Goal: Information Seeking & Learning: Learn about a topic

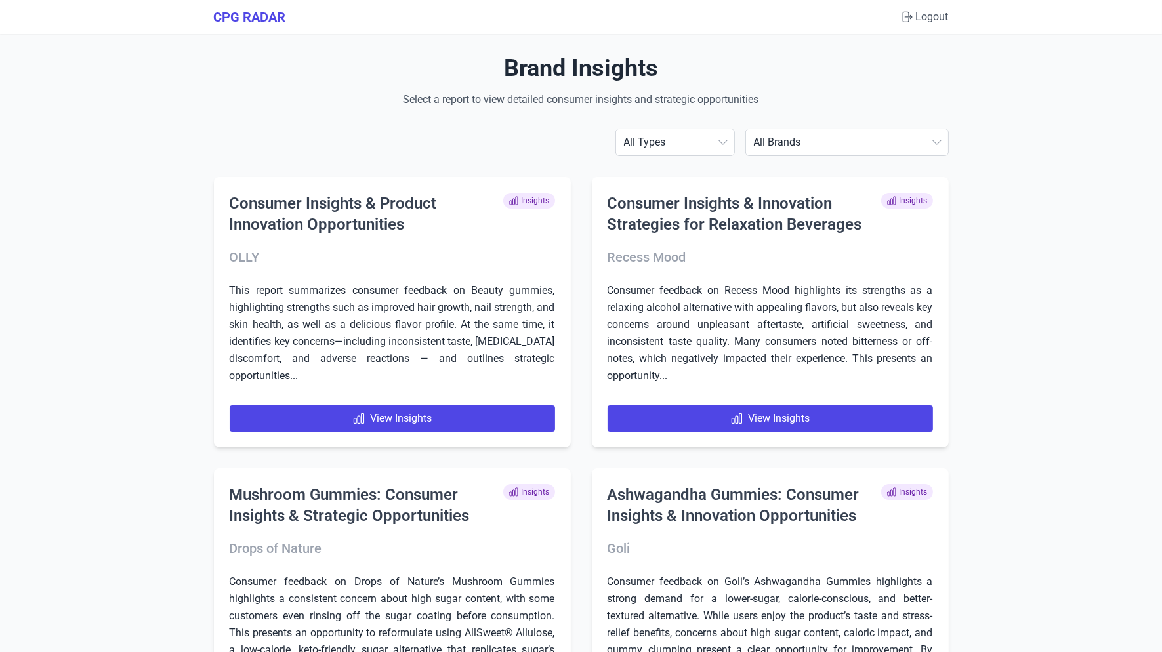
click at [883, 147] on select "All Brands [PERSON_NAME] AG1 ÂgeBlu Align Probiotic Antelope Pet Brands BEGA Bi…" at bounding box center [847, 142] width 202 height 26
click at [824, 135] on select "All Brands [PERSON_NAME] AG1 ÂgeBlu Align Probiotic Antelope Pet Brands BEGA Bi…" at bounding box center [847, 142] width 202 height 26
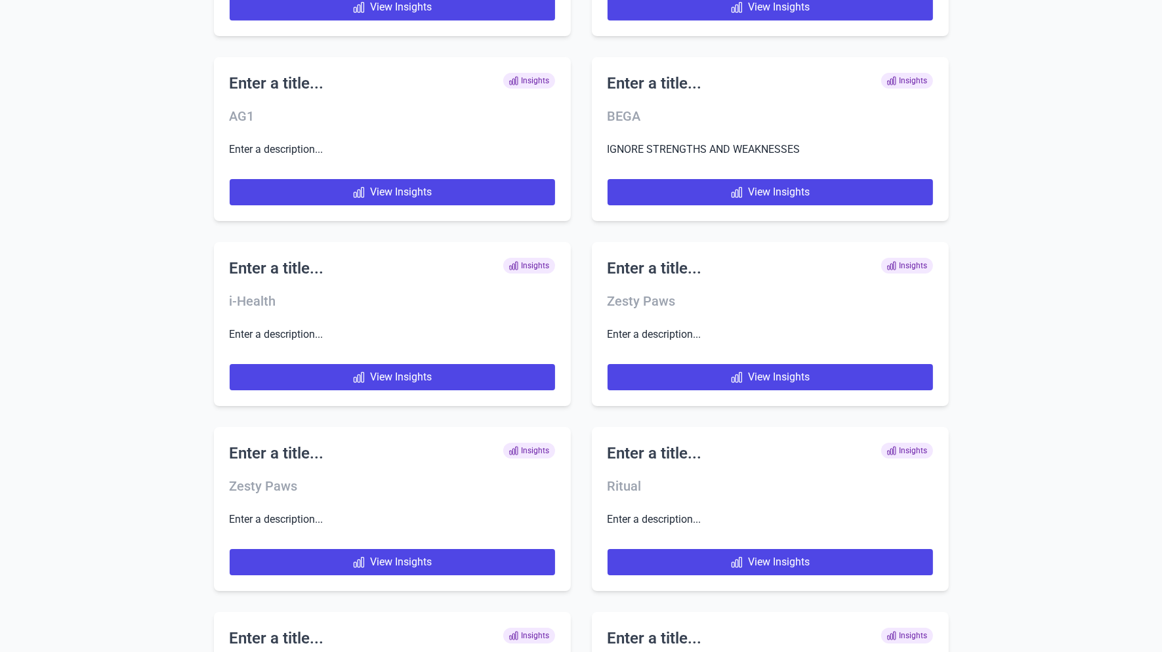
scroll to position [5579, 0]
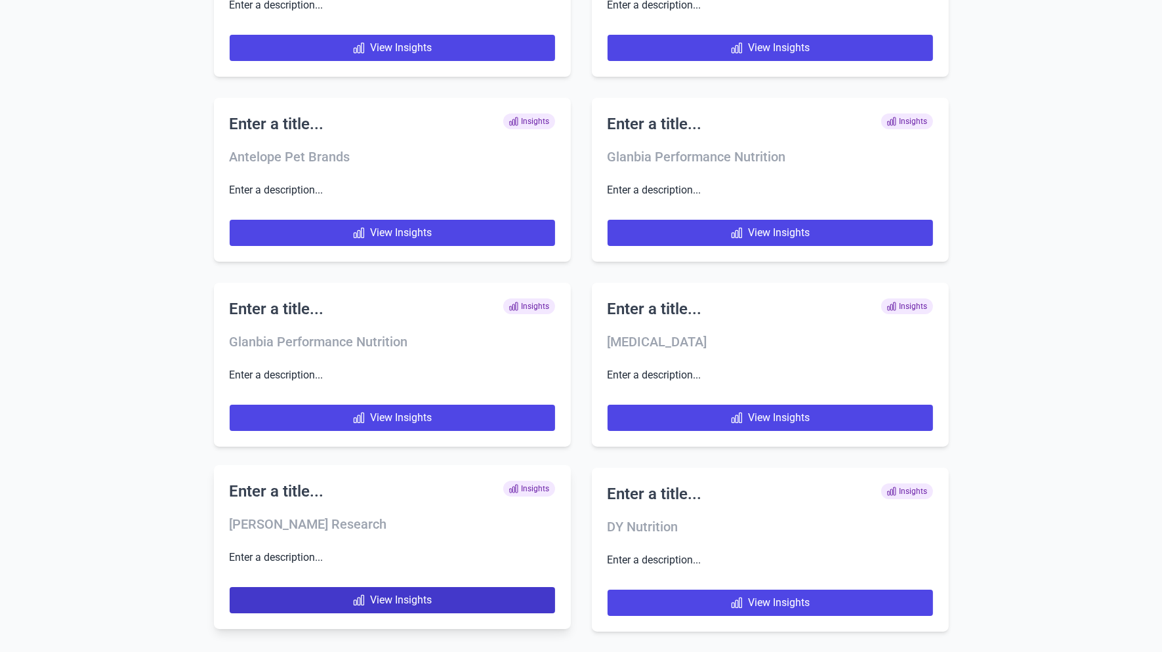
click at [341, 612] on link "View Insights" at bounding box center [392, 600] width 325 height 26
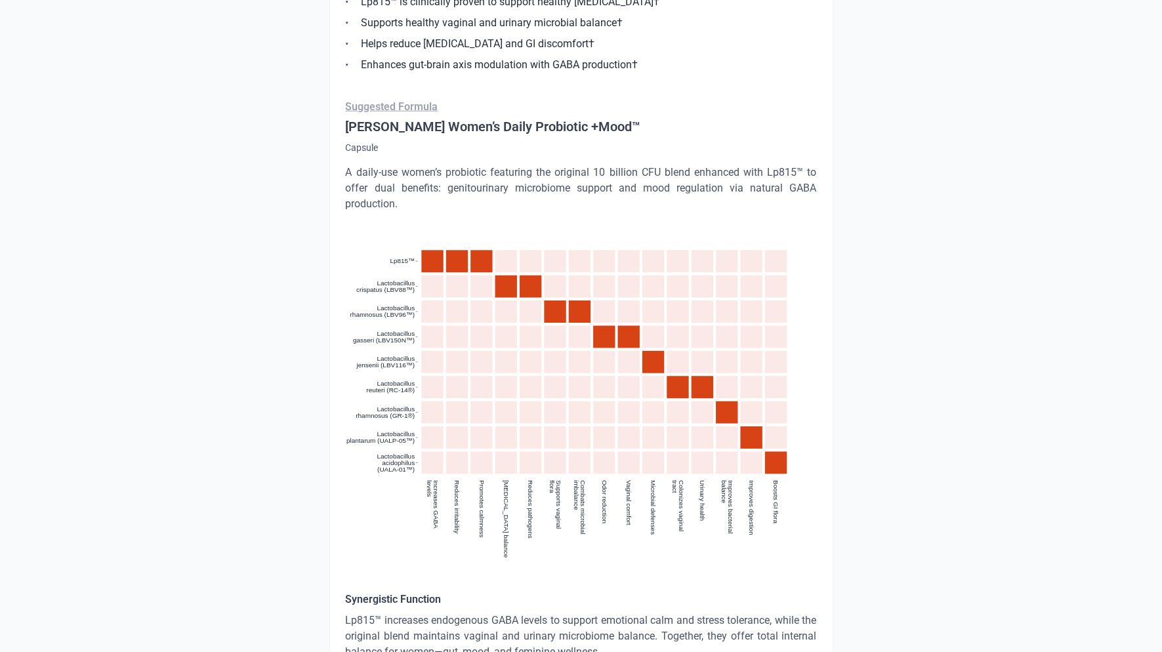
scroll to position [1909, 0]
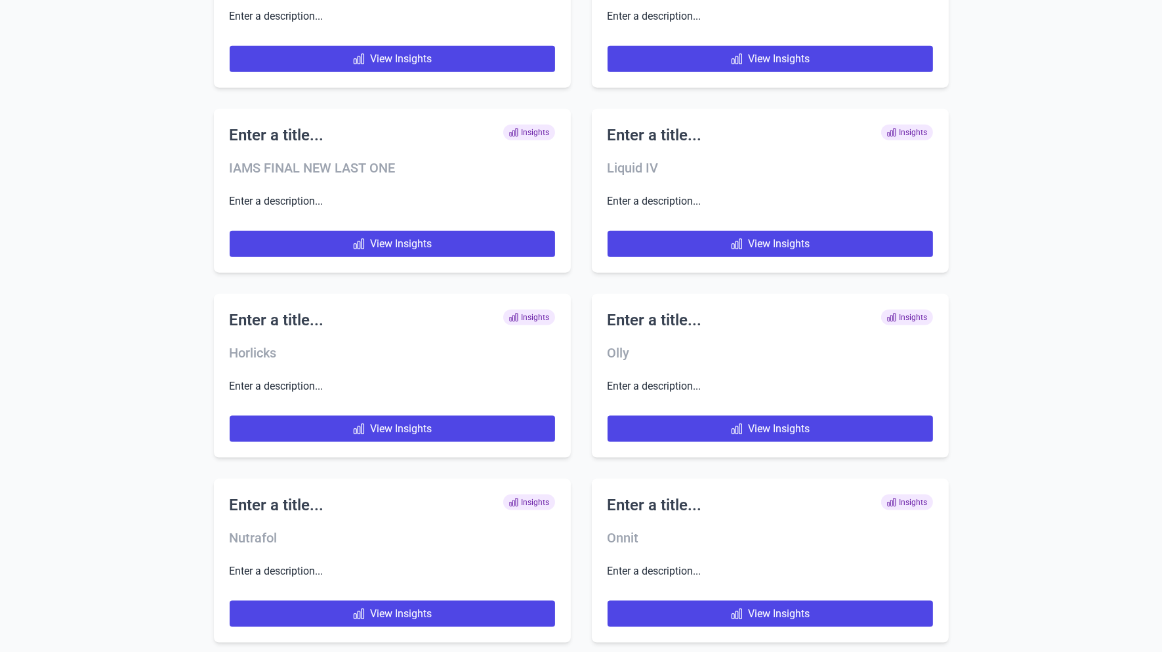
scroll to position [5579, 0]
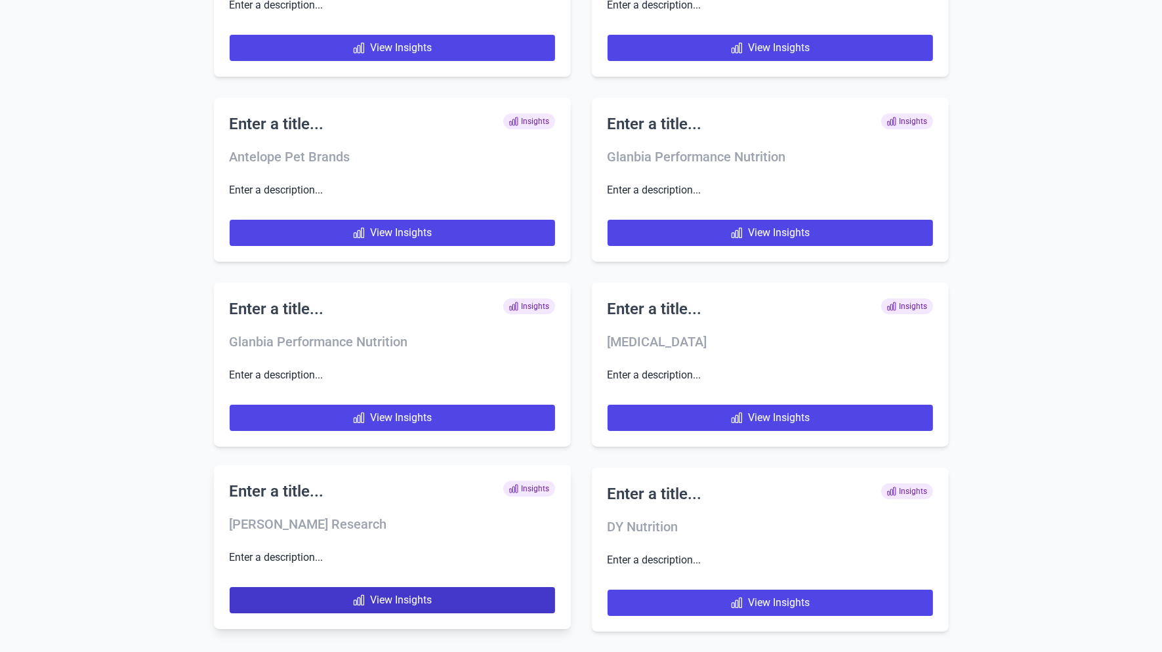
click at [306, 598] on link "View Insights" at bounding box center [392, 600] width 325 height 26
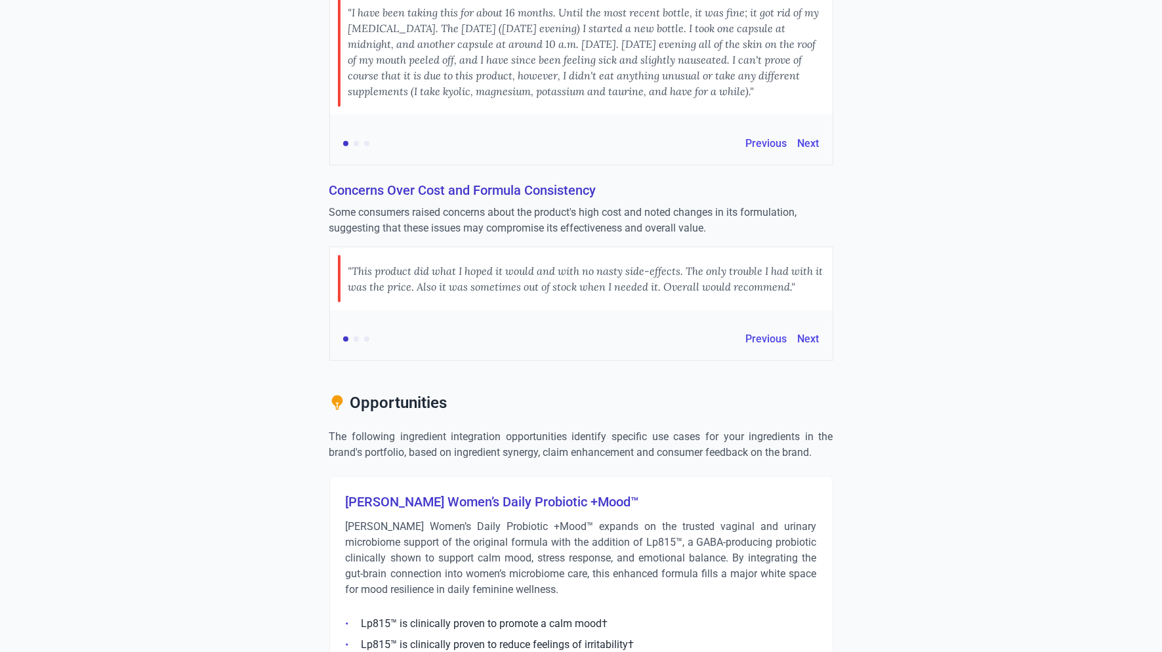
scroll to position [1709, 0]
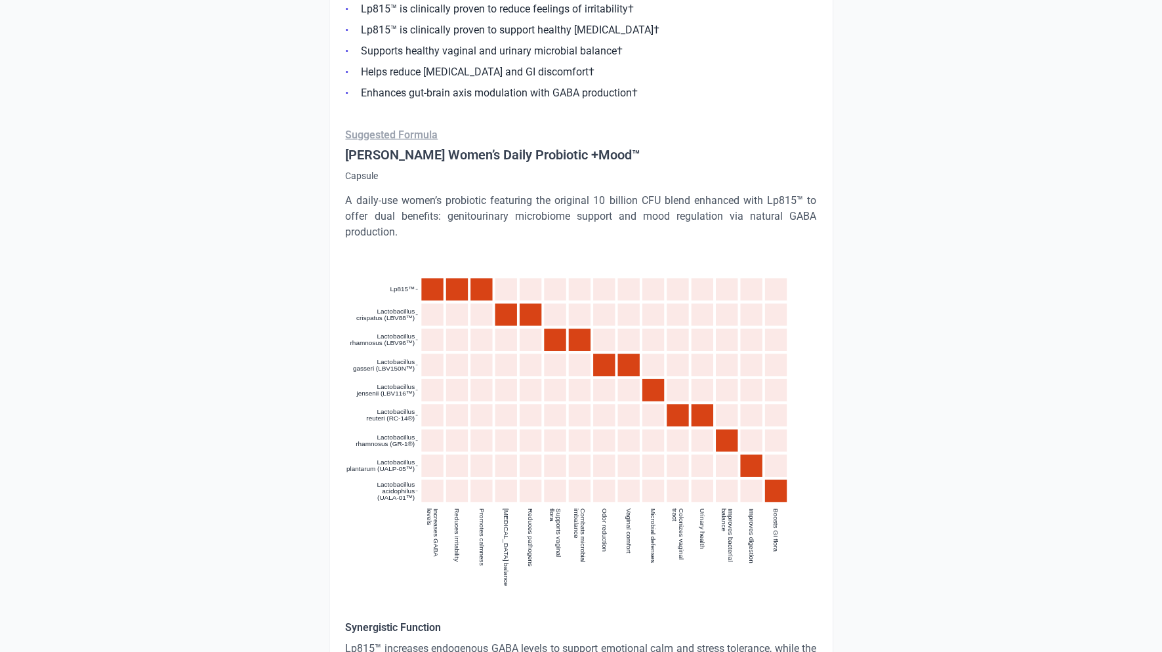
click at [486, 146] on h4 "[PERSON_NAME] Women’s Daily Probiotic +Mood™" at bounding box center [581, 155] width 471 height 18
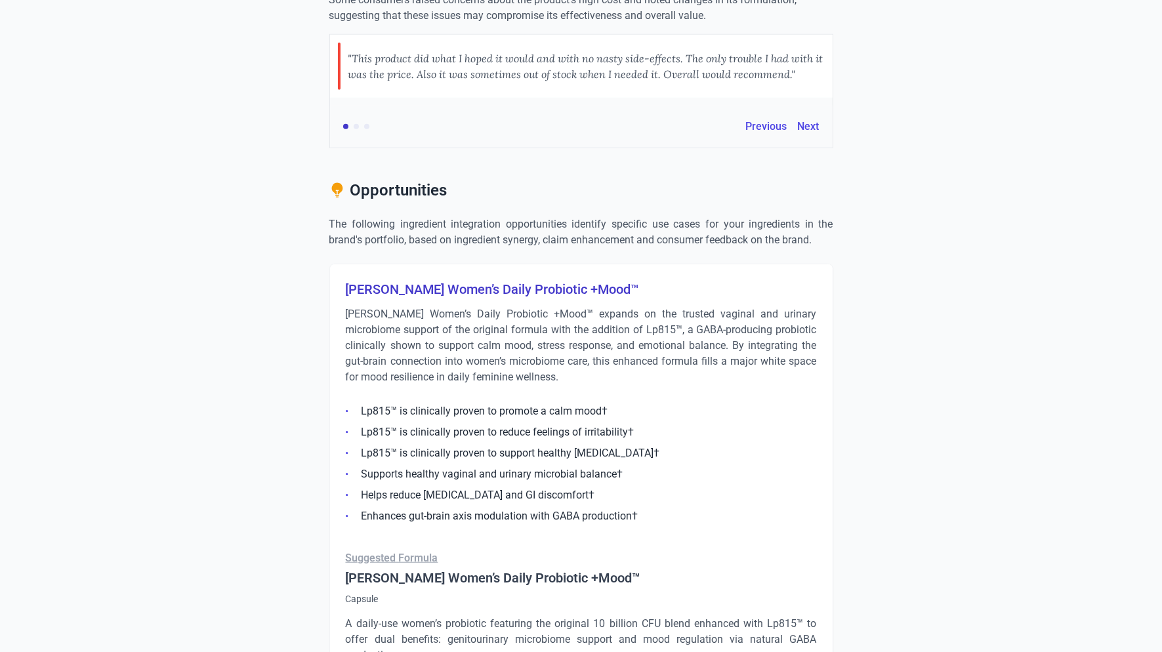
scroll to position [1224, 0]
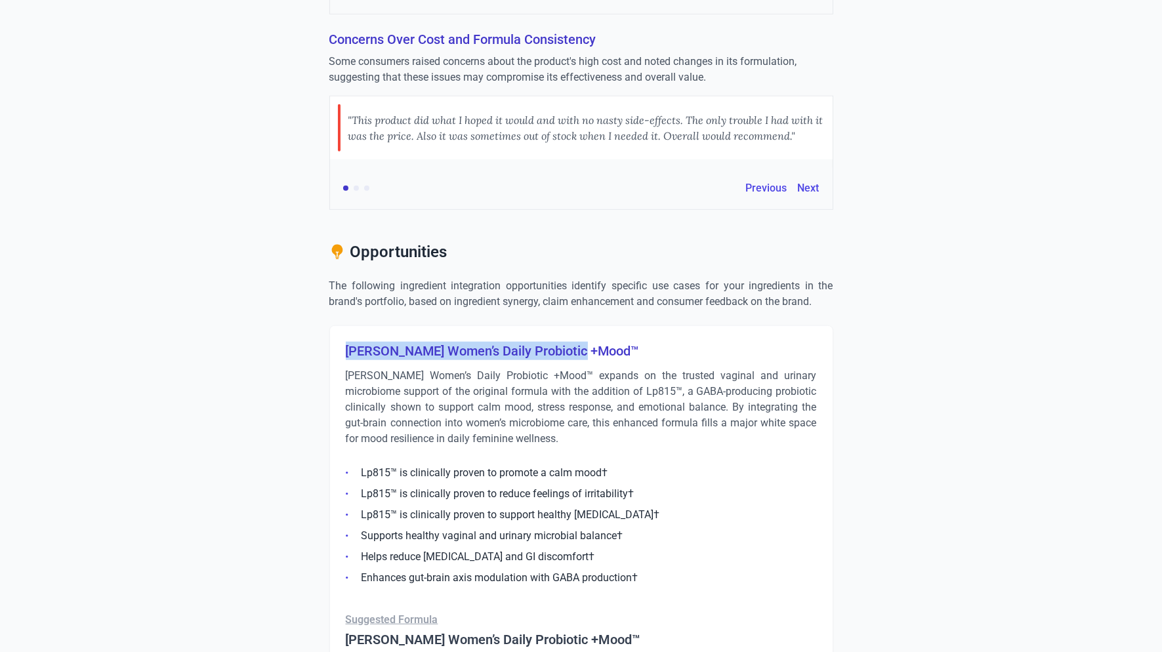
drag, startPoint x: 589, startPoint y: 314, endPoint x: 332, endPoint y: 317, distance: 257.2
copy h3 "[PERSON_NAME] Women’s Daily Probiotic +Mood™"
click at [476, 368] on p "[PERSON_NAME] Women’s Daily Probiotic +Mood™ expands on the trusted vaginal and…" at bounding box center [581, 407] width 471 height 79
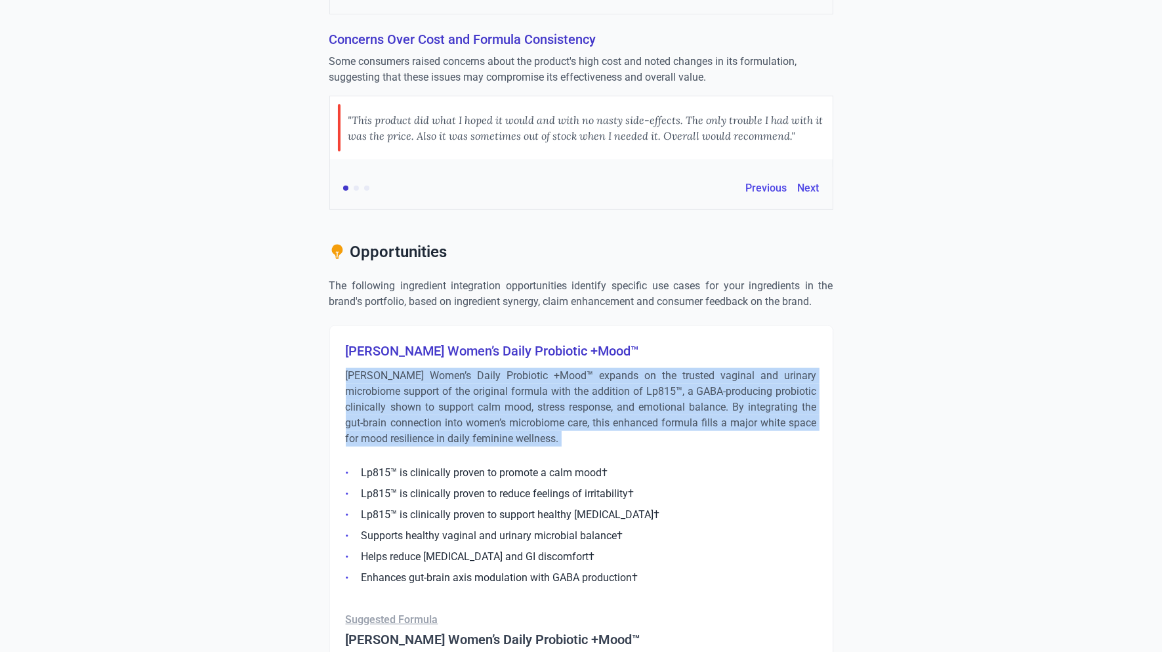
click at [476, 368] on p "[PERSON_NAME] Women’s Daily Probiotic +Mood™ expands on the trusted vaginal and…" at bounding box center [581, 407] width 471 height 79
copy div "[PERSON_NAME] Women’s Daily Probiotic +Mood™ expands on the trusted vaginal and…"
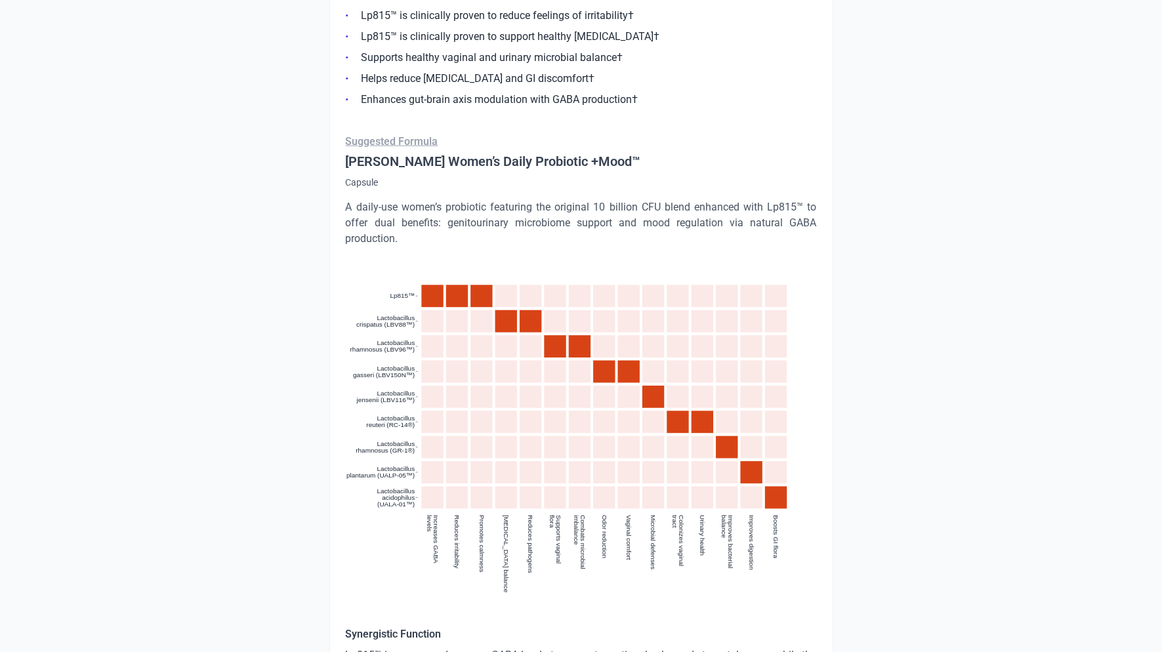
scroll to position [1909, 0]
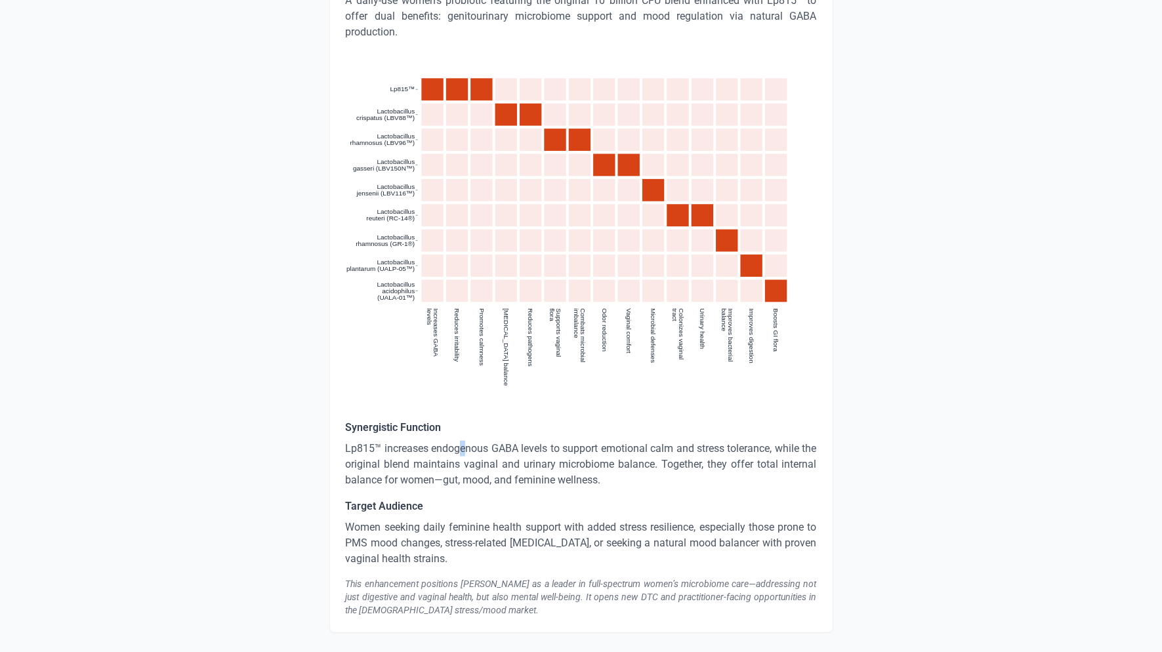
click at [466, 441] on p "Lp815™ increases endogenous GABA levels to support emotional calm and stress to…" at bounding box center [581, 464] width 471 height 47
click at [467, 441] on p "Lp815™ increases endogenous GABA levels to support emotional calm and stress to…" at bounding box center [581, 464] width 471 height 47
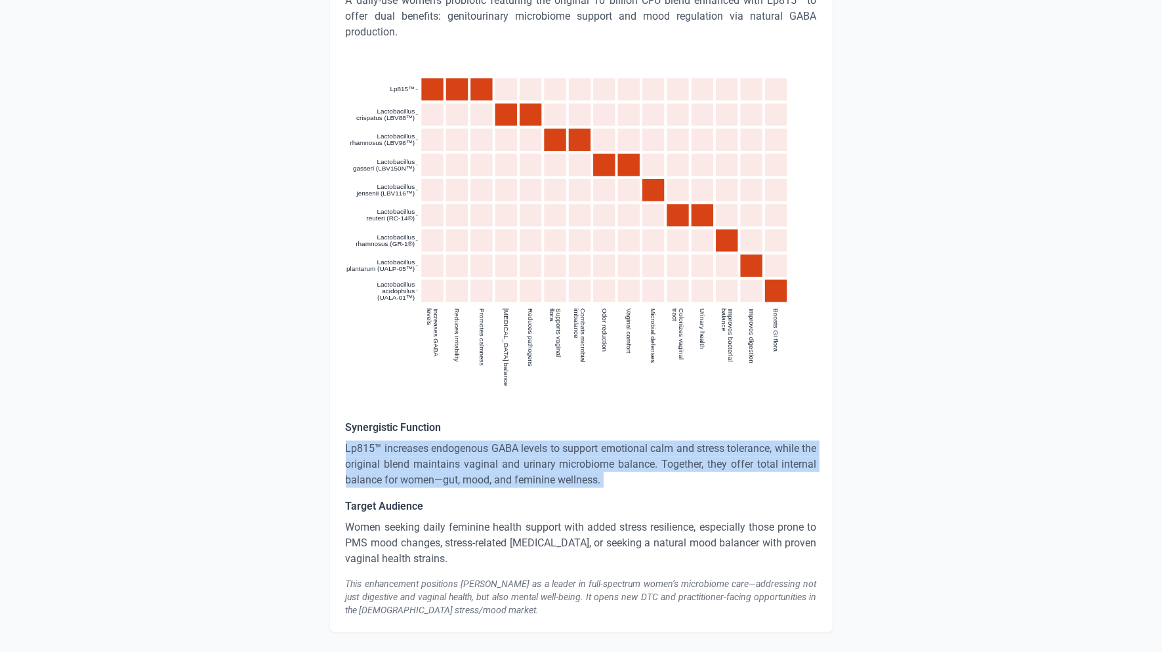
click at [467, 441] on p "Lp815™ increases endogenous GABA levels to support emotional calm and stress to…" at bounding box center [581, 464] width 471 height 47
copy p "Lp815™ increases endogenous GABA levels to support emotional calm and stress to…"
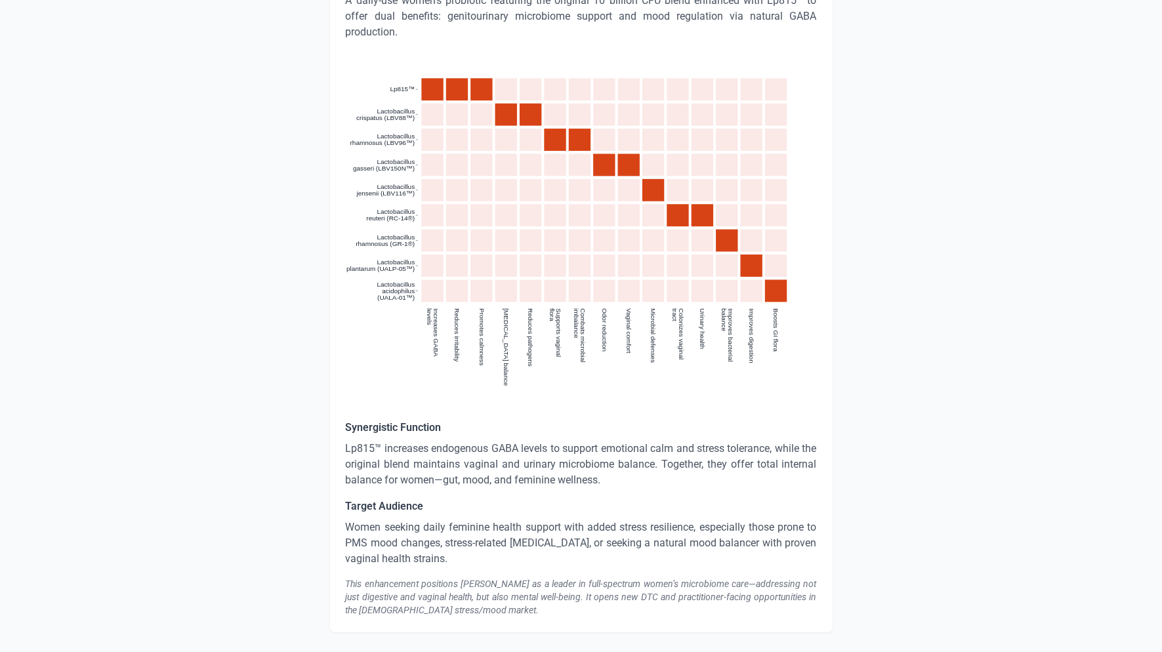
click at [395, 520] on p "Women seeking daily feminine health support with added stress resilience, espec…" at bounding box center [581, 543] width 471 height 47
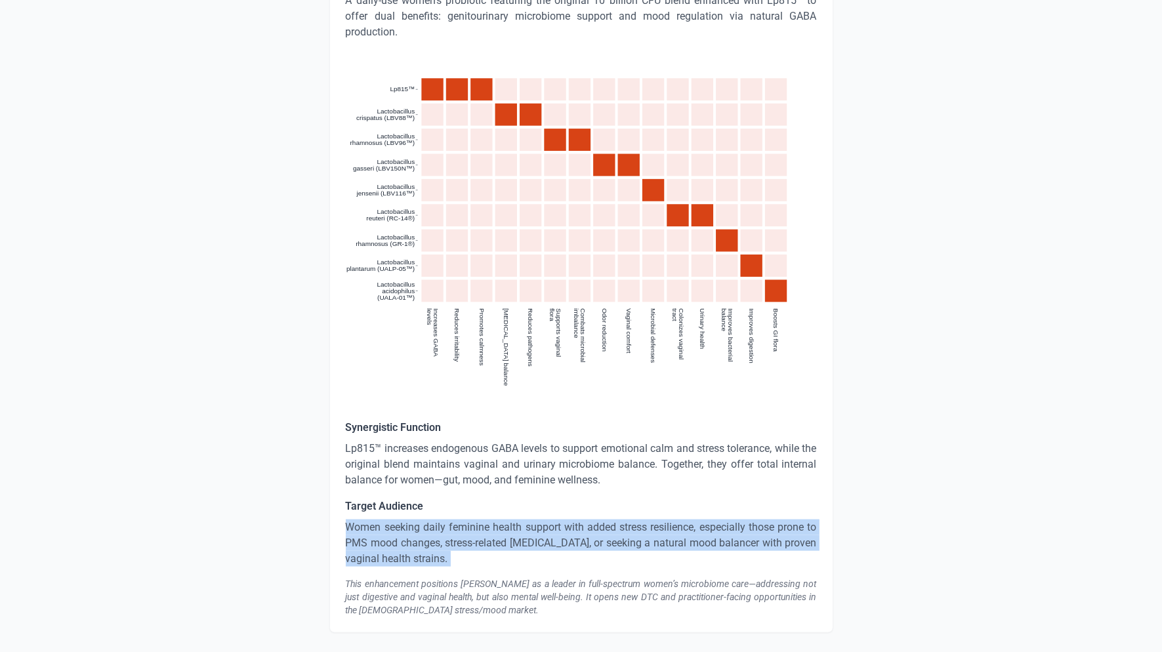
click at [395, 520] on p "Women seeking daily feminine health support with added stress resilience, espec…" at bounding box center [581, 543] width 471 height 47
copy p "Women seeking daily feminine health support with added stress resilience, espec…"
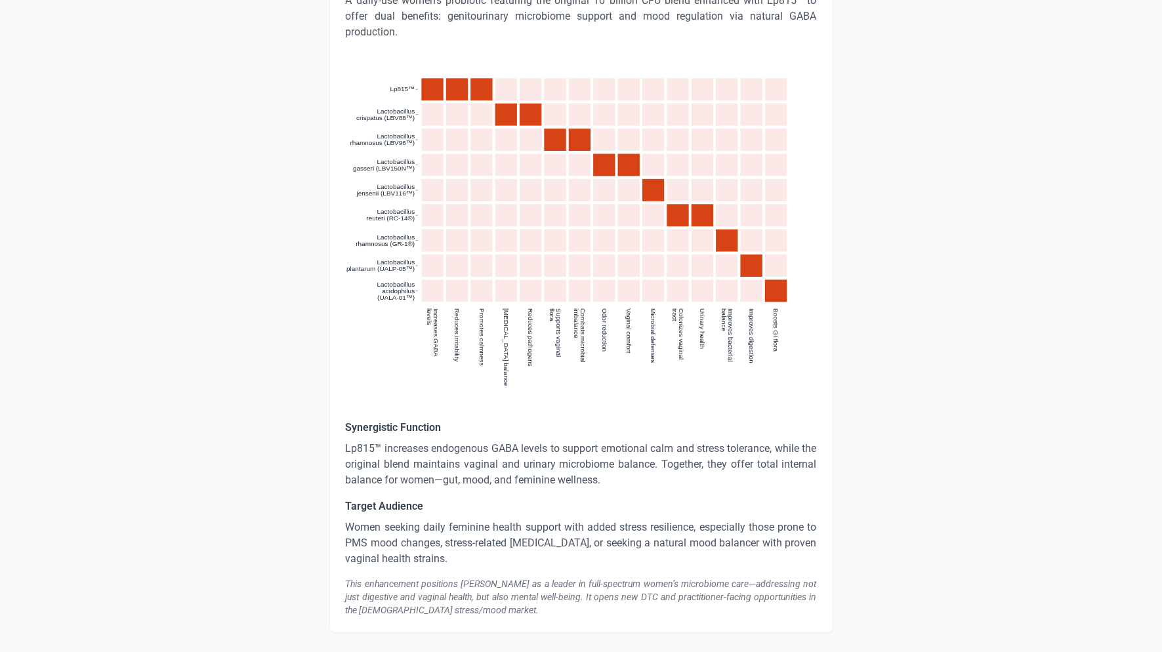
click at [462, 577] on div "This enhancement positions [PERSON_NAME] as a leader in full-spectrum women’s m…" at bounding box center [581, 596] width 471 height 39
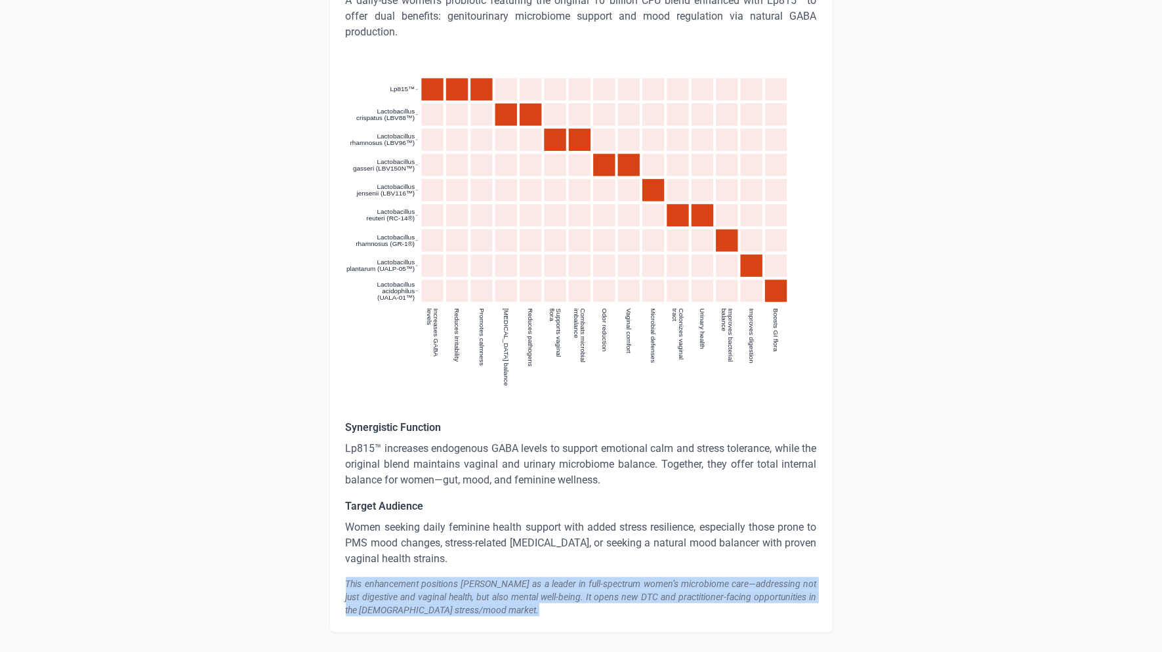
click at [462, 577] on div "This enhancement positions [PERSON_NAME] as a leader in full-spectrum women’s m…" at bounding box center [581, 596] width 471 height 39
copy body "This enhancement positions [PERSON_NAME] as a leader in full-spectrum women’s m…"
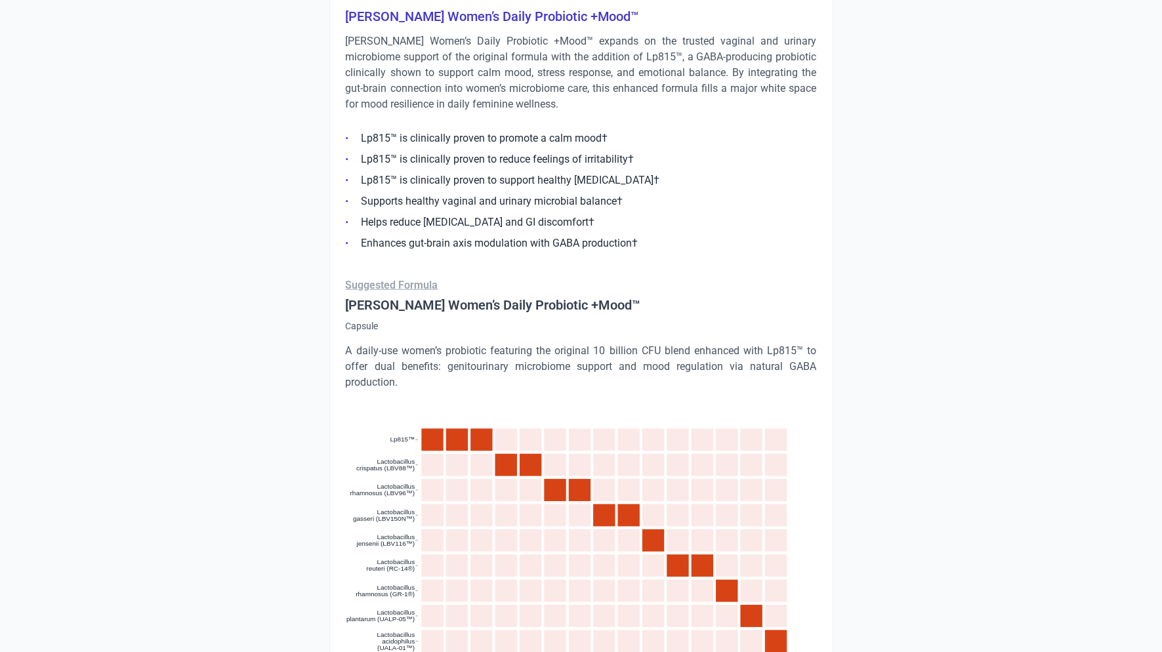
drag, startPoint x: 381, startPoint y: 243, endPoint x: 477, endPoint y: 244, distance: 96.5
click at [476, 243] on div "[PERSON_NAME] Women’s Daily Probiotic +Mood™ [PERSON_NAME] Women’s Daily Probio…" at bounding box center [581, 487] width 504 height 993
click at [473, 278] on p "Suggested Formula" at bounding box center [581, 286] width 471 height 16
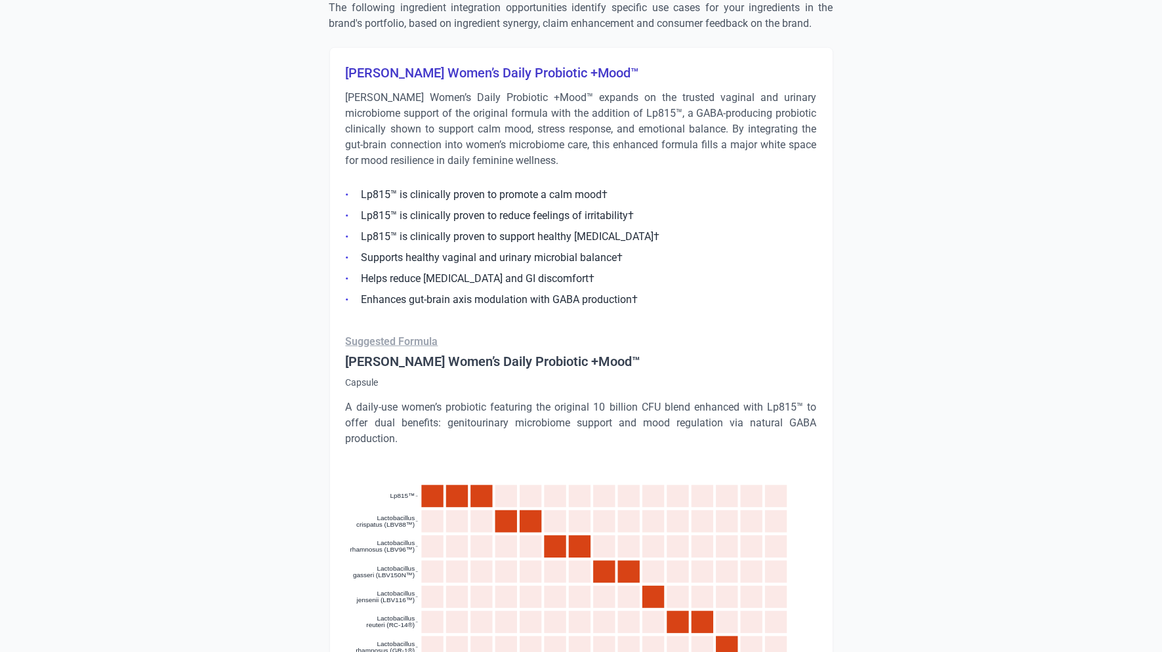
scroll to position [1226, 0]
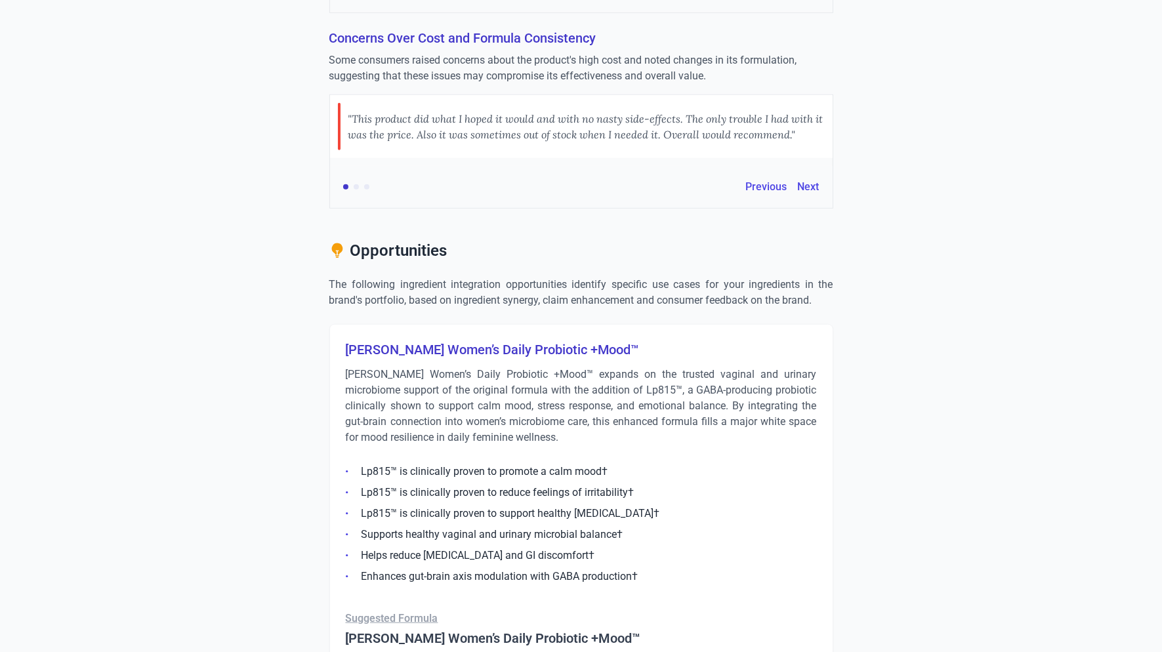
click at [509, 367] on p "[PERSON_NAME] Women’s Daily Probiotic +Mood™ expands on the trusted vaginal and…" at bounding box center [581, 406] width 471 height 79
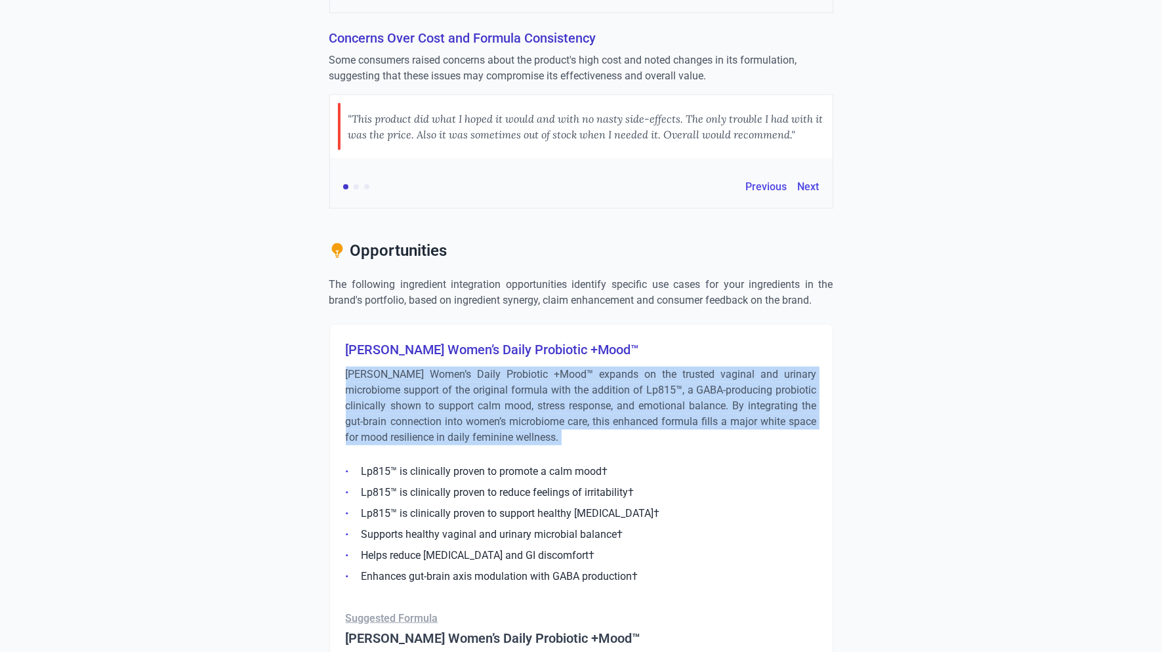
click at [509, 367] on p "[PERSON_NAME] Women’s Daily Probiotic +Mood™ expands on the trusted vaginal and…" at bounding box center [581, 406] width 471 height 79
copy div "[PERSON_NAME] Women’s Daily Probiotic +Mood™ expands on the trusted vaginal and…"
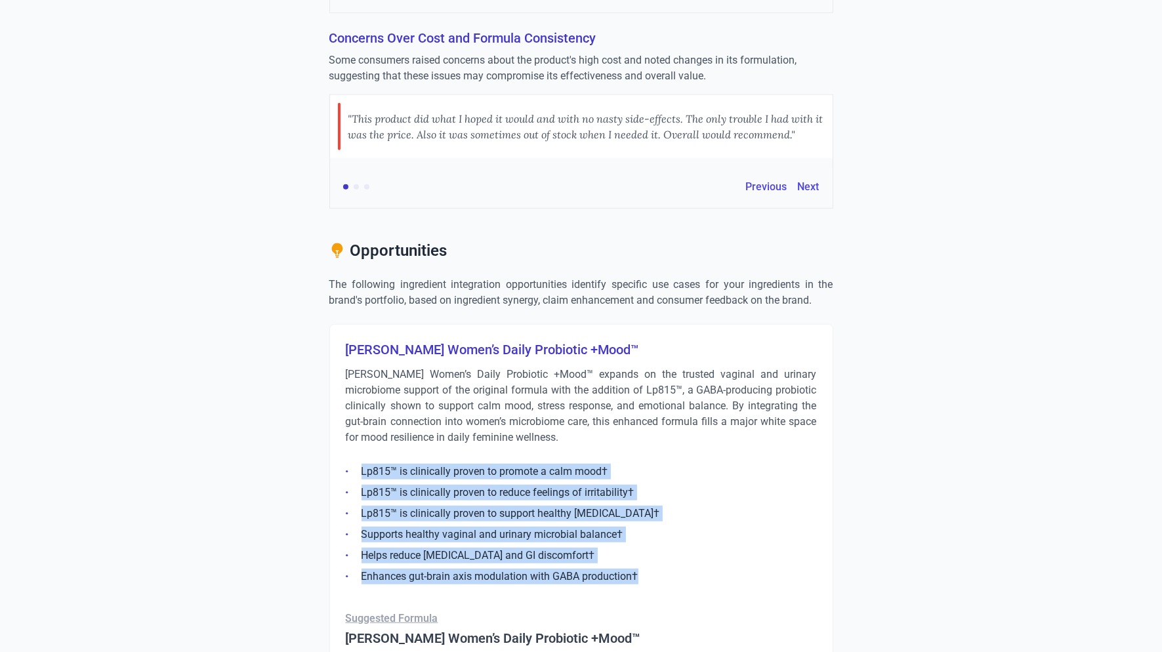
drag, startPoint x: 652, startPoint y: 539, endPoint x: 364, endPoint y: 420, distance: 311.2
copy ul "Lp815™ is clinically proven to promote a calm mood† Lp815™ is clinically proven…"
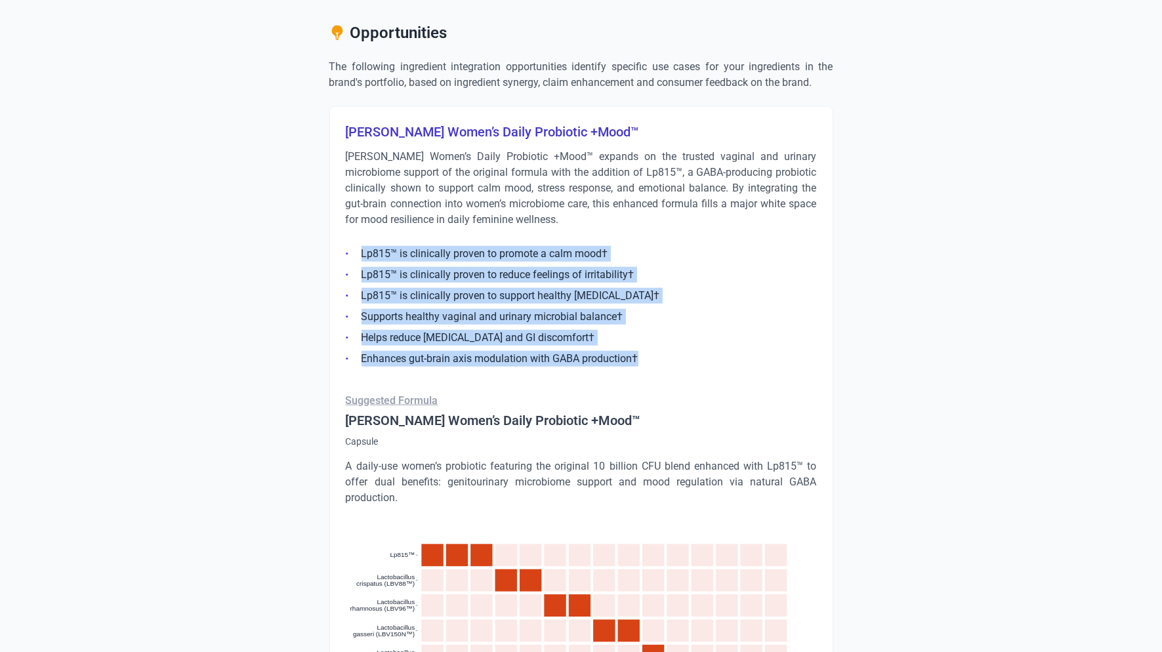
scroll to position [1445, 0]
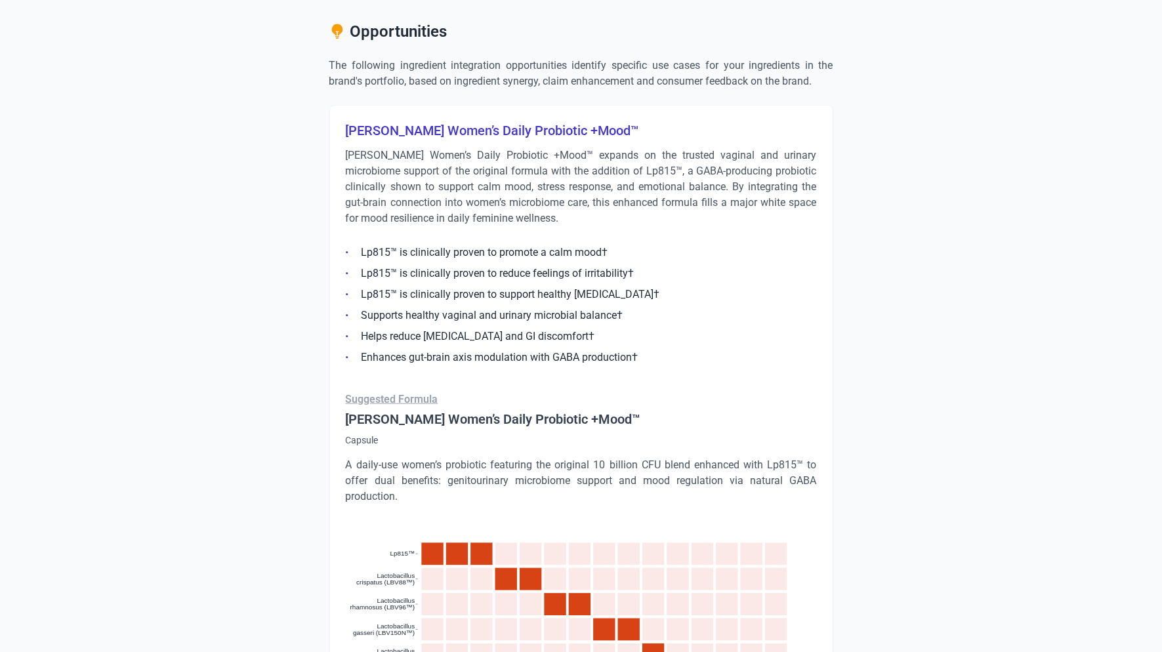
click at [449, 457] on p "A daily-use women’s probiotic featuring the original 10 billion CFU blend enhan…" at bounding box center [581, 480] width 471 height 47
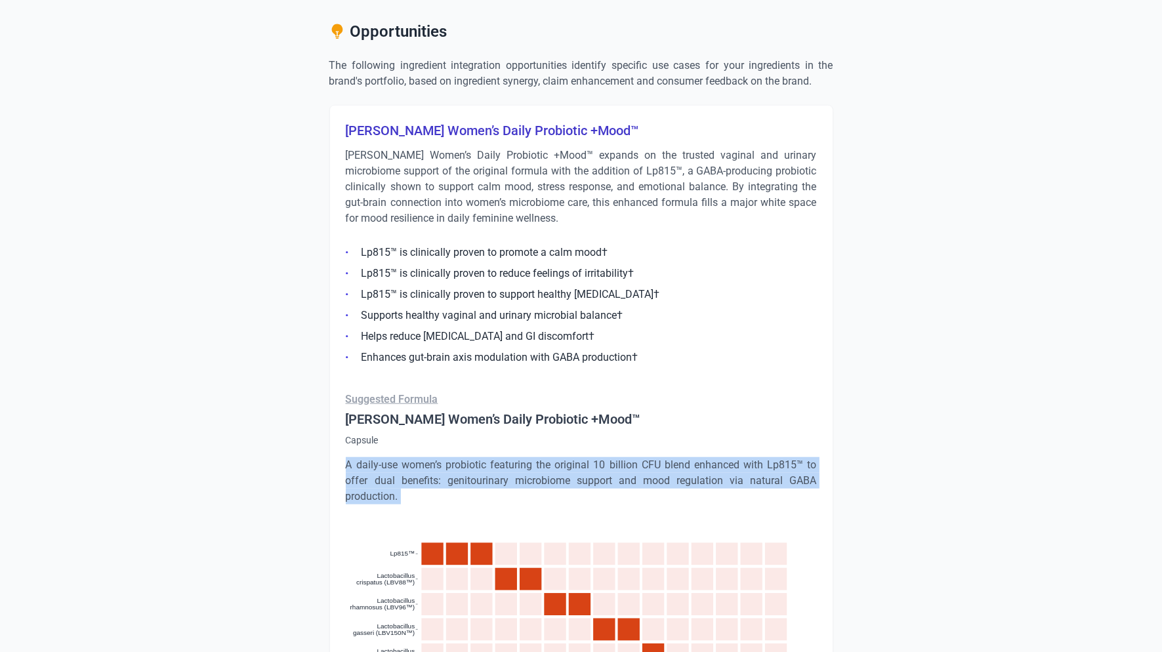
click at [449, 457] on p "A daily-use women’s probiotic featuring the original 10 billion CFU blend enhan…" at bounding box center [581, 480] width 471 height 47
copy div "A daily-use women’s probiotic featuring the original 10 billion CFU blend enhan…"
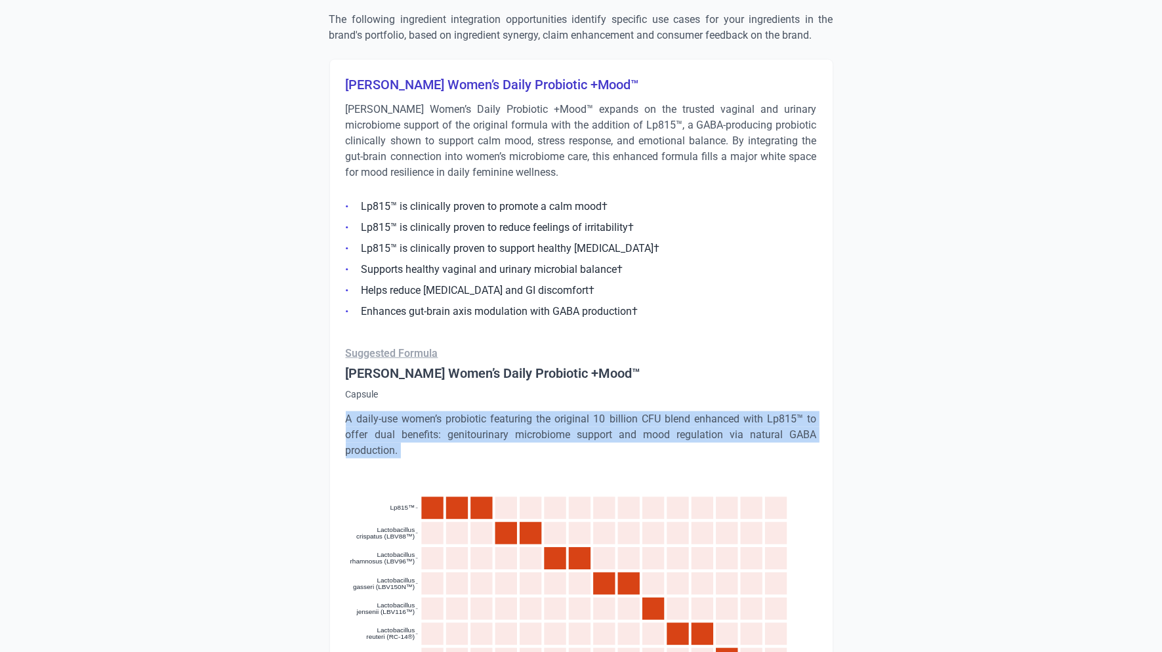
scroll to position [1674, 0]
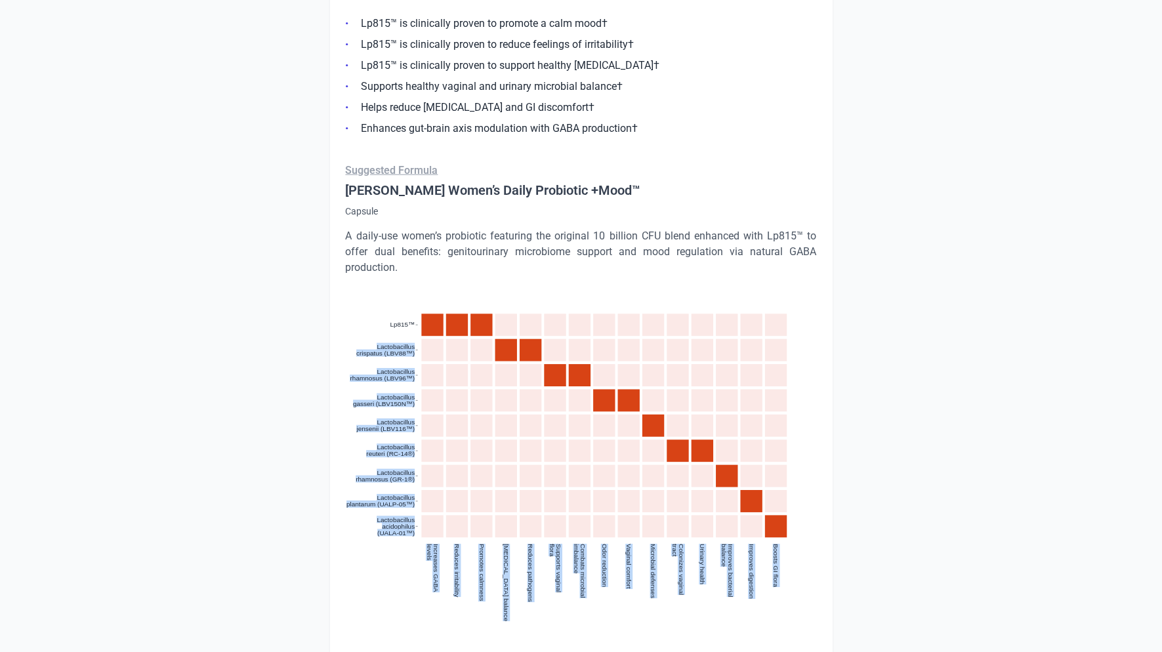
drag, startPoint x: 378, startPoint y: 305, endPoint x: 431, endPoint y: 368, distance: 82.4
click at [431, 369] on icon ":where(.plot-d6a7b5) { --plot-background: white; display: block; height: auto; …" at bounding box center [581, 432] width 471 height 283
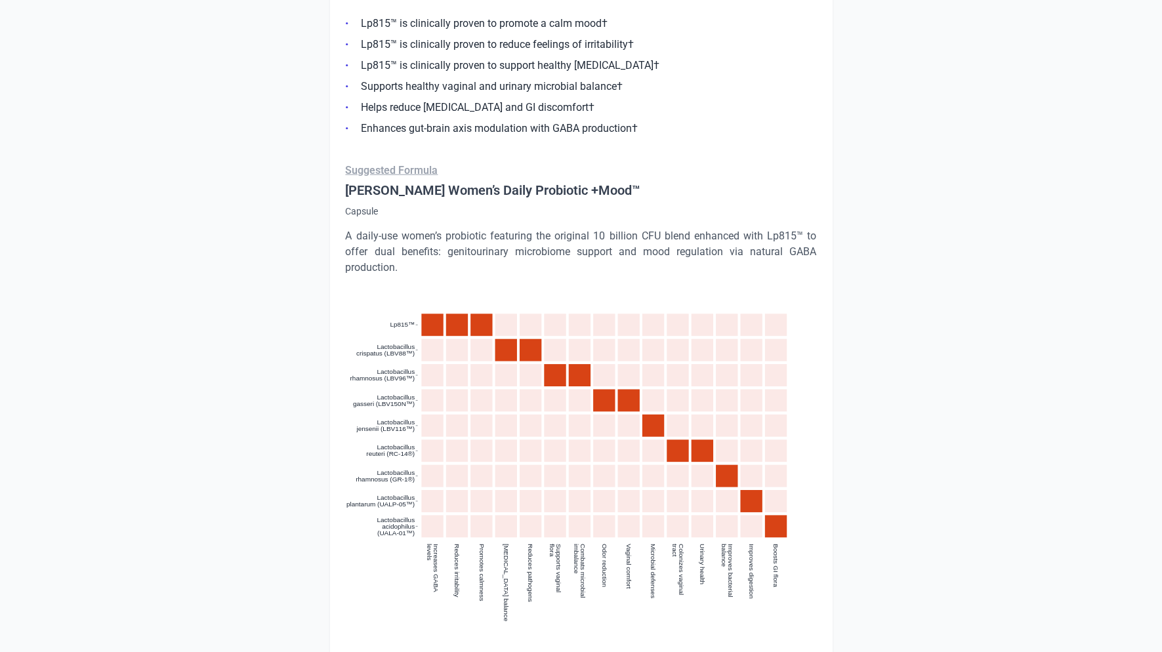
click at [417, 295] on icon ":where(.plot-d6a7b5) { --plot-background: white; display: block; height: auto; …" at bounding box center [581, 432] width 471 height 283
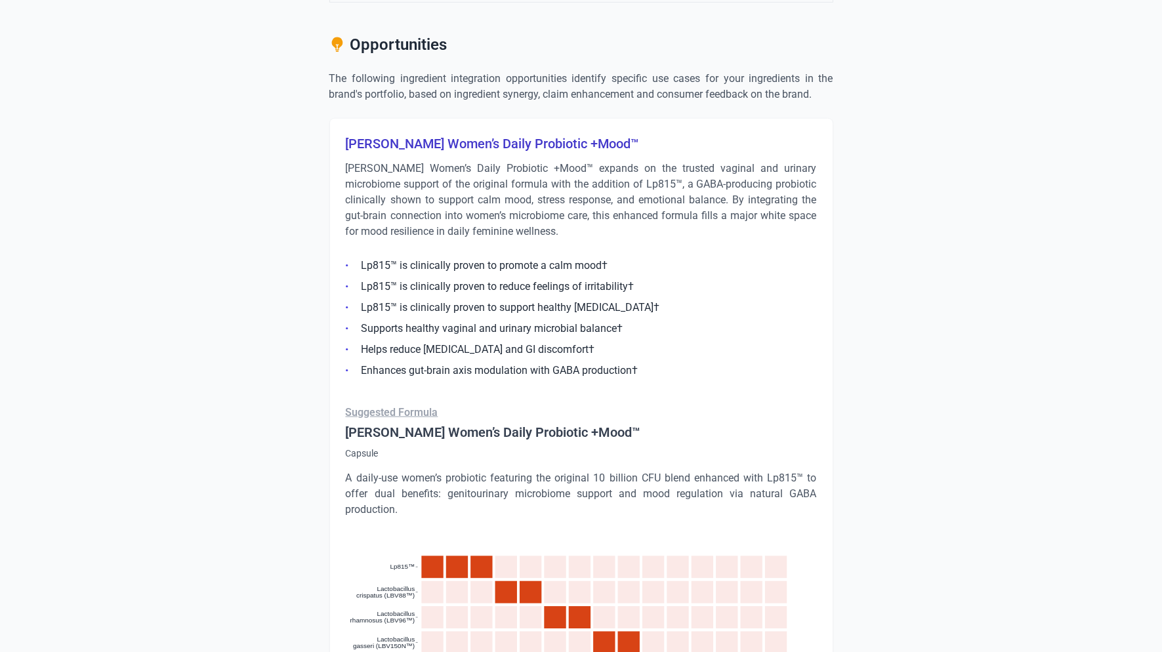
scroll to position [1429, 0]
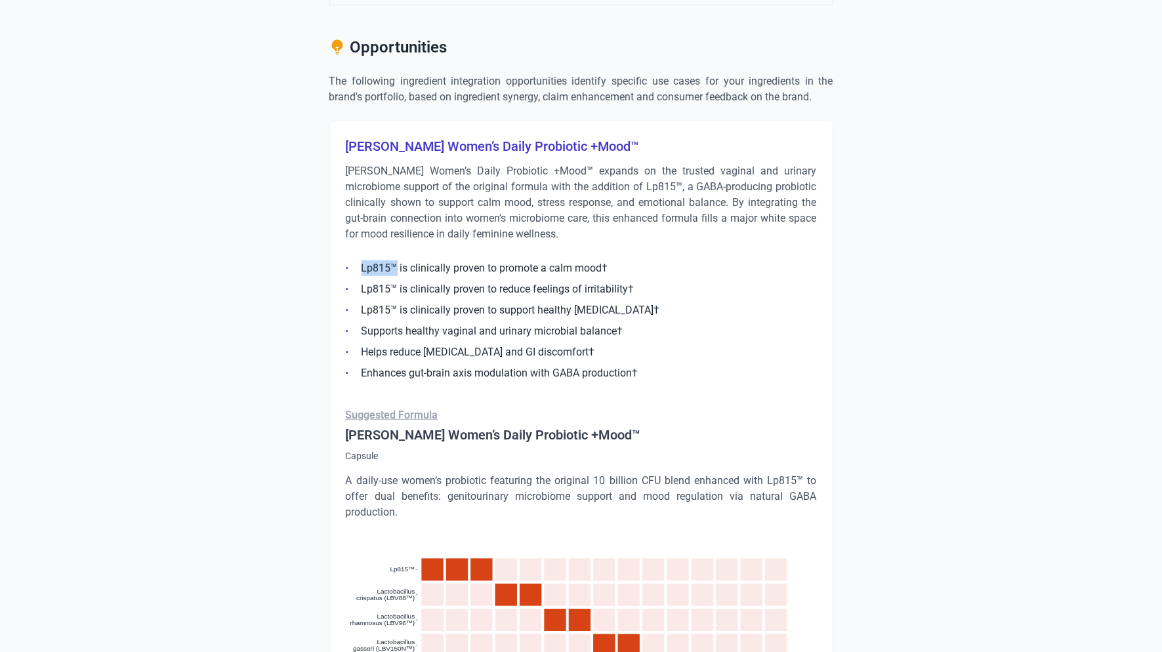
drag, startPoint x: 361, startPoint y: 236, endPoint x: 395, endPoint y: 234, distance: 34.2
click at [395, 281] on li "Lp815™ is clinically proven to promote a calm mood†" at bounding box center [581, 289] width 471 height 16
copy li "Lp815™"
drag, startPoint x: 423, startPoint y: 169, endPoint x: 664, endPoint y: 163, distance: 241.5
click at [665, 163] on p "[PERSON_NAME] Women’s Daily Probiotic +Mood™ expands on the trusted vaginal and…" at bounding box center [581, 202] width 471 height 79
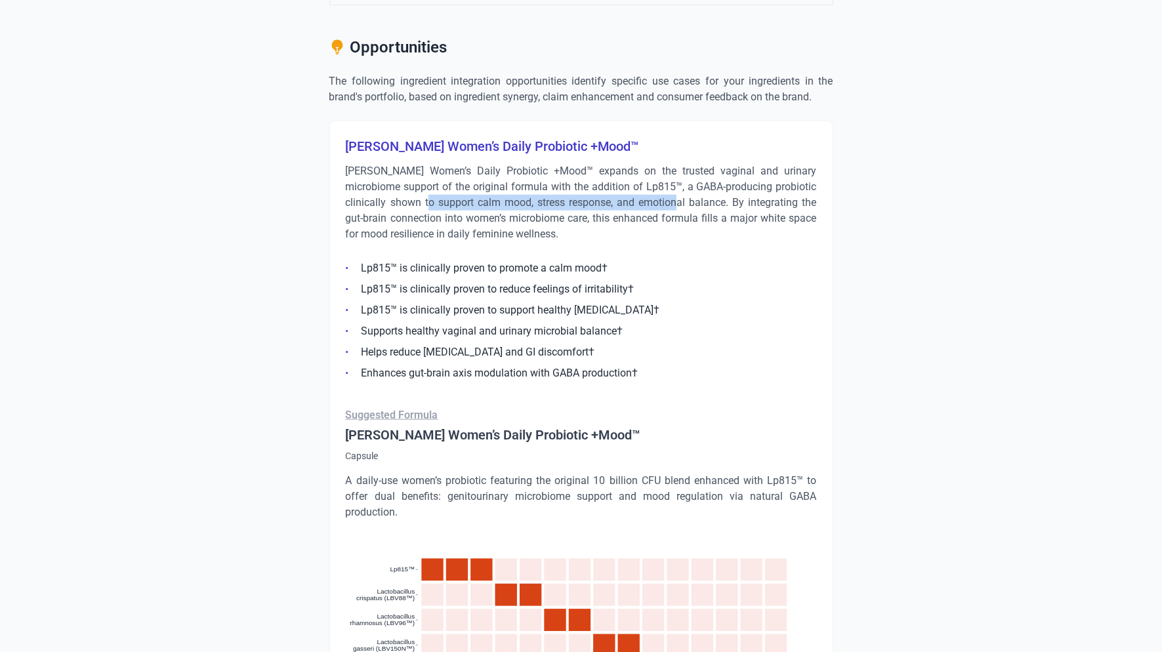
drag, startPoint x: 664, startPoint y: 163, endPoint x: 657, endPoint y: 155, distance: 10.2
click at [664, 163] on p "[PERSON_NAME] Women’s Daily Probiotic +Mood™ expands on the trusted vaginal and…" at bounding box center [581, 202] width 471 height 79
drag, startPoint x: 499, startPoint y: 236, endPoint x: 603, endPoint y: 238, distance: 103.7
click at [603, 281] on li "Lp815™ is clinically proven to promote a calm mood†" at bounding box center [581, 289] width 471 height 16
copy li "promote a calm mood"
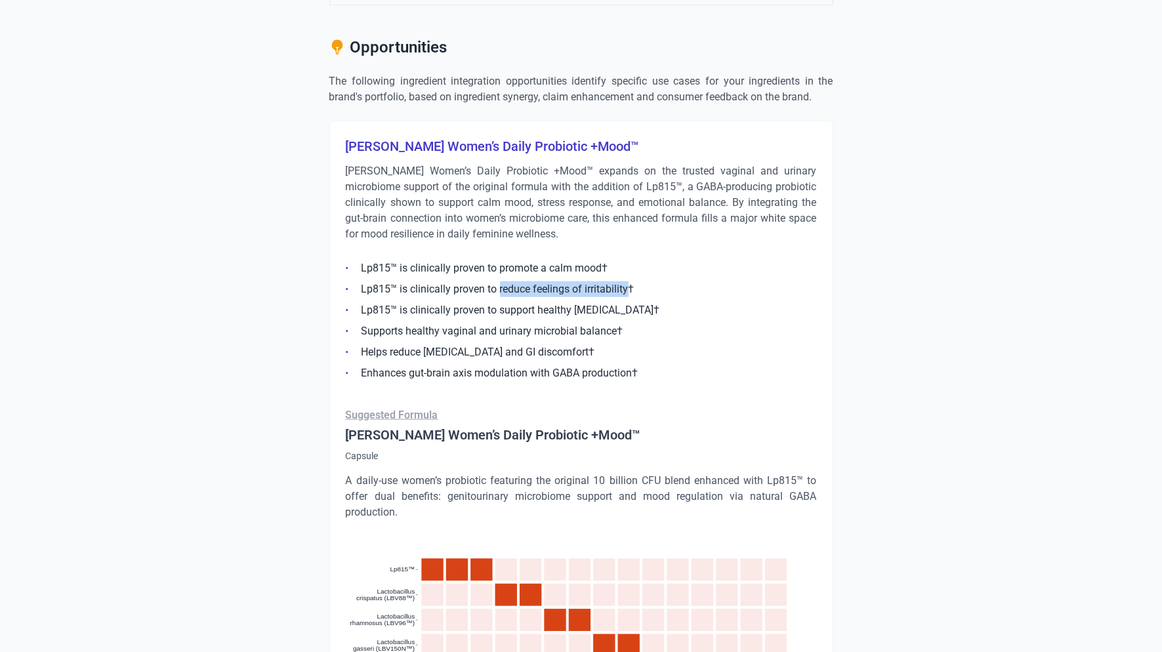
drag, startPoint x: 499, startPoint y: 258, endPoint x: 627, endPoint y: 249, distance: 127.6
click at [627, 302] on li "Lp815™ is clinically proven to reduce feelings of irritability†" at bounding box center [581, 310] width 471 height 16
drag, startPoint x: 497, startPoint y: 278, endPoint x: 667, endPoint y: 276, distance: 169.9
click at [667, 323] on li "Lp815™ is clinically proven to support healthy [MEDICAL_DATA]†" at bounding box center [581, 331] width 471 height 16
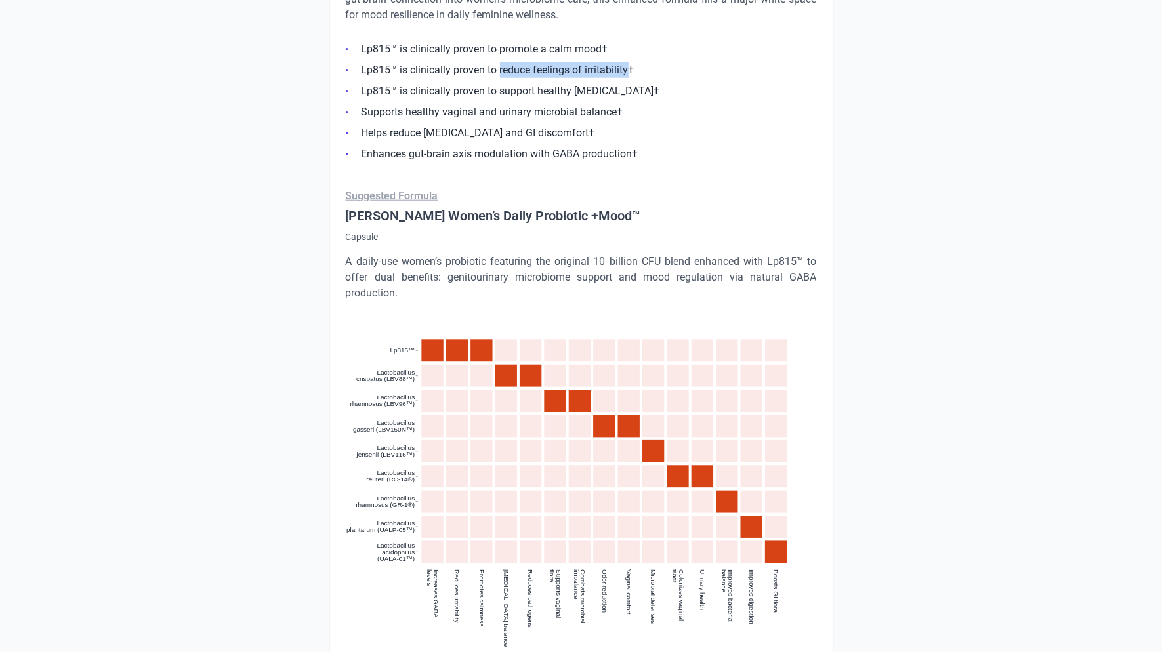
scroll to position [1510, 0]
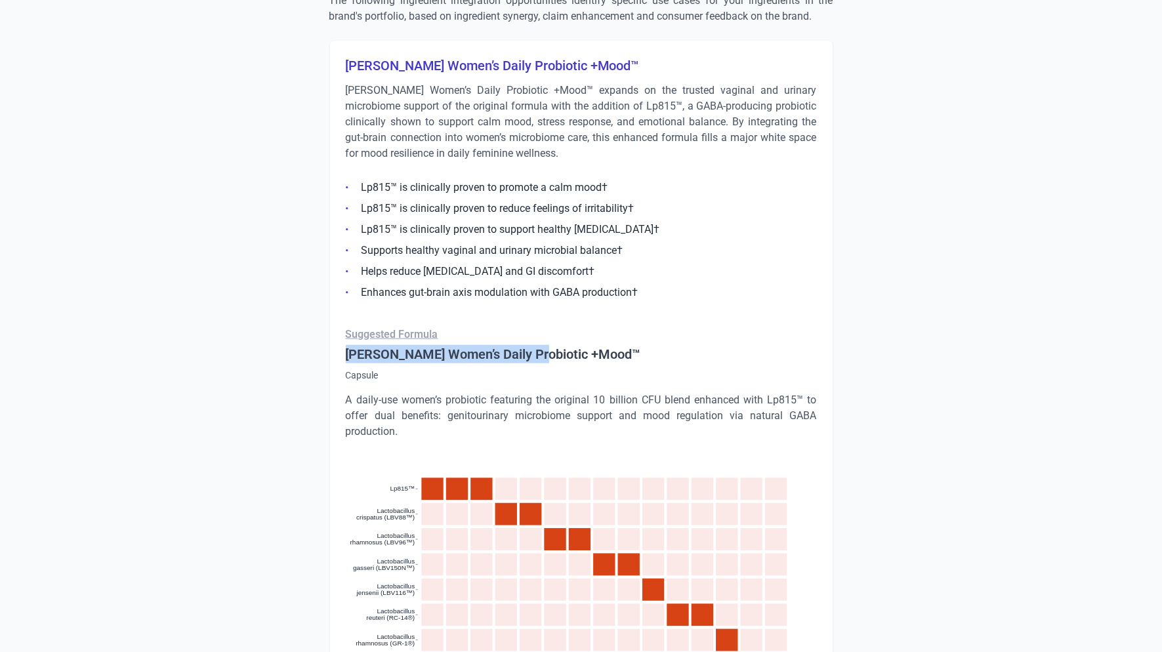
drag, startPoint x: 346, startPoint y: 320, endPoint x: 529, endPoint y: 322, distance: 182.4
click at [529, 345] on h4 "[PERSON_NAME] Women’s Daily Probiotic +Mood™" at bounding box center [581, 354] width 471 height 18
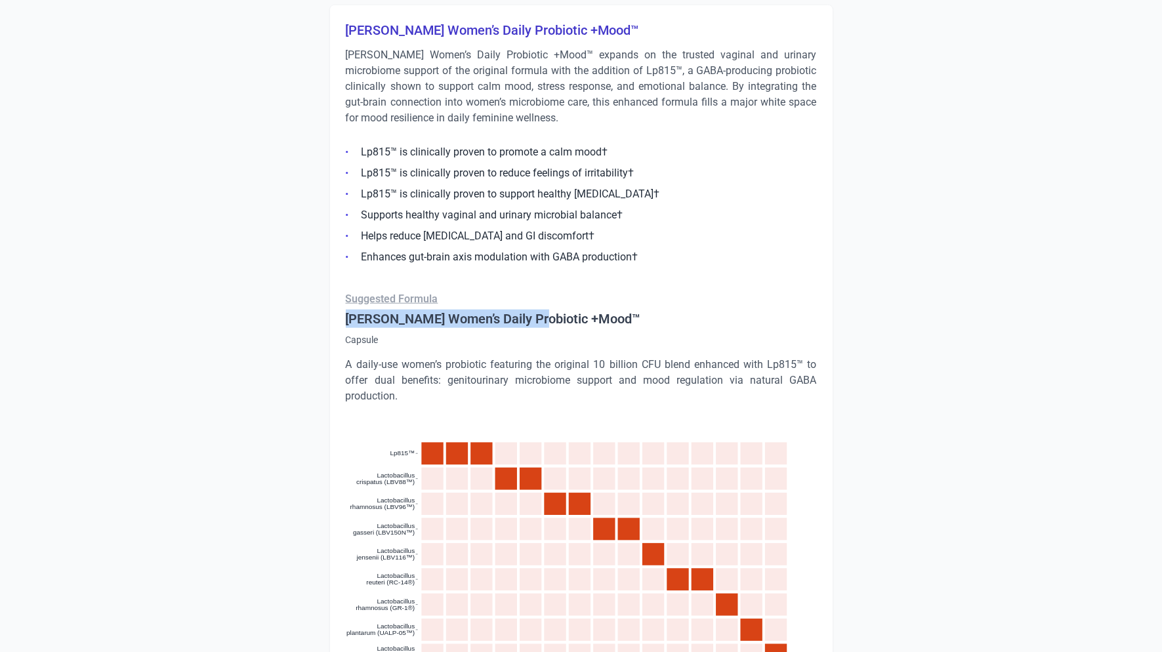
scroll to position [1558, 0]
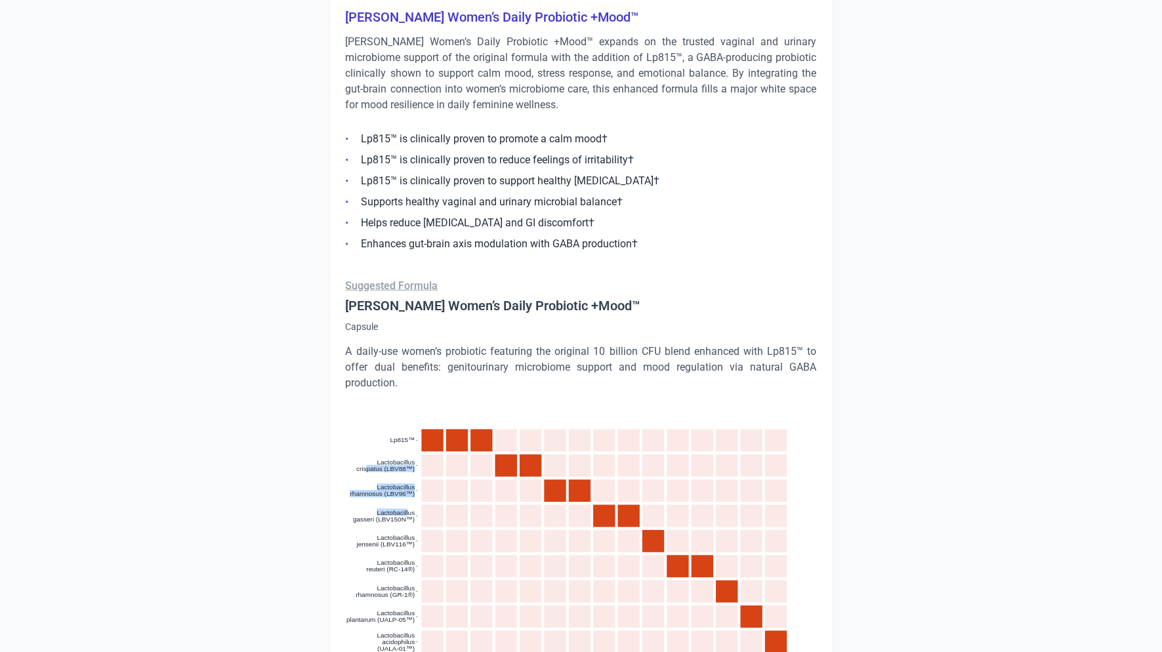
drag, startPoint x: 365, startPoint y: 431, endPoint x: 408, endPoint y: 480, distance: 65.1
click at [408, 480] on icon ":where(.plot-d6a7b5) { --plot-background: white; display: block; height: auto; …" at bounding box center [581, 548] width 471 height 283
click at [408, 509] on tspan "Lactobacillus" at bounding box center [396, 512] width 38 height 7
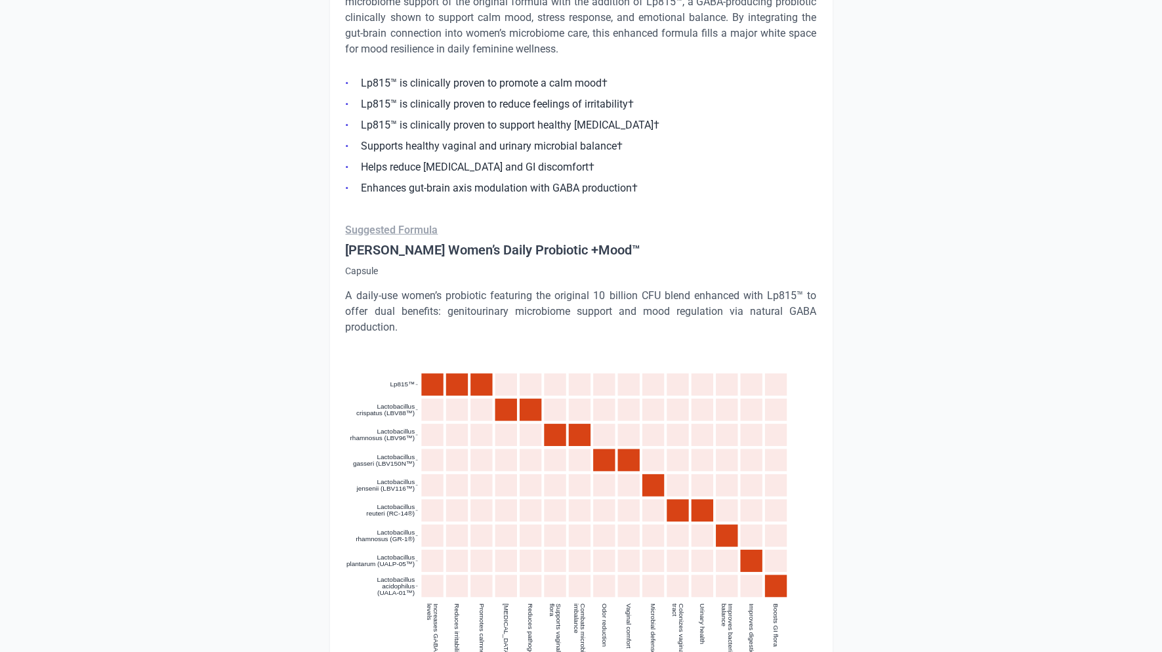
scroll to position [1245, 0]
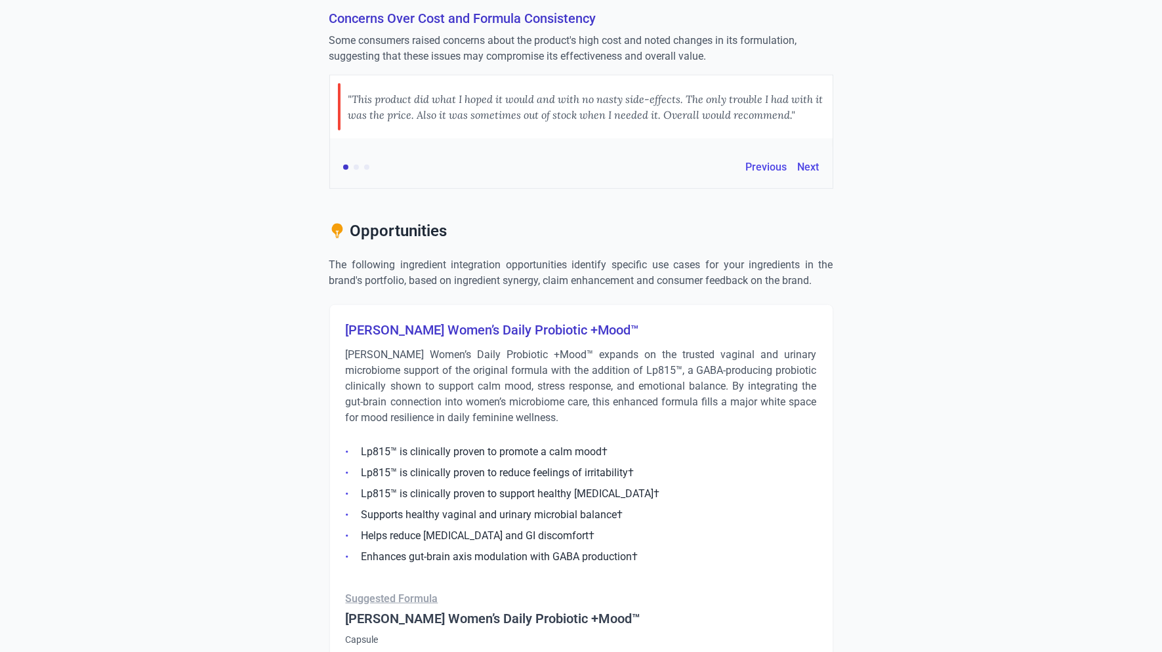
drag, startPoint x: 21, startPoint y: 18, endPoint x: 20, endPoint y: 2, distance: 15.8
click at [21, 18] on div "CPG RADAR Logout Back to Reports Export to PowerPoint [PERSON_NAME] Research En…" at bounding box center [581, 52] width 1162 height 2595
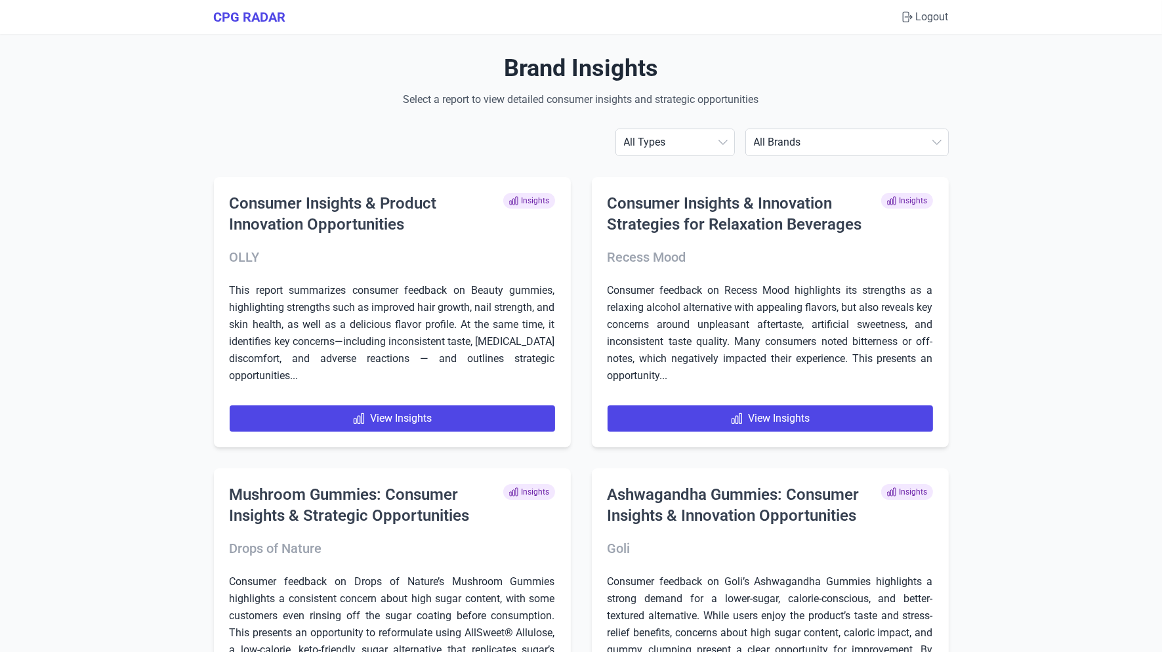
click at [851, 132] on select "All Brands [PERSON_NAME] AG1 ÂgeBlu Align Probiotic Antelope Pet Brands BEGA Bi…" at bounding box center [847, 142] width 202 height 26
select select "[MEDICAL_DATA]"
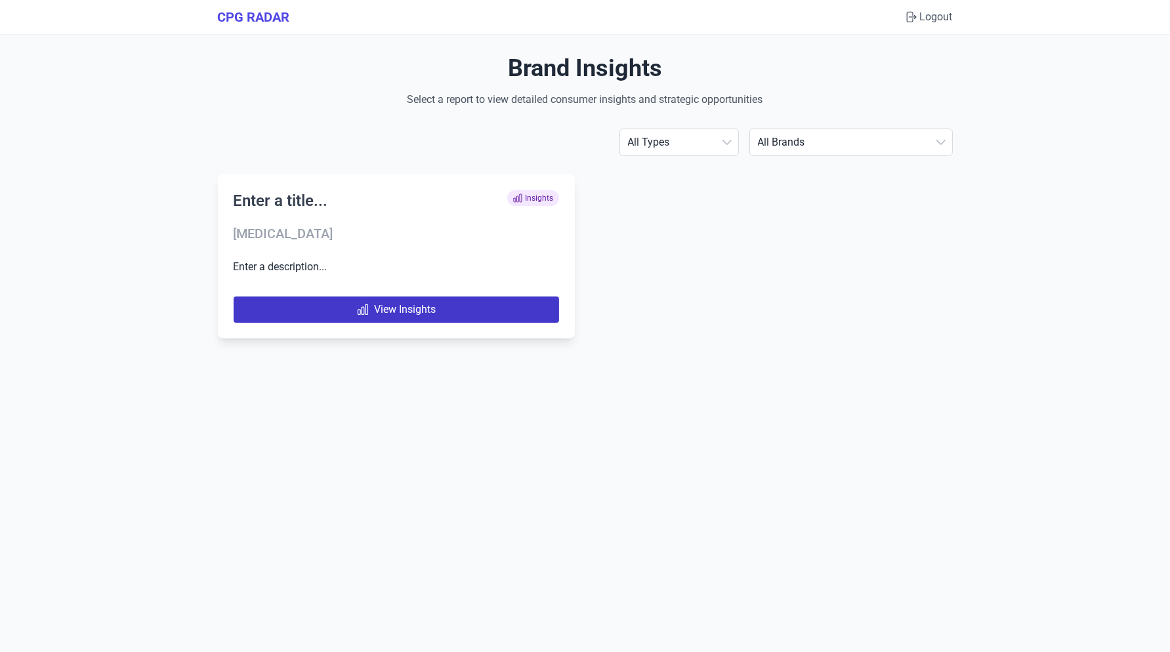
click at [407, 308] on link "View Insights" at bounding box center [396, 310] width 325 height 26
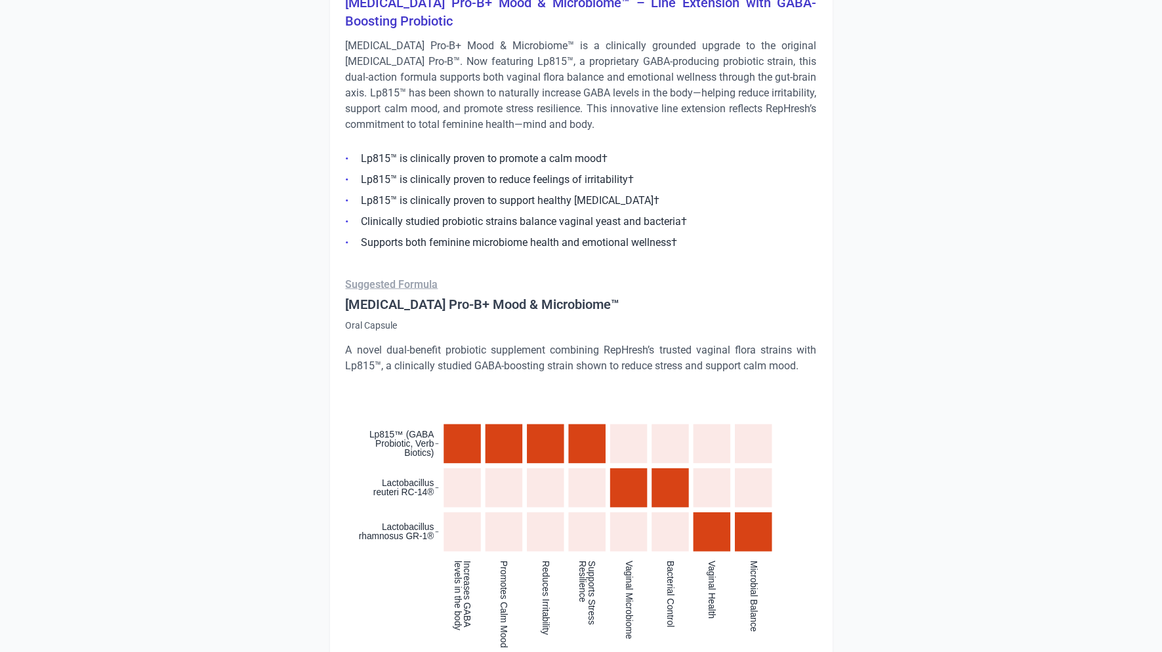
scroll to position [2228, 0]
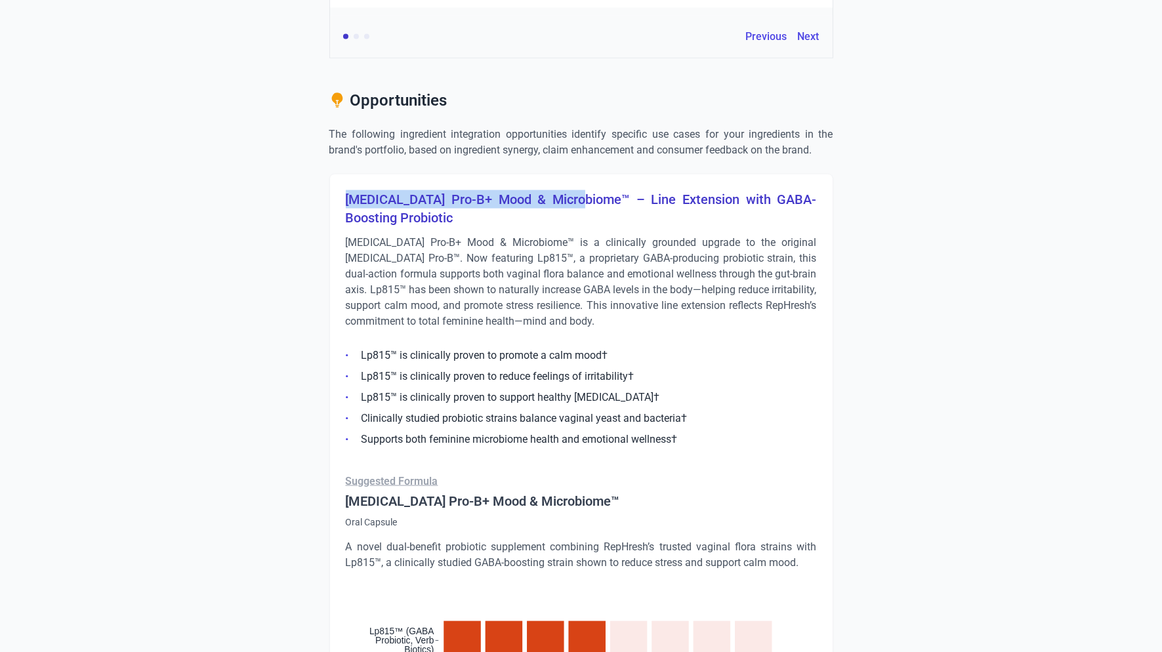
drag, startPoint x: 583, startPoint y: 181, endPoint x: 344, endPoint y: 169, distance: 239.2
click at [344, 174] on div "[MEDICAL_DATA] Pro-B+ Mood & Microbiome™ – Line Extension with GABA-Boosting Pr…" at bounding box center [581, 622] width 504 height 896
click at [479, 239] on p "[MEDICAL_DATA] Pro-B+ Mood & Microbiome™ is a clinically grounded upgrade to th…" at bounding box center [581, 282] width 471 height 94
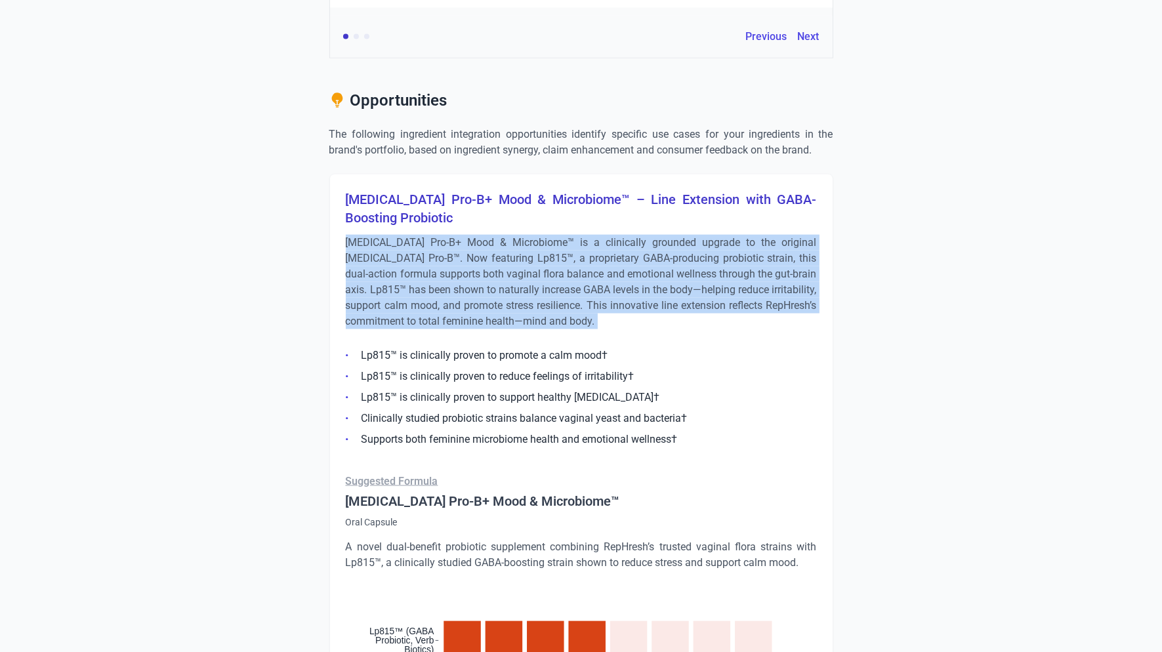
click at [479, 239] on p "[MEDICAL_DATA] Pro-B+ Mood & Microbiome™ is a clinically grounded upgrade to th…" at bounding box center [581, 282] width 471 height 94
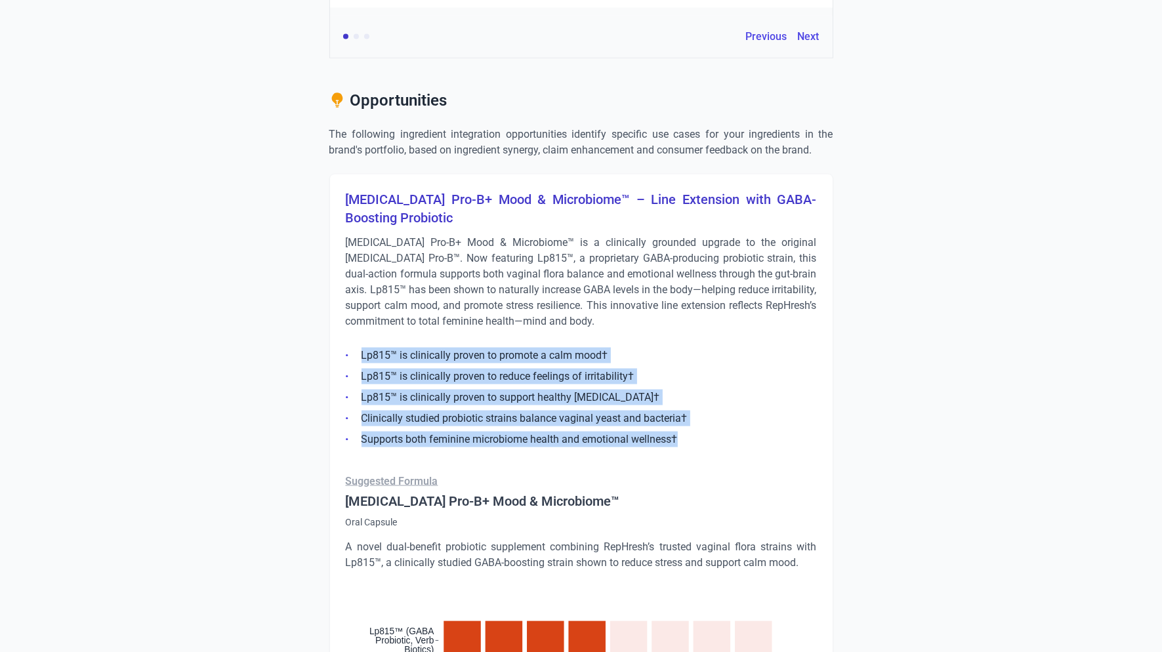
drag, startPoint x: 689, startPoint y: 423, endPoint x: 360, endPoint y: 334, distance: 340.6
click at [360, 340] on ul "Lp815™ is clinically proven to promote a calm mood† Lp815™ is clinically proven…" at bounding box center [581, 394] width 471 height 108
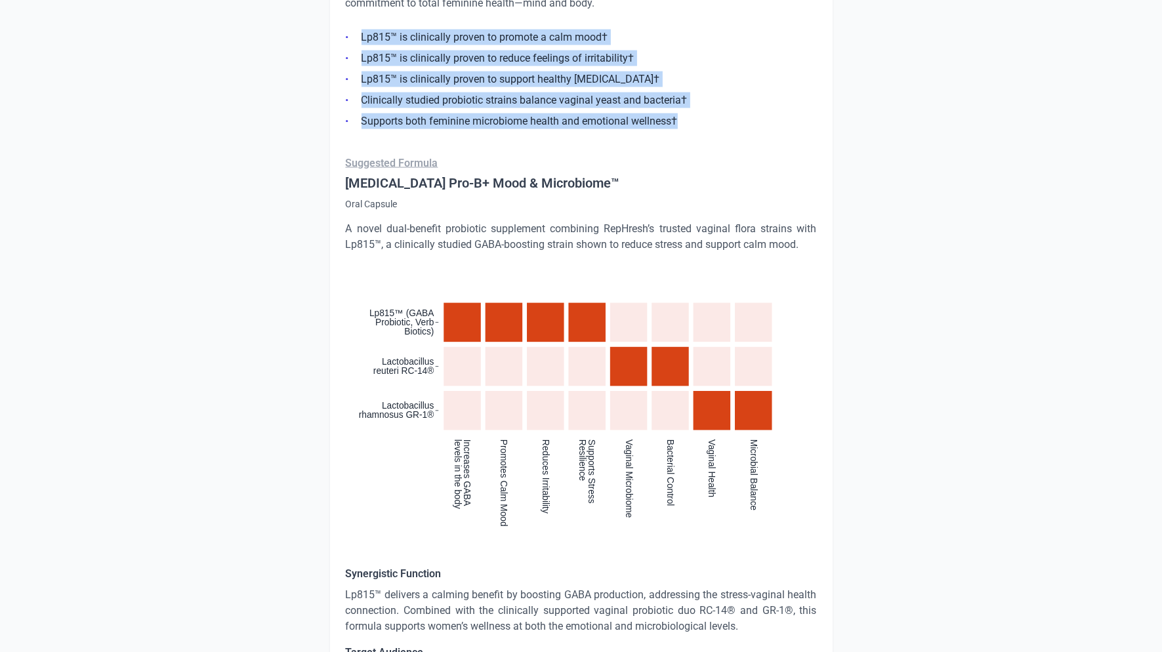
scroll to position [2551, 0]
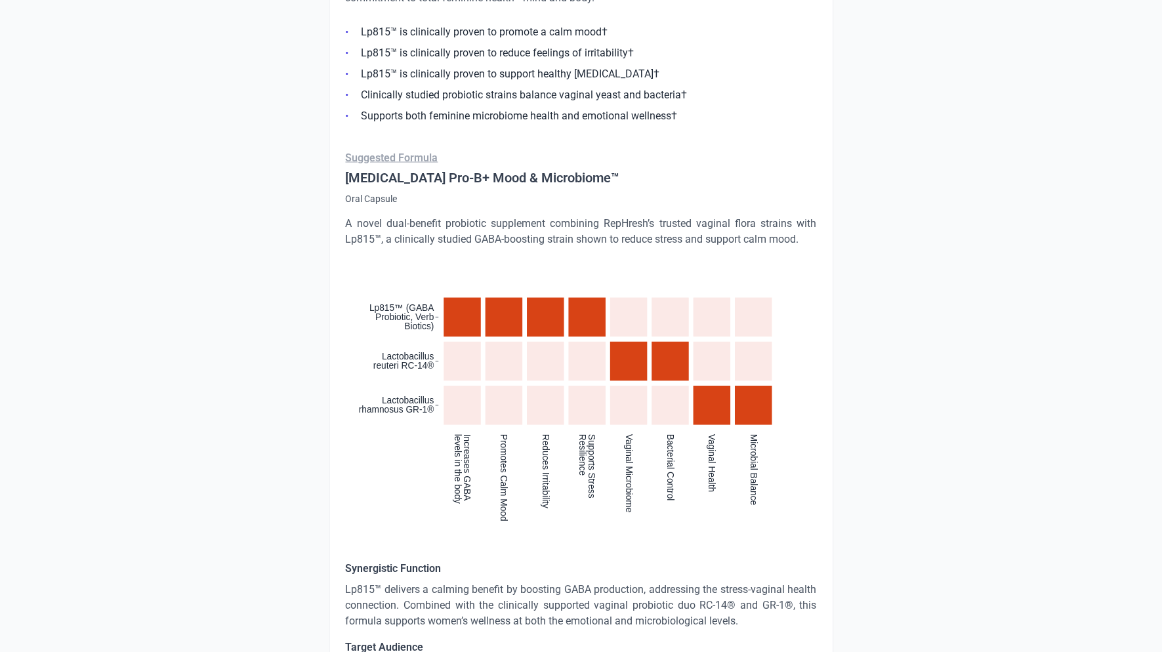
click at [398, 216] on p "A novel dual-benefit probiotic supplement combining RepHresh’s trusted vaginal …" at bounding box center [581, 231] width 471 height 31
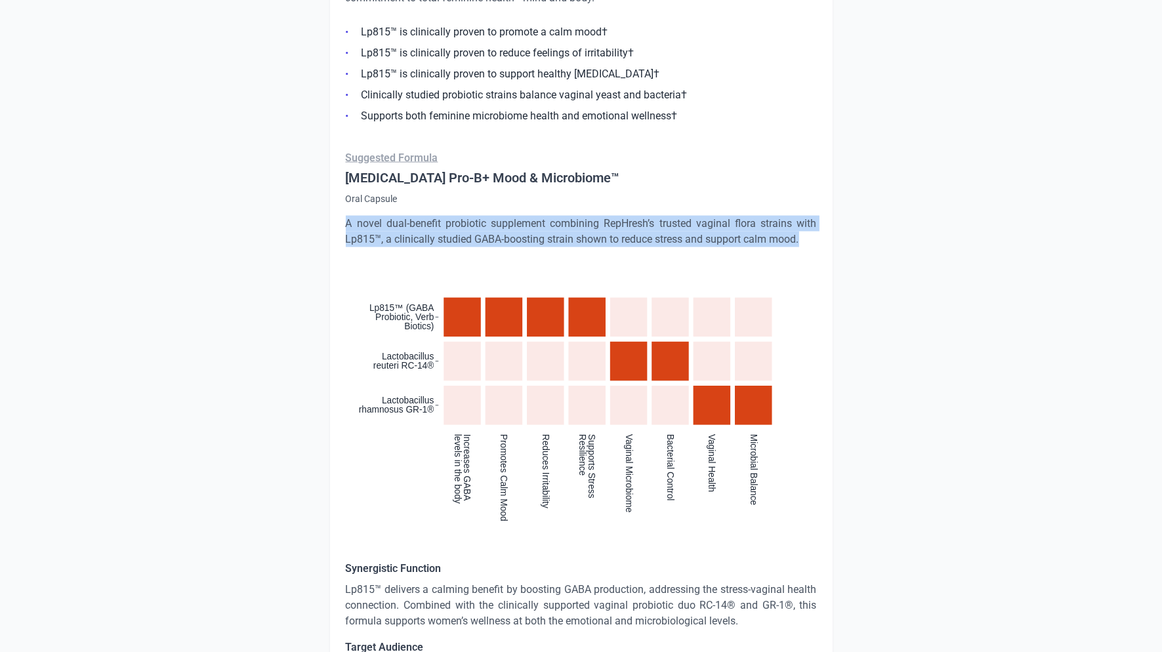
click at [398, 216] on p "A novel dual-benefit probiotic supplement combining RepHresh’s trusted vaginal …" at bounding box center [581, 231] width 471 height 31
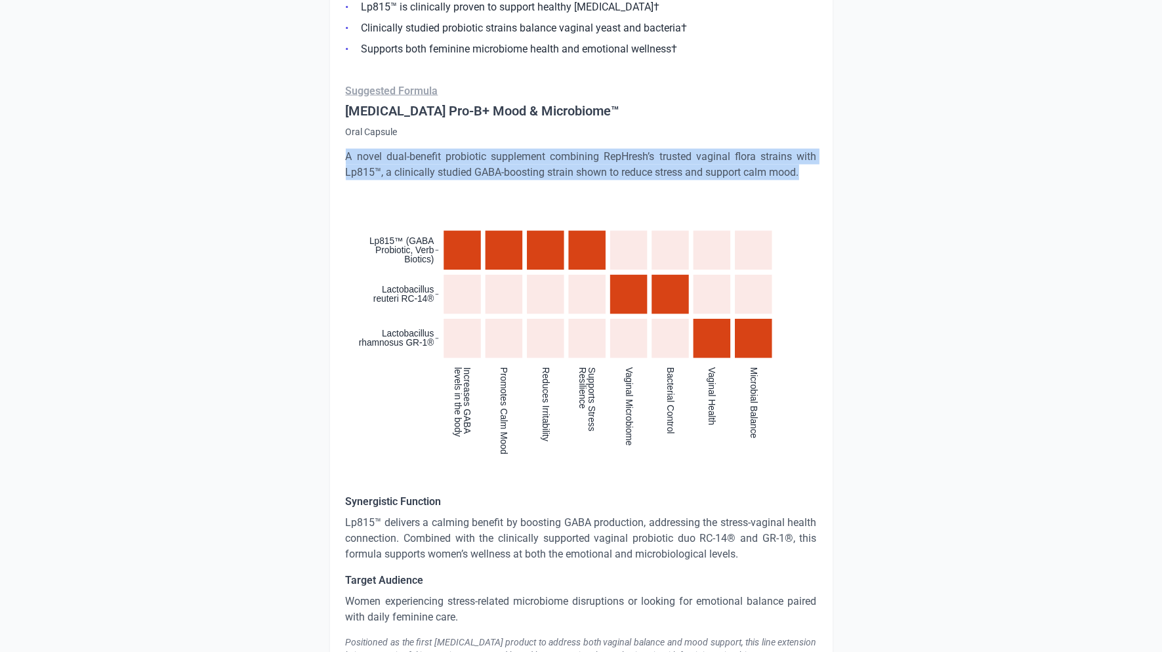
scroll to position [2678, 0]
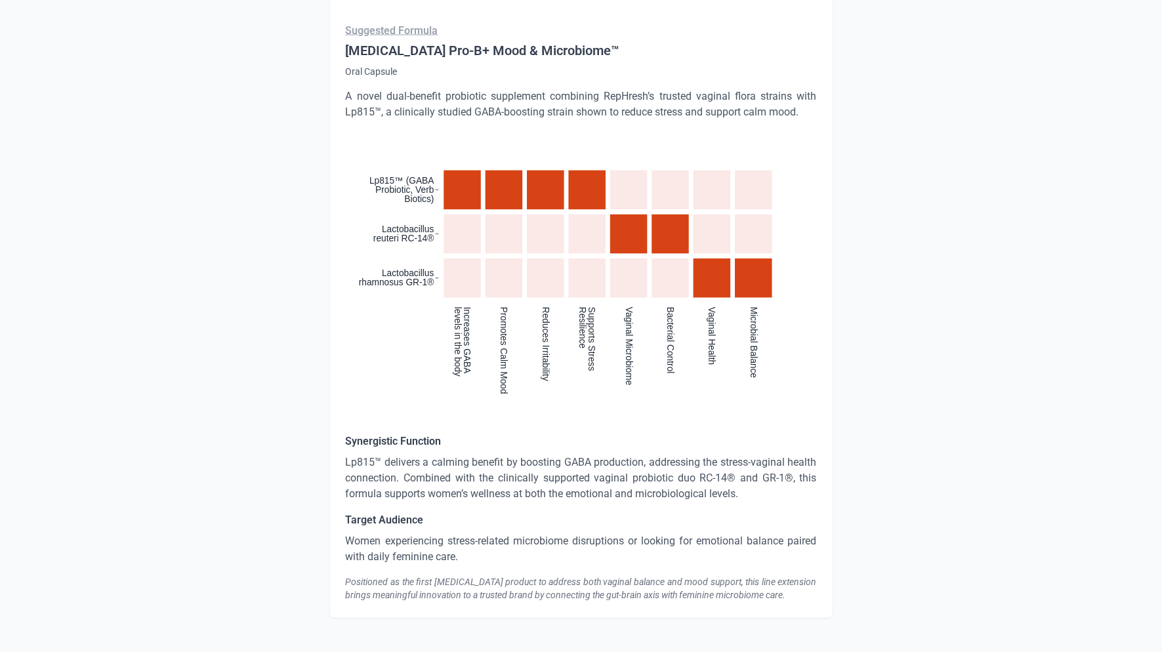
click at [558, 465] on p "Lp815™ delivers a calming benefit by boosting GABA production, addressing the s…" at bounding box center [581, 478] width 471 height 47
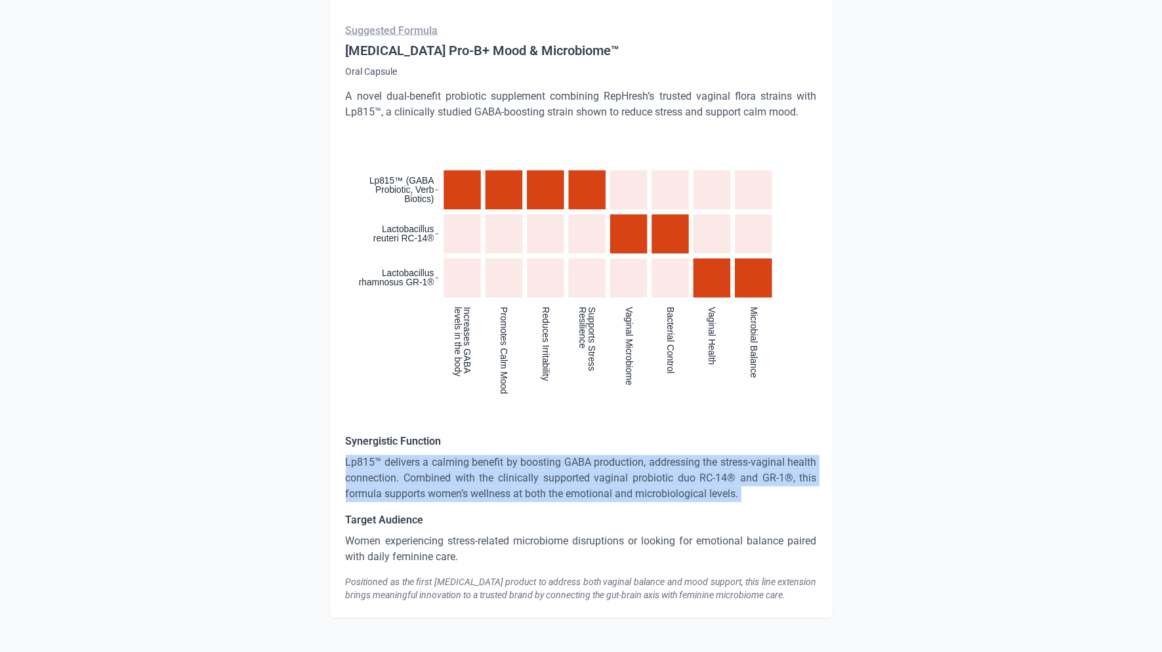
click at [558, 465] on p "Lp815™ delivers a calming benefit by boosting GABA production, addressing the s…" at bounding box center [581, 478] width 471 height 47
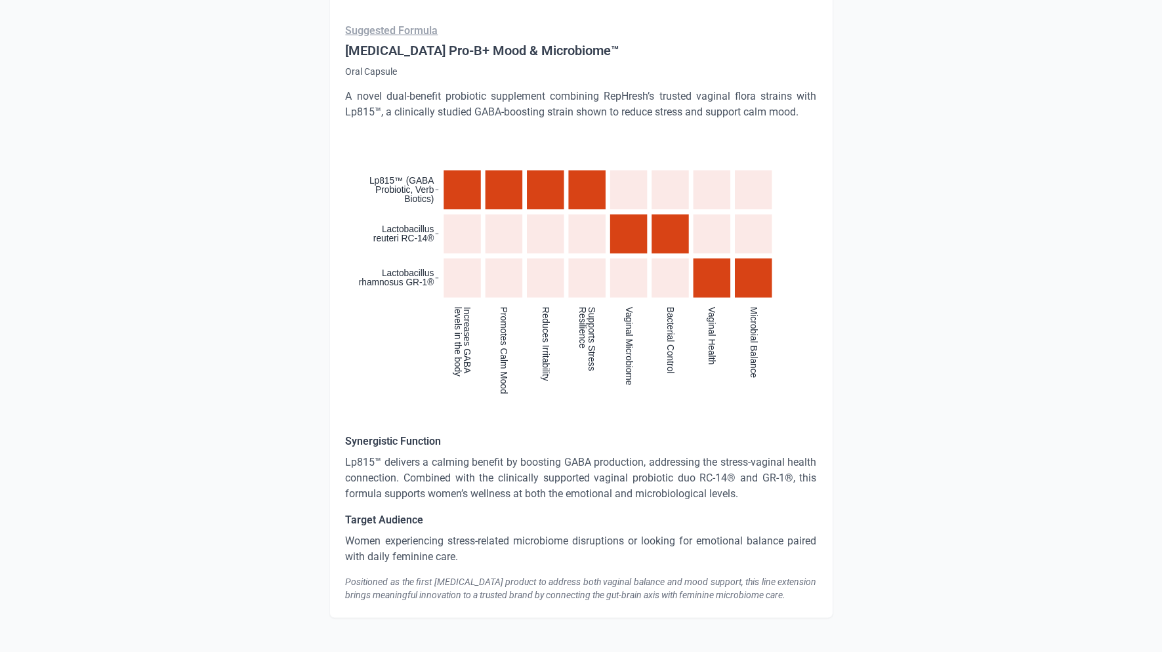
click at [460, 514] on div "Synergistic Function Lp815™ delivers a calming benefit by boosting GABA product…" at bounding box center [581, 518] width 471 height 168
click at [458, 534] on p "Women experiencing stress-related microbiome disruptions or looking for emotion…" at bounding box center [581, 549] width 471 height 31
click at [455, 534] on p "Women experiencing stress-related microbiome disruptions or looking for emotion…" at bounding box center [581, 549] width 471 height 31
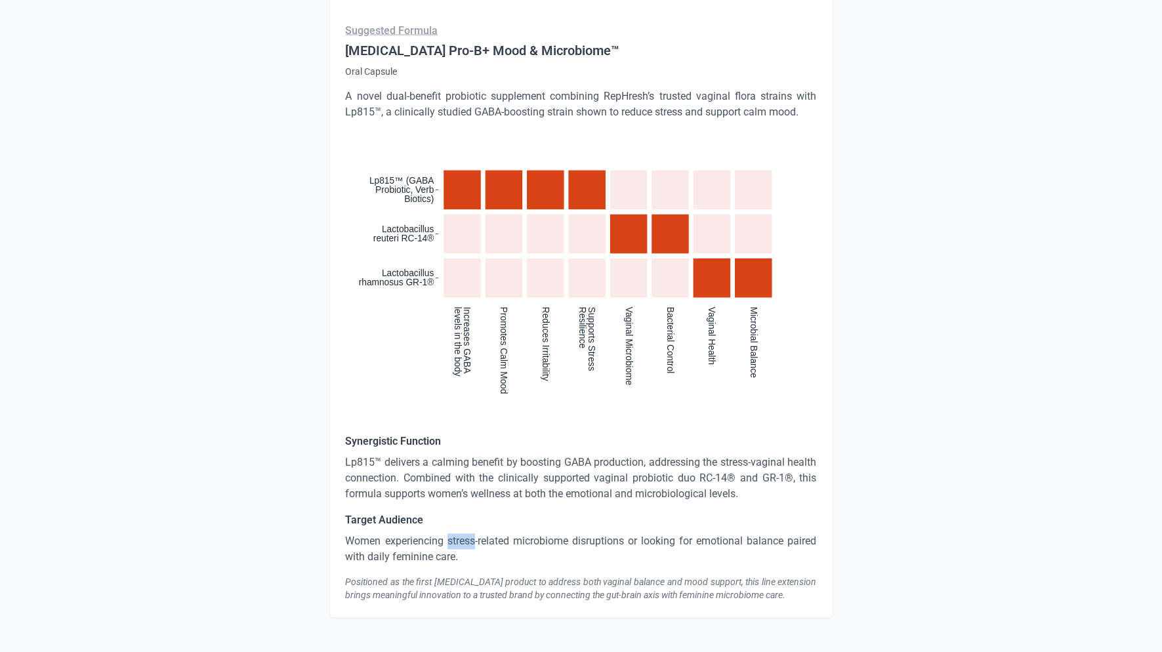
click at [455, 534] on p "Women experiencing stress-related microbiome disruptions or looking for emotion…" at bounding box center [581, 549] width 471 height 31
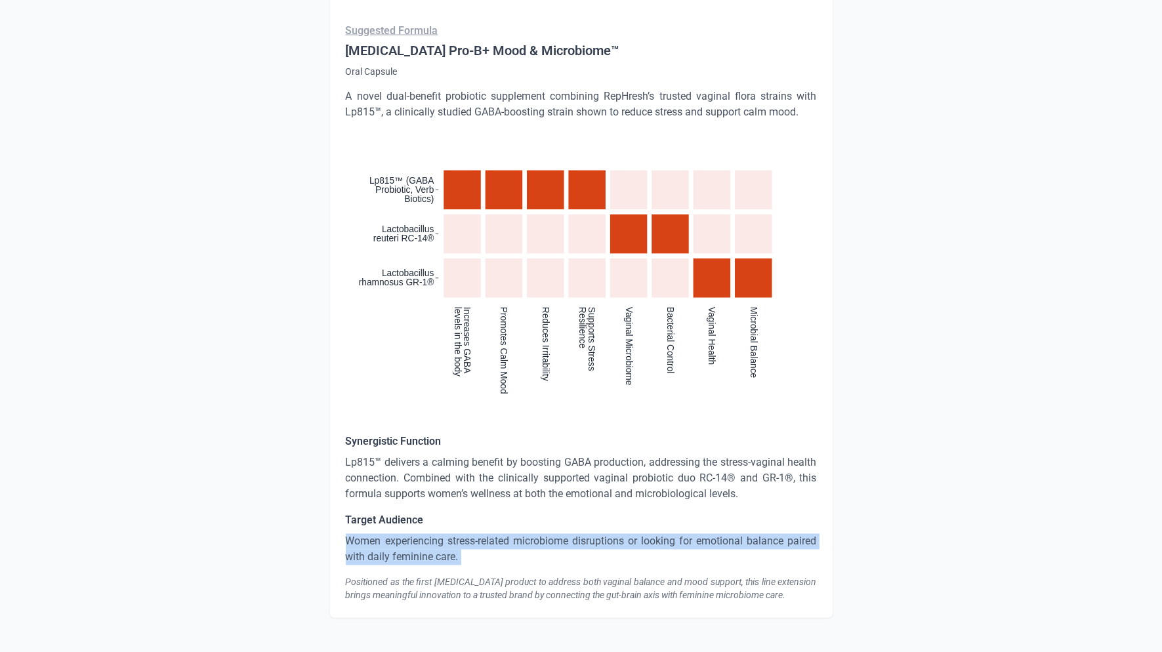
click at [455, 534] on p "Women experiencing stress-related microbiome disruptions or looking for emotion…" at bounding box center [581, 549] width 471 height 31
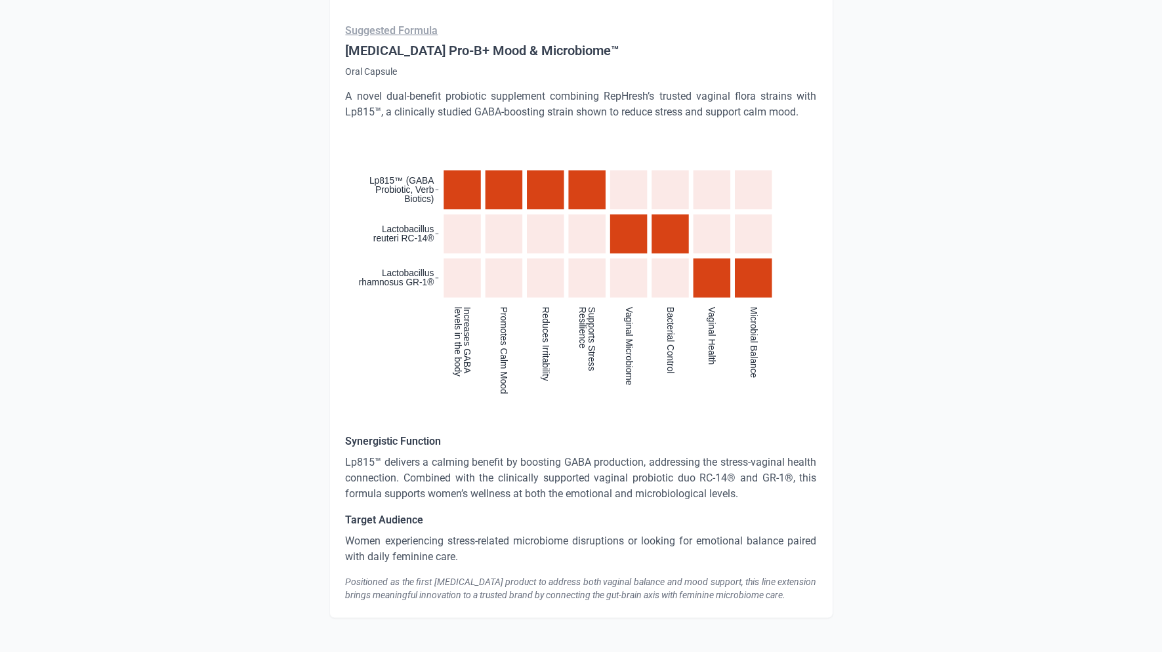
click at [384, 576] on div "Positioned as the first [MEDICAL_DATA] product to address both vaginal balance …" at bounding box center [581, 589] width 471 height 26
click at [385, 576] on div "Positioned as the first [MEDICAL_DATA] product to address both vaginal balance …" at bounding box center [581, 589] width 471 height 26
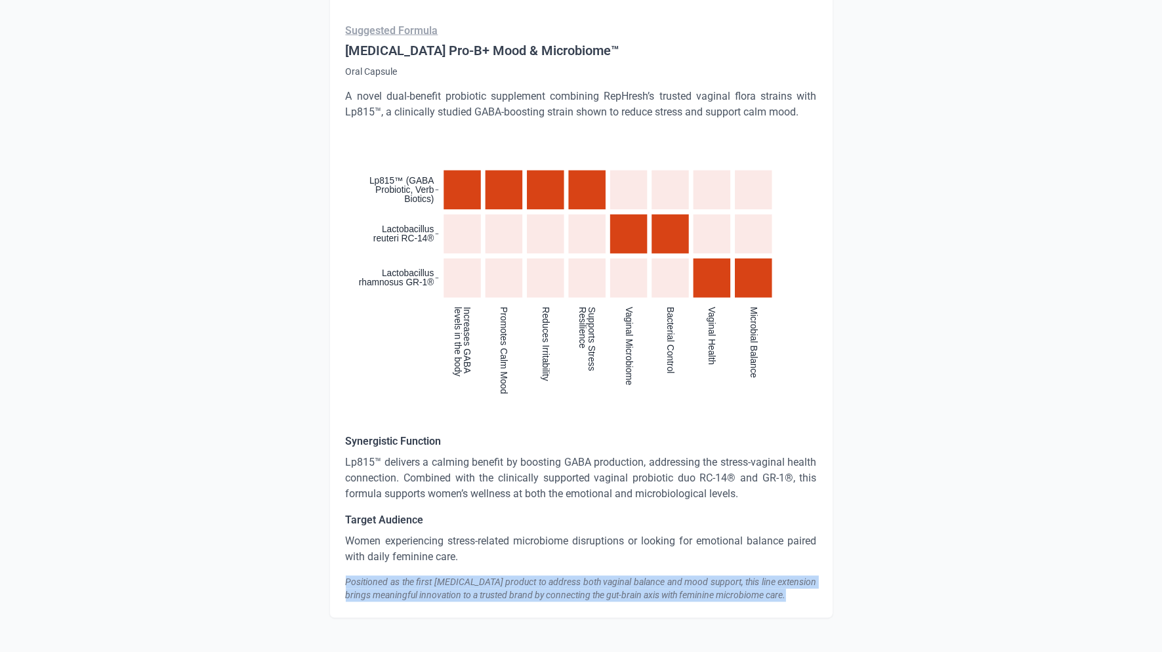
click at [385, 576] on div "Positioned as the first [MEDICAL_DATA] product to address both vaginal balance …" at bounding box center [581, 589] width 471 height 26
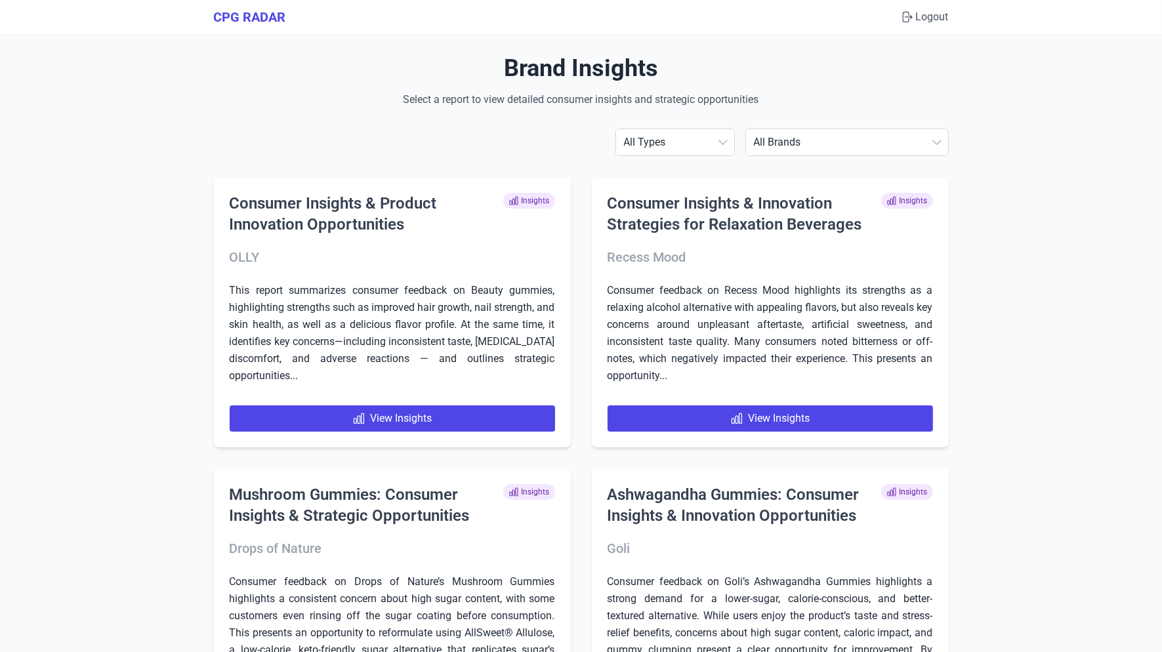
click at [891, 146] on select "All Brands [PERSON_NAME] AG1 ÂgeBlu Align Probiotic Antelope Pet Brands BEGA Bi…" at bounding box center [847, 142] width 202 height 26
select select "dynutrition"
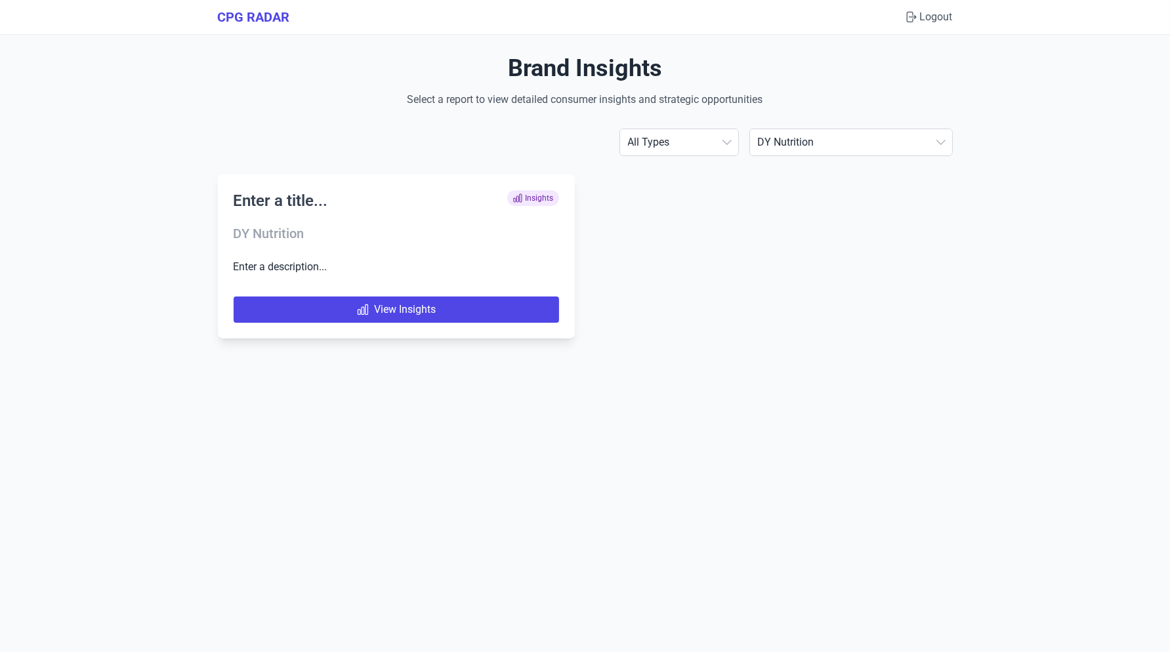
click at [276, 208] on h2 "Enter a title..." at bounding box center [281, 200] width 94 height 21
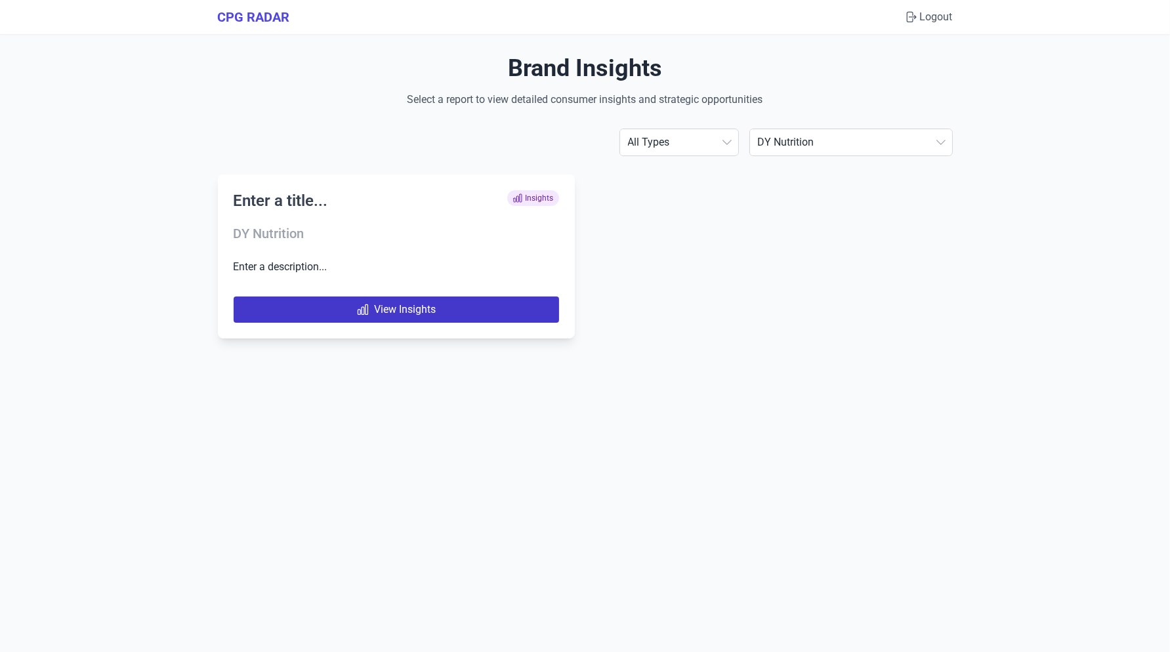
click at [325, 303] on link "View Insights" at bounding box center [396, 310] width 325 height 26
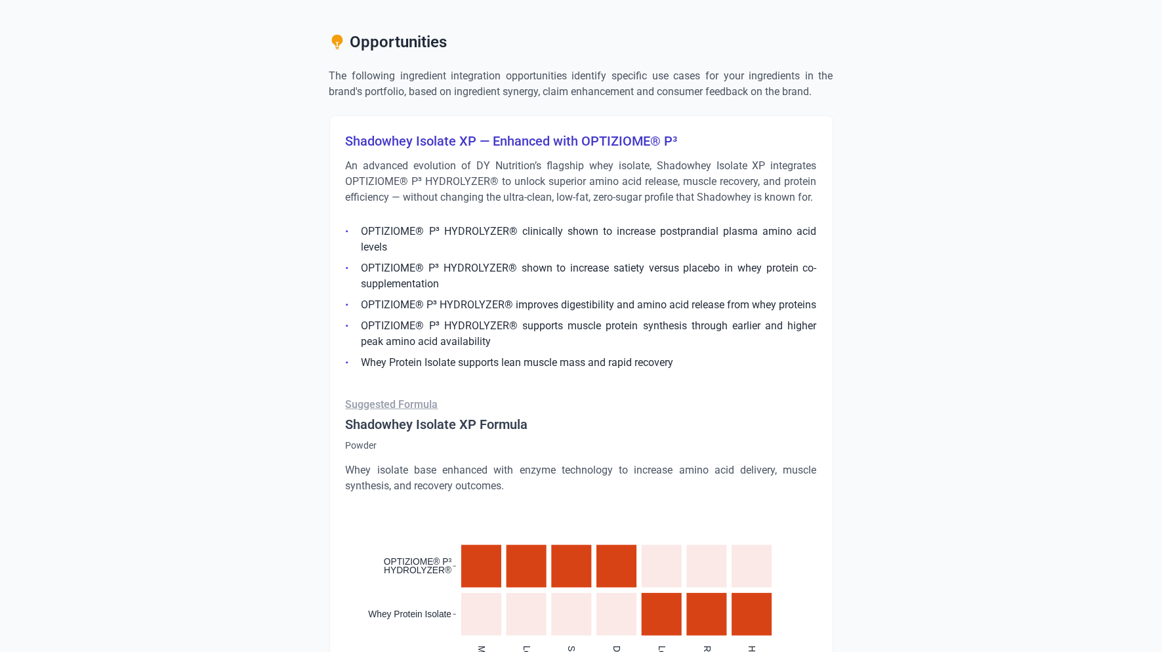
scroll to position [653, 0]
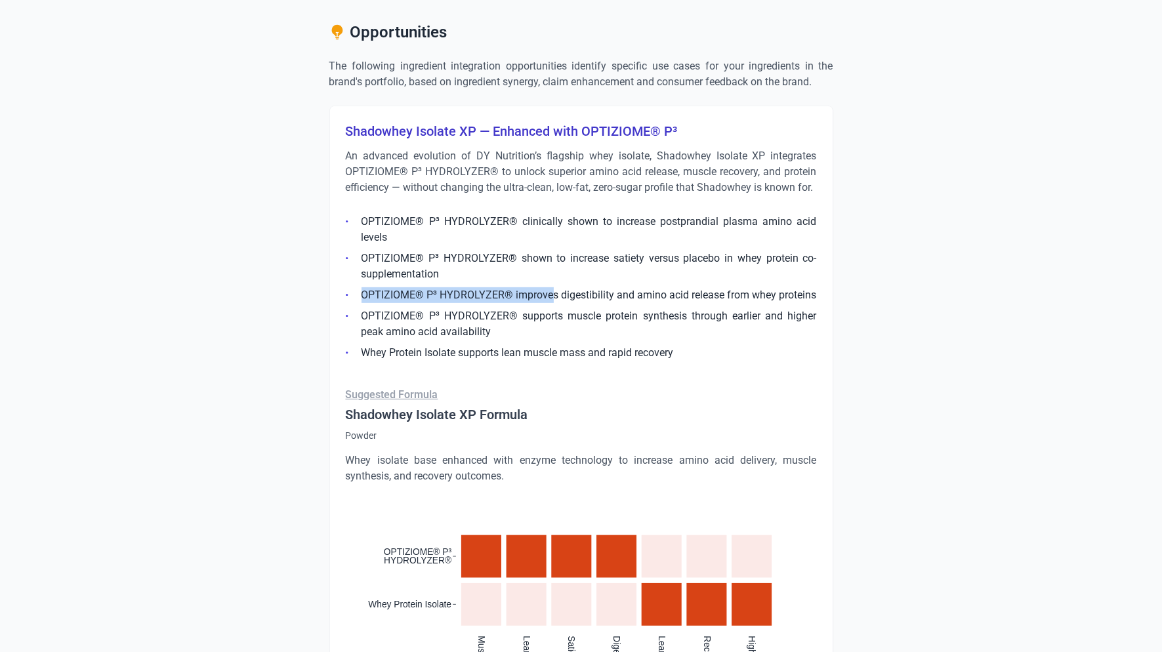
drag, startPoint x: 426, startPoint y: 286, endPoint x: 550, endPoint y: 295, distance: 124.3
click at [551, 295] on li "OPTIZIOME® P³ HYDROLYZER® improves digestibility and amino acid release from wh…" at bounding box center [581, 295] width 471 height 16
click at [549, 295] on li "OPTIZIOME® P³ HYDROLYZER® improves digestibility and amino acid release from wh…" at bounding box center [581, 295] width 471 height 16
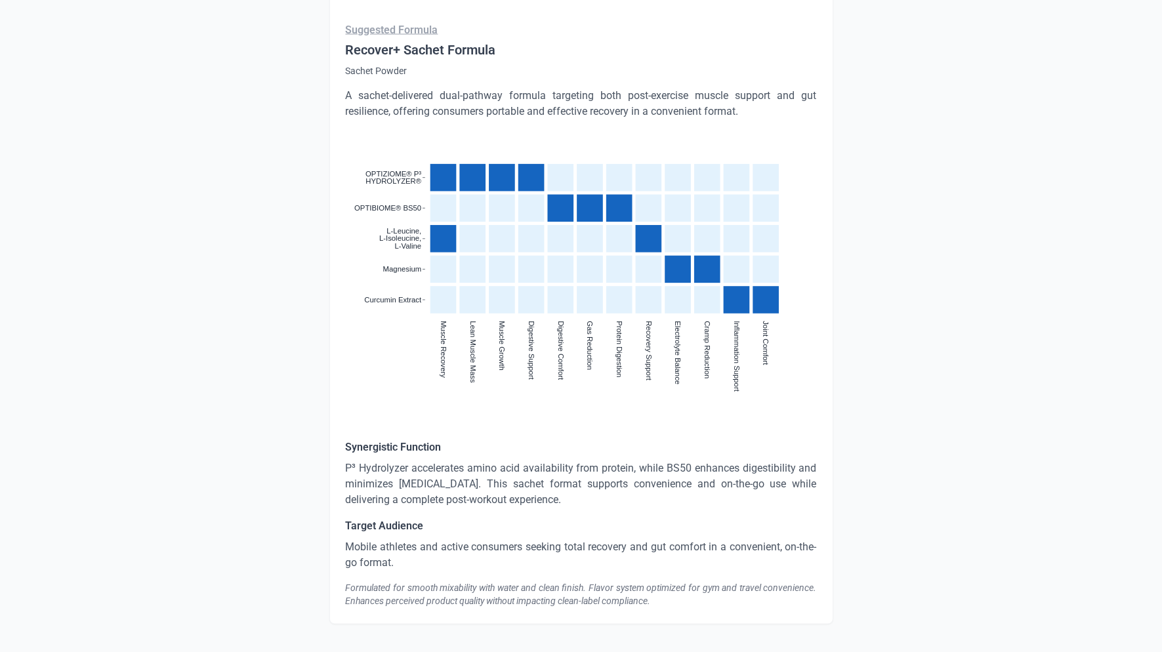
scroll to position [2808, 0]
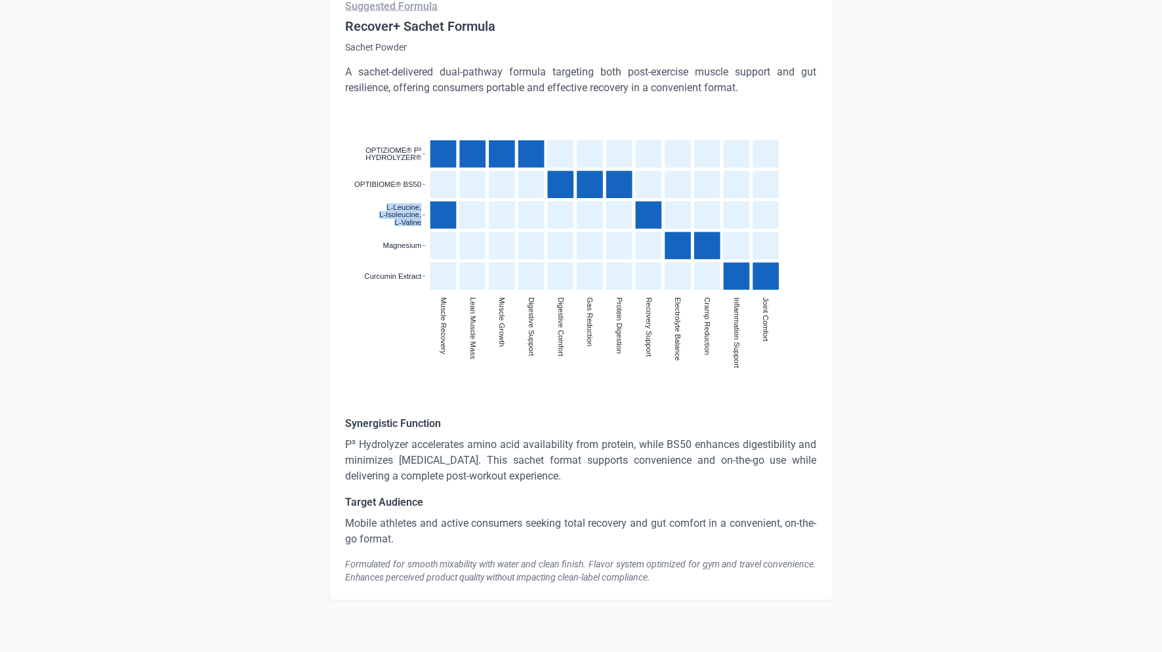
drag, startPoint x: 385, startPoint y: 208, endPoint x: 426, endPoint y: 229, distance: 45.8
click at [426, 229] on icon ":where(.plot-d6a7b5) { --plot-background: white; display: block; height: auto; …" at bounding box center [581, 224] width 471 height 224
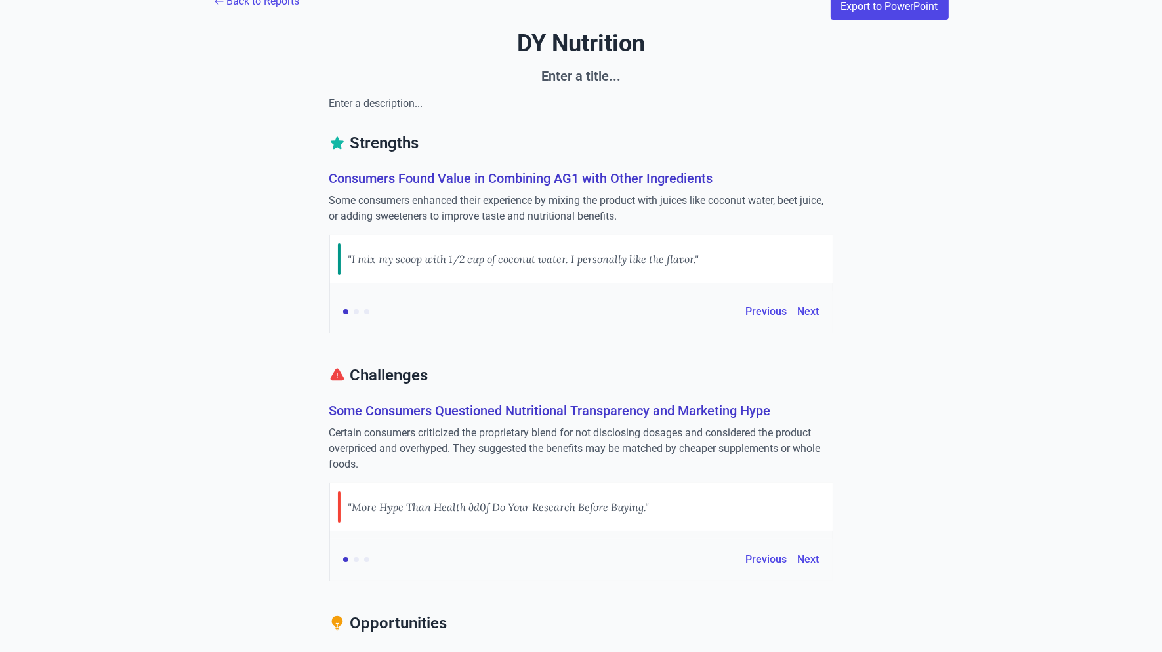
scroll to position [0, 0]
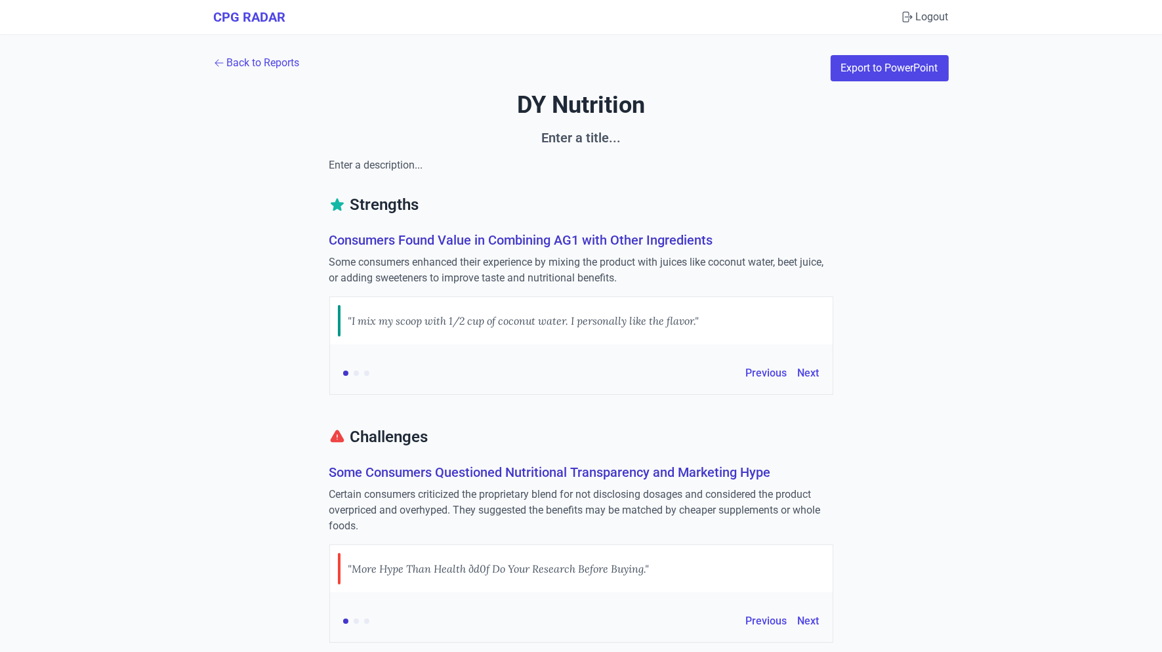
click at [543, 104] on h1 "DY Nutrition" at bounding box center [581, 105] width 735 height 26
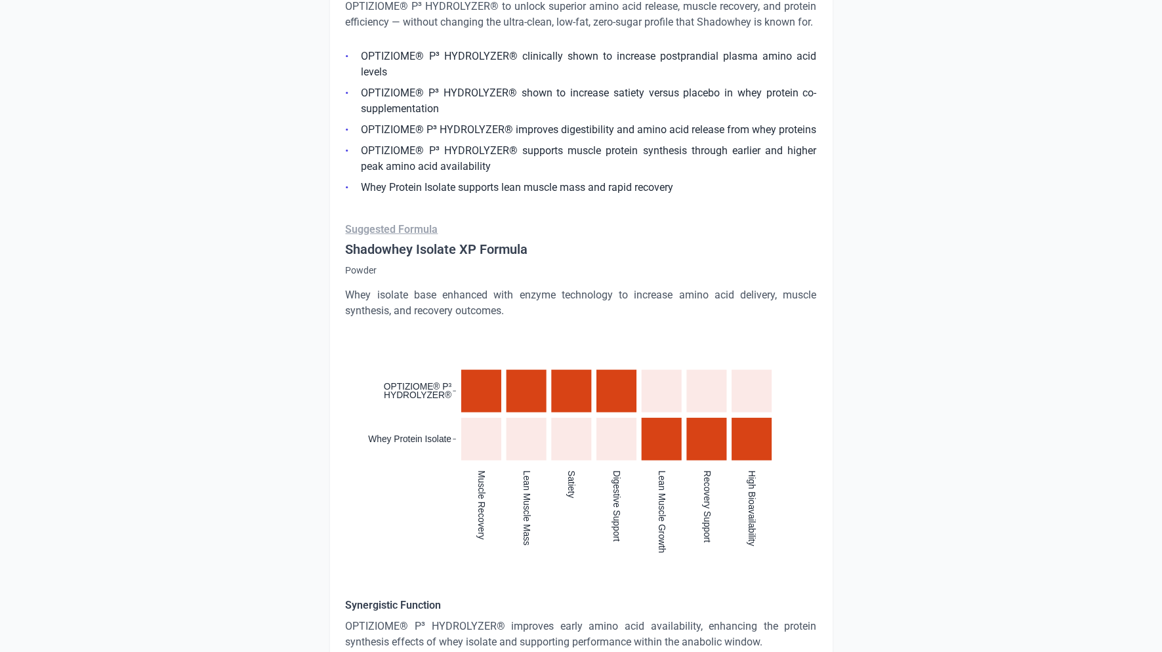
scroll to position [510, 0]
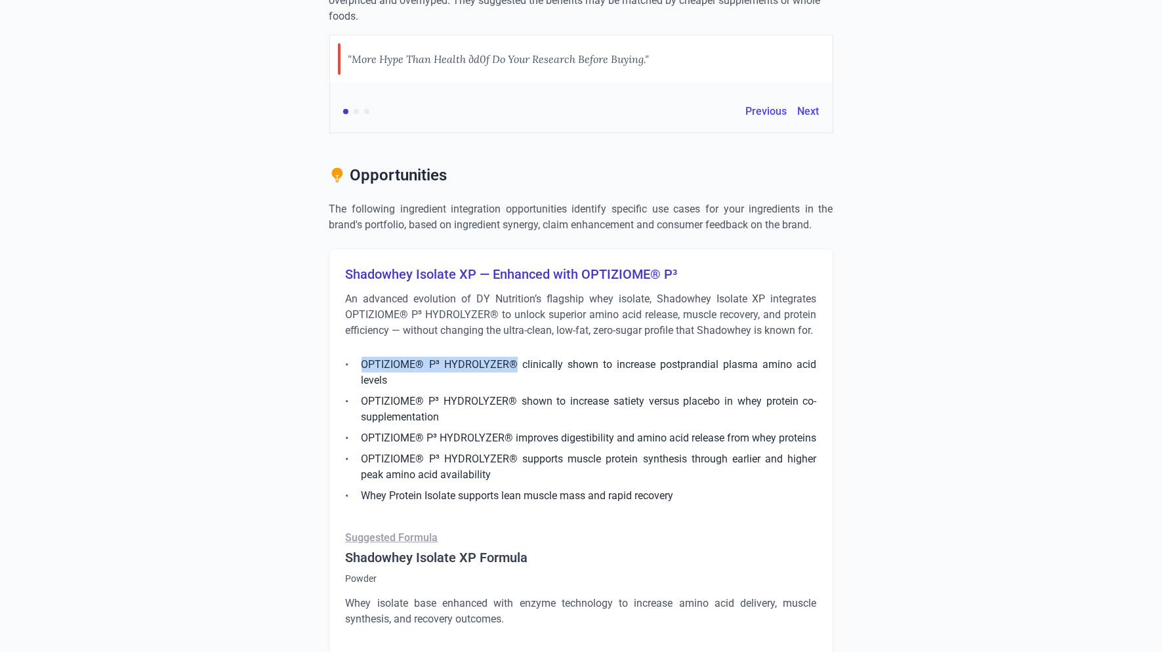
drag, startPoint x: 515, startPoint y: 365, endPoint x: 356, endPoint y: 348, distance: 160.3
click at [356, 350] on ul "OPTIZIOME® P³ HYDROLYZER® clinically shown to increase postprandial plasma amin…" at bounding box center [581, 426] width 471 height 155
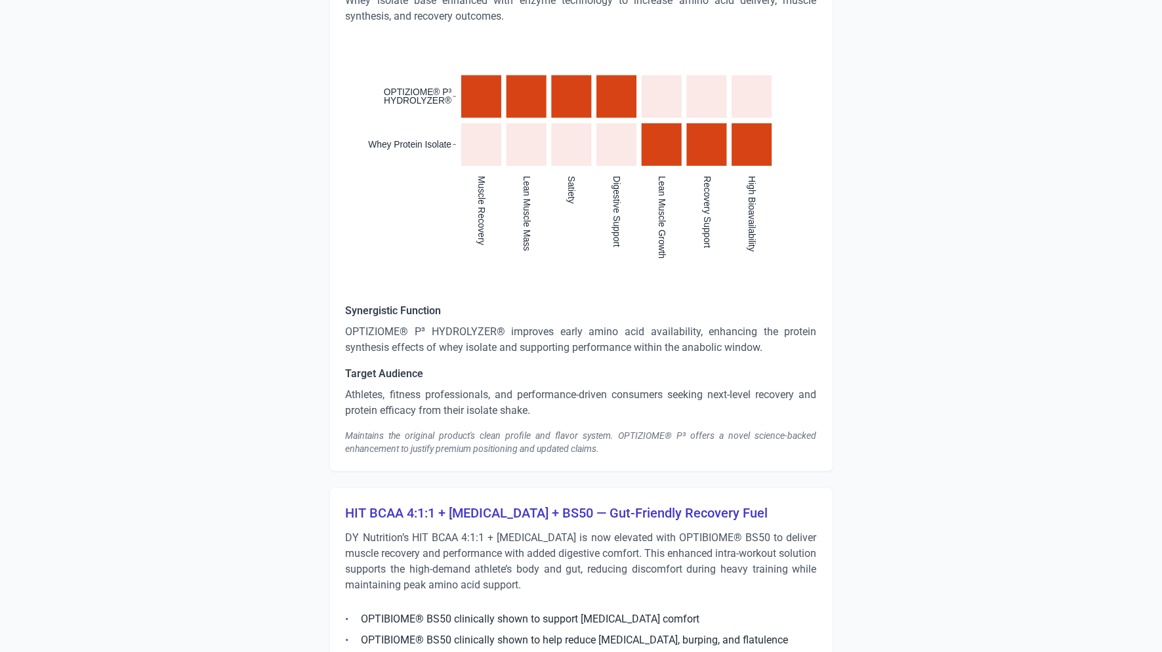
scroll to position [1438, 0]
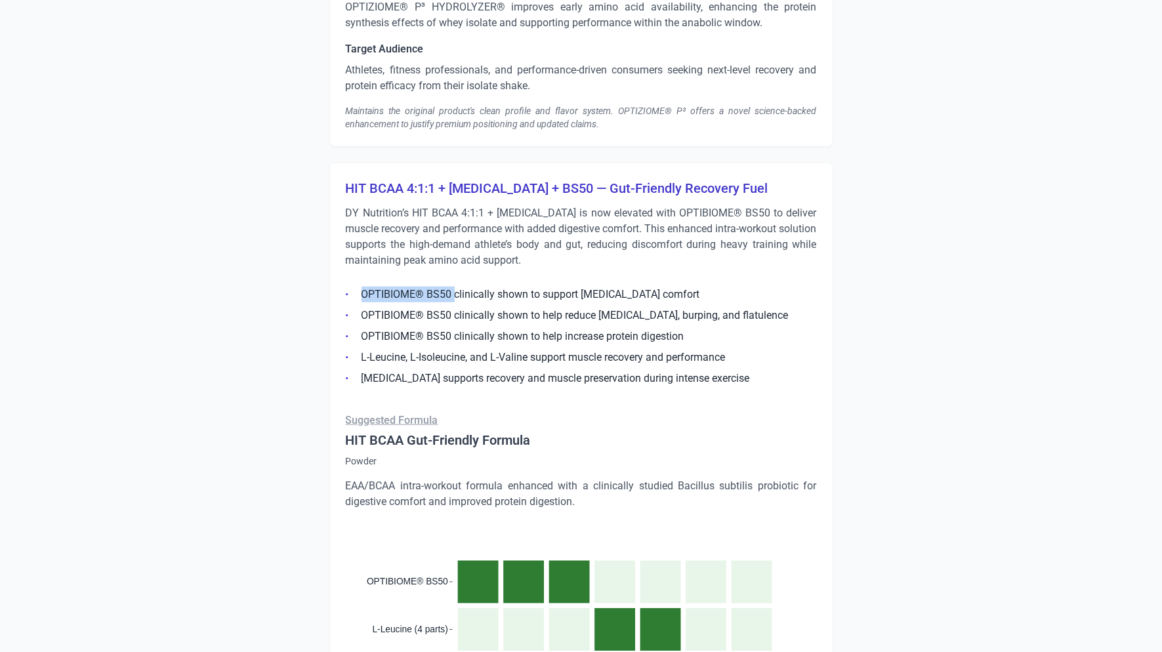
drag, startPoint x: 362, startPoint y: 296, endPoint x: 453, endPoint y: 299, distance: 90.6
click at [453, 299] on li "OPTIBIOME® BS50 clinically shown to support [MEDICAL_DATA] comfort" at bounding box center [581, 295] width 471 height 16
drag, startPoint x: 362, startPoint y: 379, endPoint x: 416, endPoint y: 379, distance: 54.5
drag, startPoint x: 464, startPoint y: 377, endPoint x: 634, endPoint y: 374, distance: 170.6
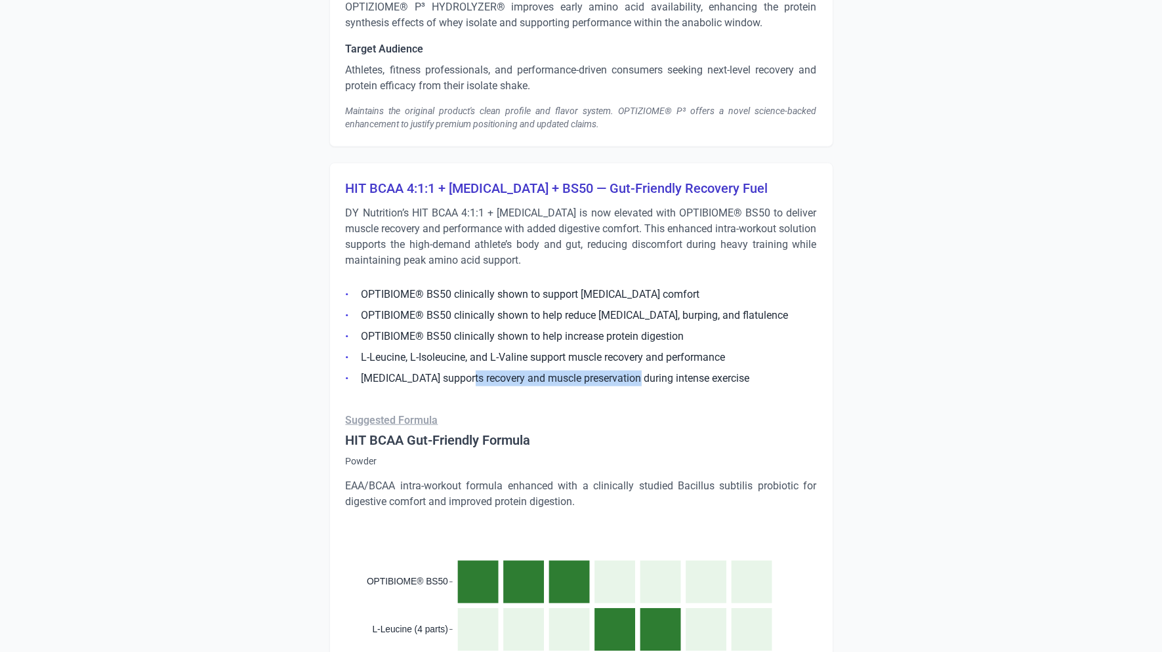
drag, startPoint x: 528, startPoint y: 379, endPoint x: 697, endPoint y: 378, distance: 169.3
click at [533, 367] on ul "OPTIBIOME® BS50 clinically shown to support [MEDICAL_DATA] comfort OPTIBIOME® B…" at bounding box center [581, 333] width 471 height 108
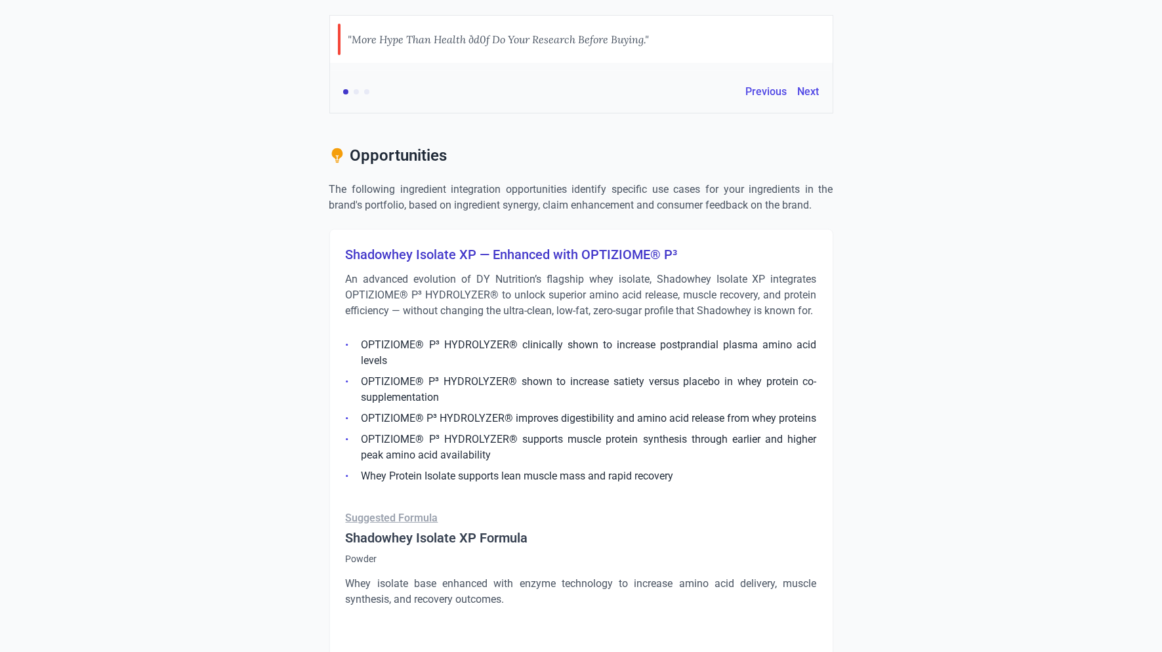
scroll to position [533, 0]
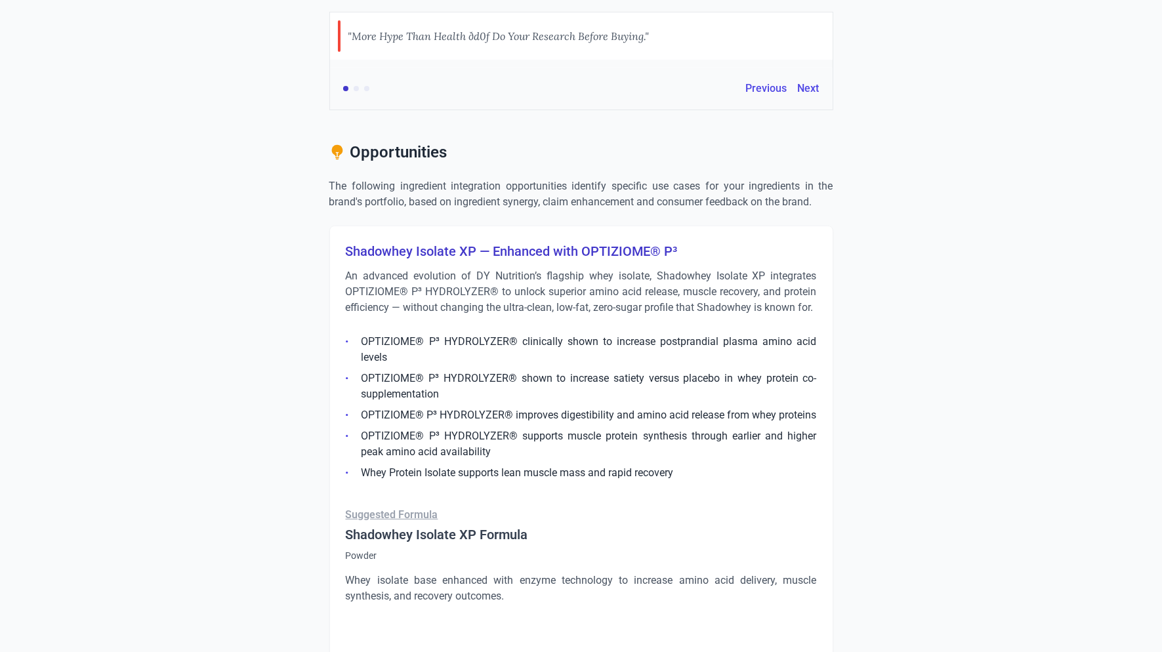
click at [517, 253] on h3 "Shadowhey Isolate XP — Enhanced with OPTIZIOME® P³" at bounding box center [581, 251] width 471 height 18
click at [504, 297] on p "An advanced evolution of DY Nutrition’s flagship whey isolate, Shadowhey Isolat…" at bounding box center [581, 291] width 471 height 47
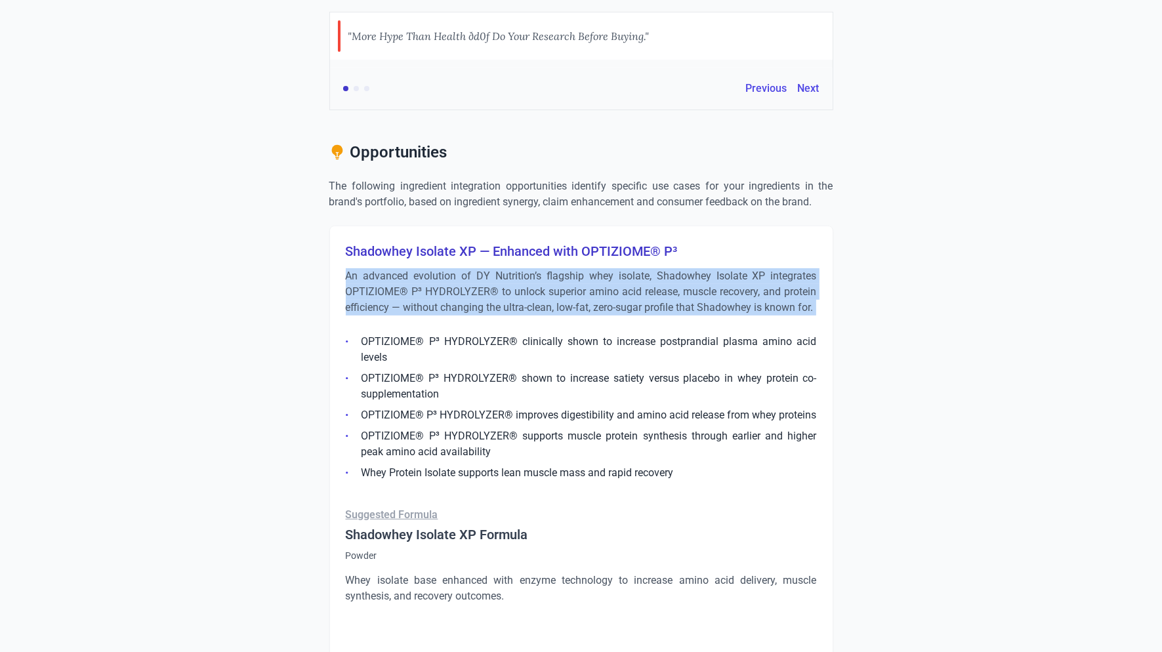
click at [504, 297] on p "An advanced evolution of DY Nutrition’s flagship whey isolate, Shadowhey Isolat…" at bounding box center [581, 291] width 471 height 47
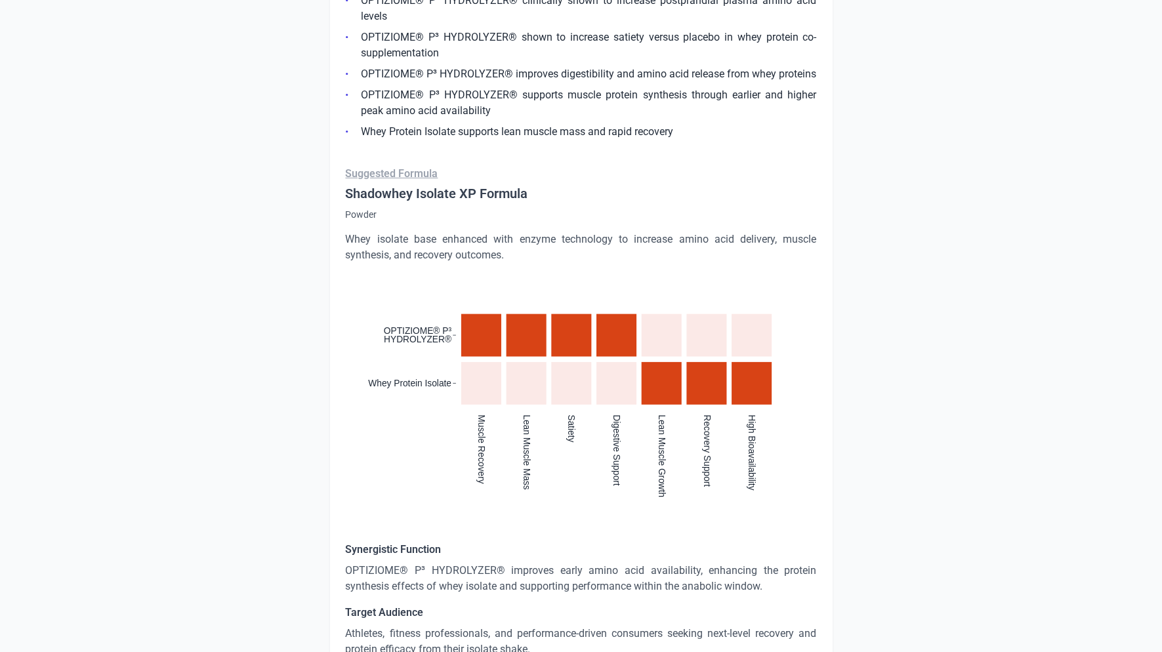
scroll to position [1214, 0]
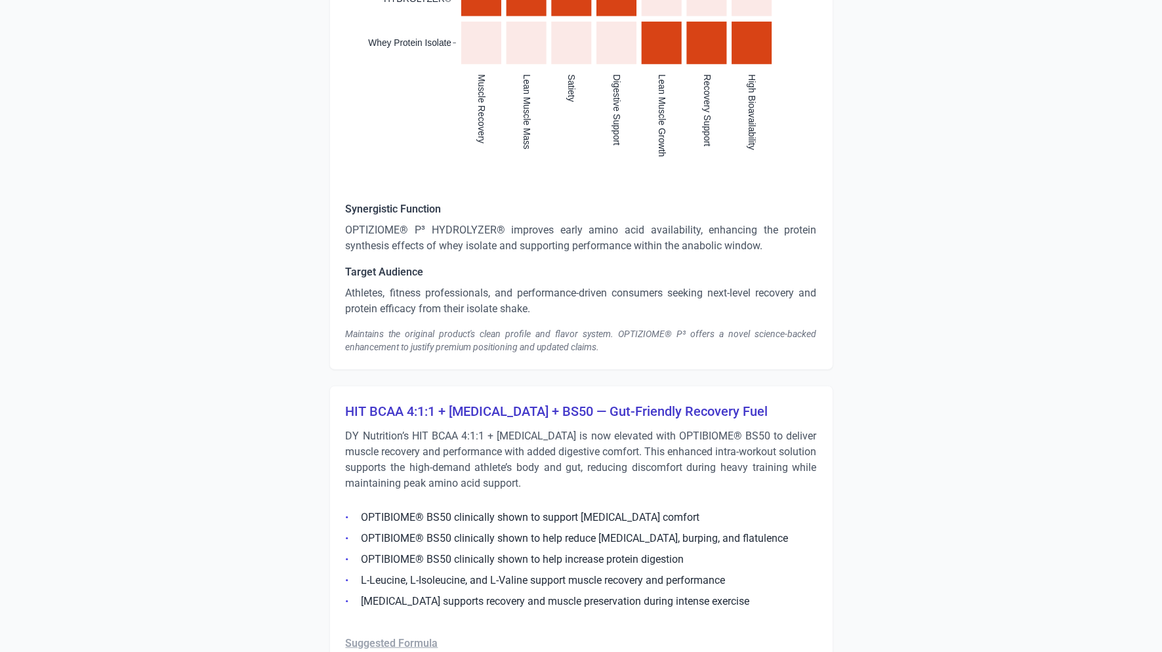
click at [400, 232] on p "OPTIZIOME® P³ HYDROLYZER® improves early amino acid availability, enhancing the…" at bounding box center [581, 237] width 471 height 31
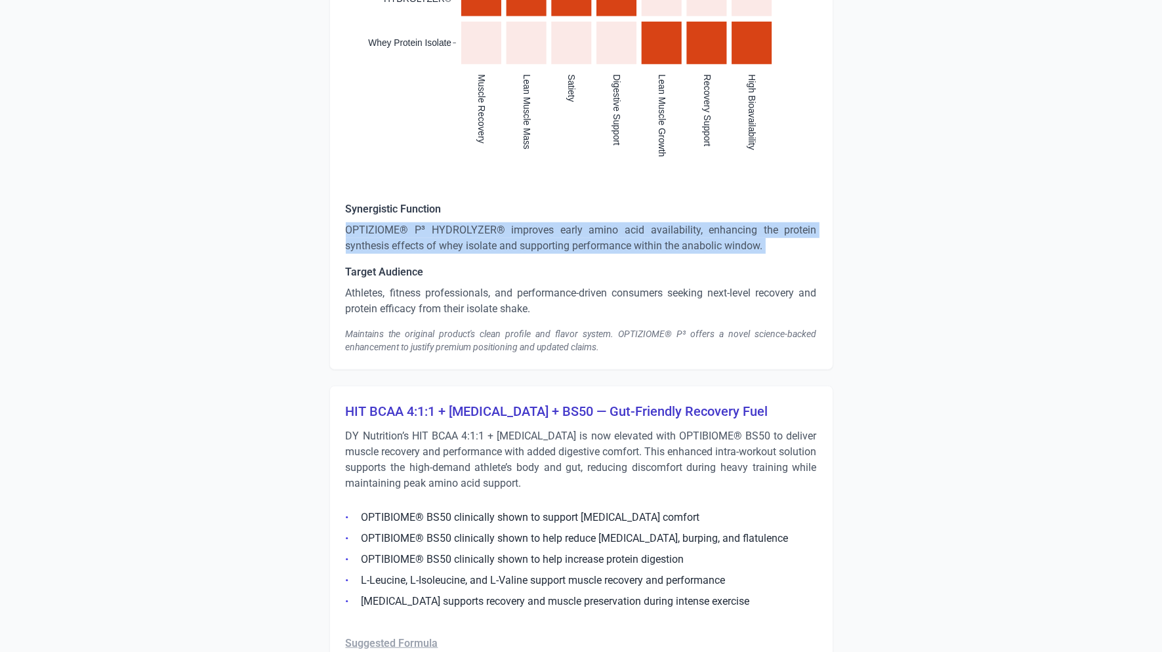
click at [400, 232] on p "OPTIZIOME® P³ HYDROLYZER® improves early amino acid availability, enhancing the…" at bounding box center [581, 237] width 471 height 31
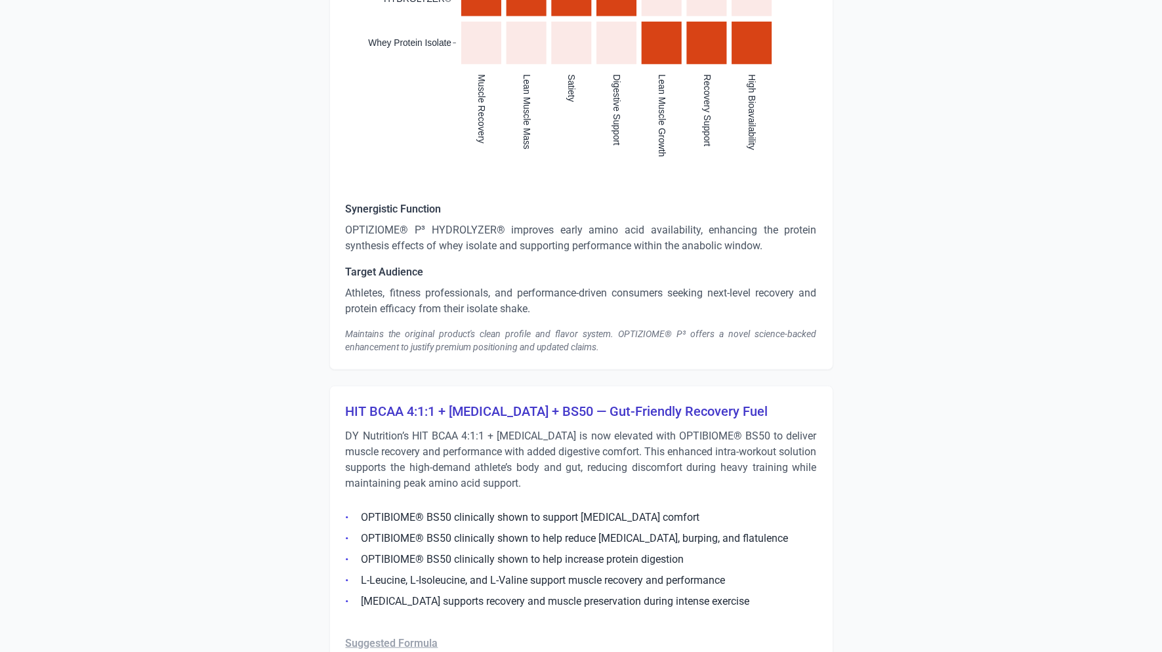
click at [396, 289] on p "Athletes, fitness professionals, and performance-driven consumers seeking next-…" at bounding box center [581, 300] width 471 height 31
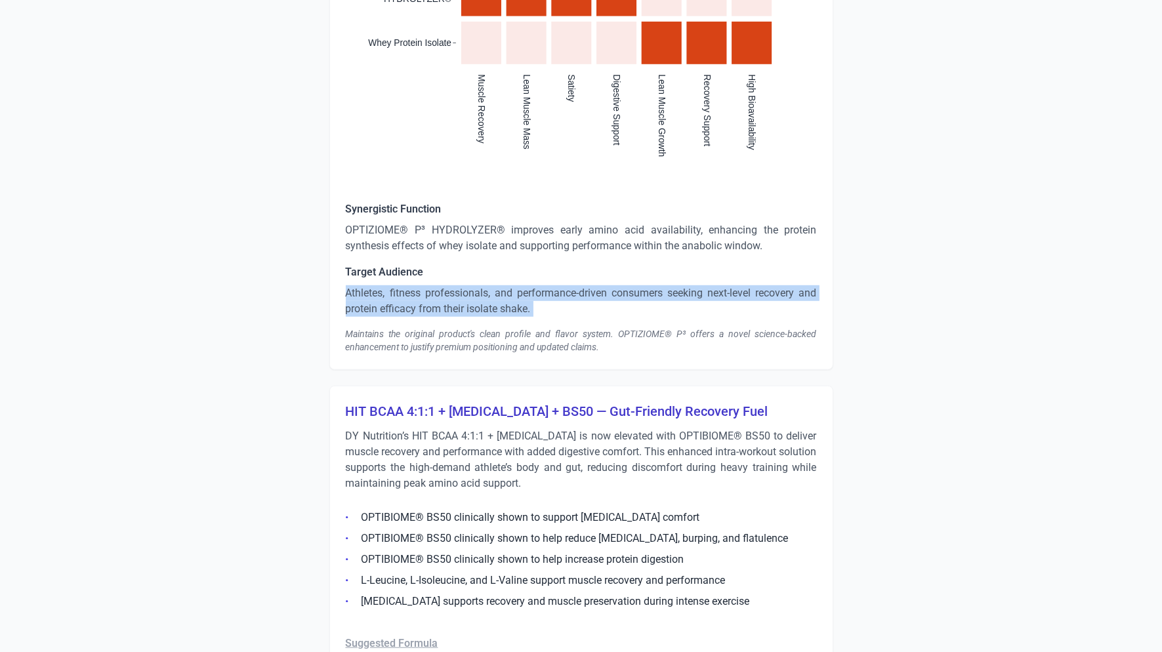
click at [396, 289] on p "Athletes, fitness professionals, and performance-driven consumers seeking next-…" at bounding box center [581, 300] width 471 height 31
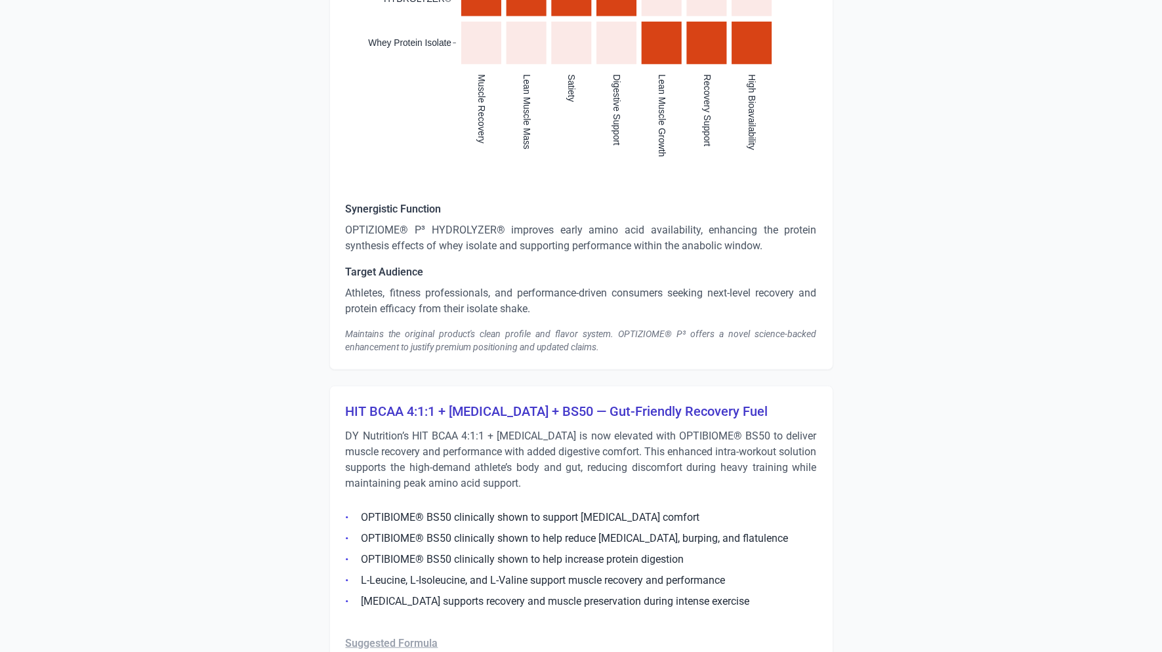
click at [392, 341] on div "Maintains the original product's clean profile and flavor system. OPTIZIOME® P³…" at bounding box center [581, 340] width 471 height 26
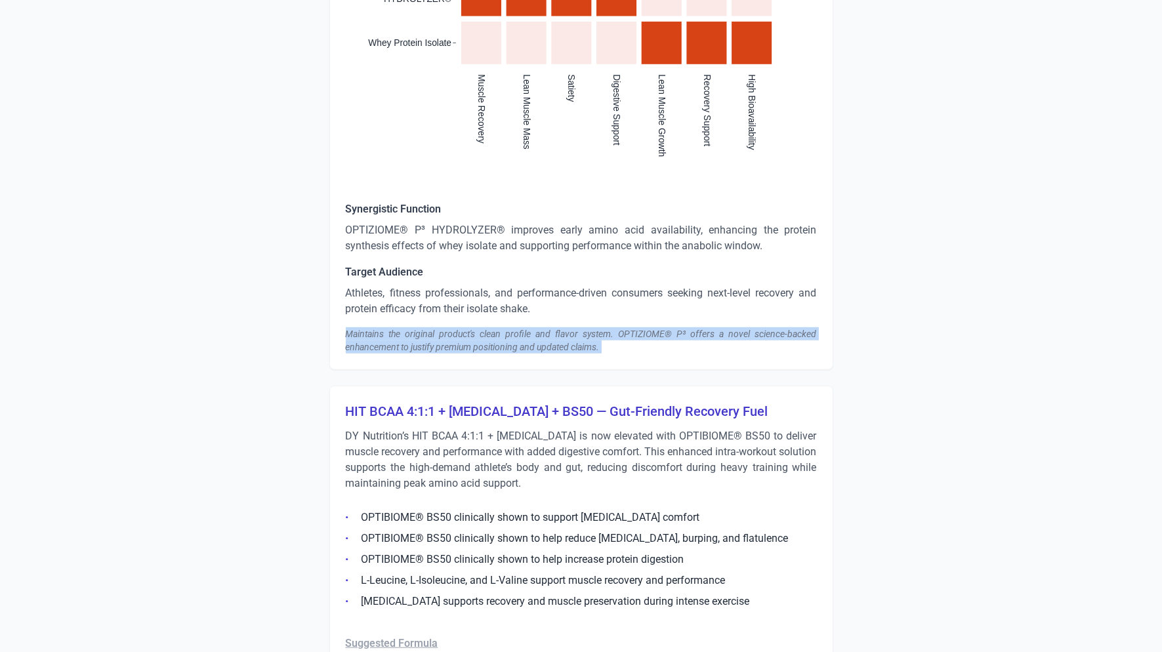
click at [392, 341] on div "Maintains the original product's clean profile and flavor system. OPTIZIOME® P³…" at bounding box center [581, 340] width 471 height 26
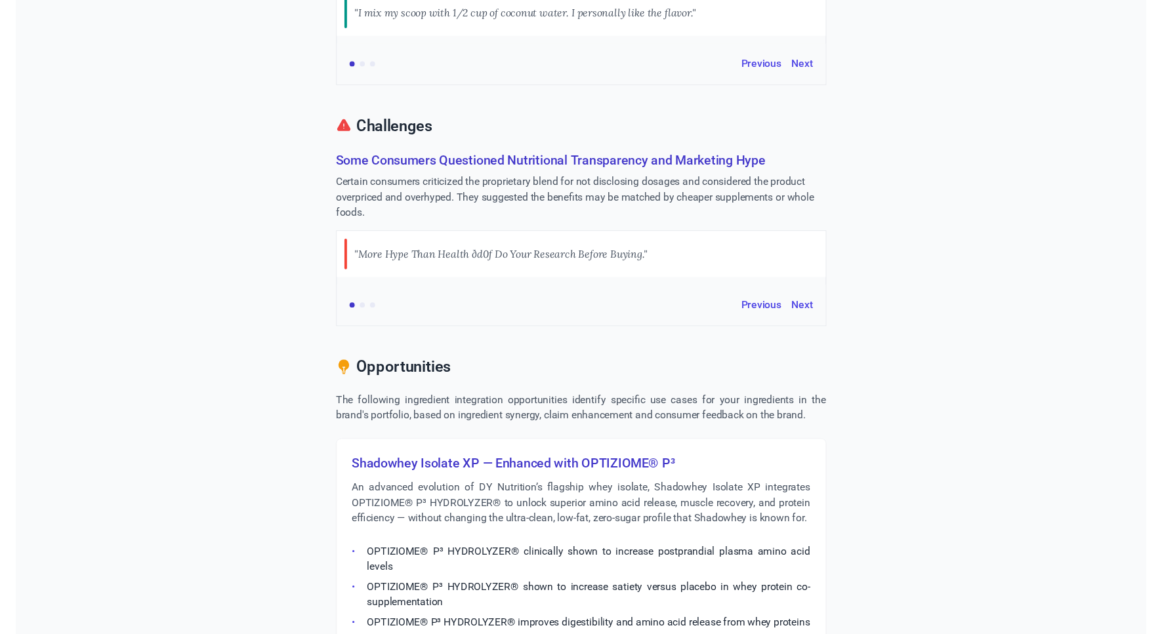
scroll to position [484, 0]
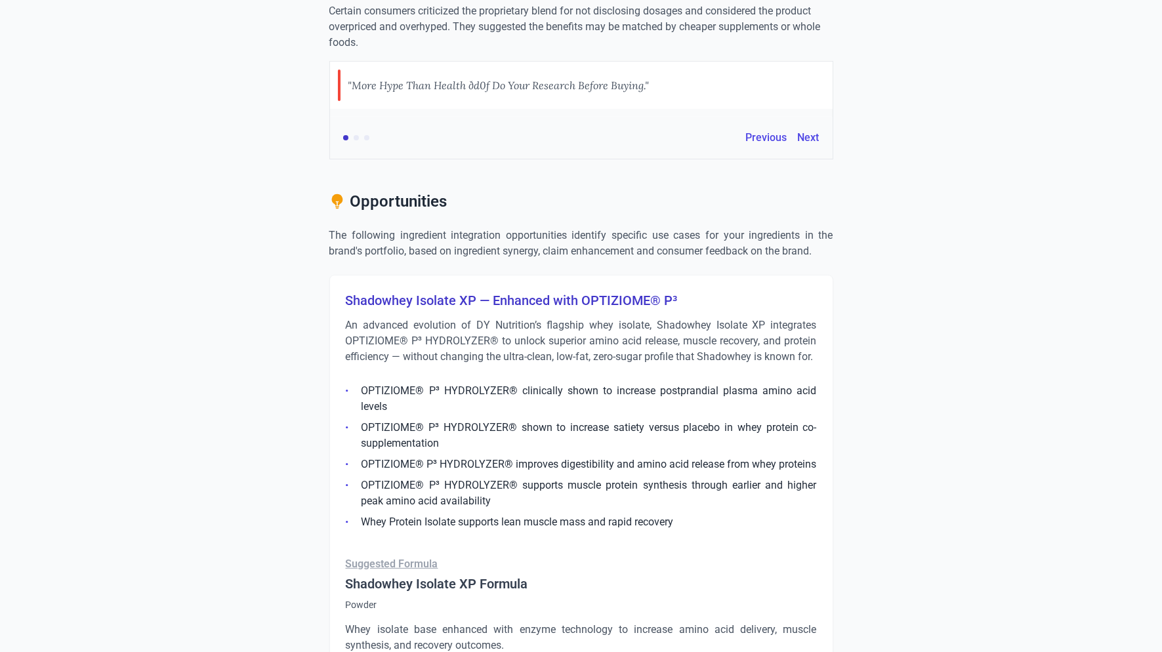
click at [471, 343] on p "An advanced evolution of DY Nutrition’s flagship whey isolate, Shadowhey Isolat…" at bounding box center [581, 341] width 471 height 47
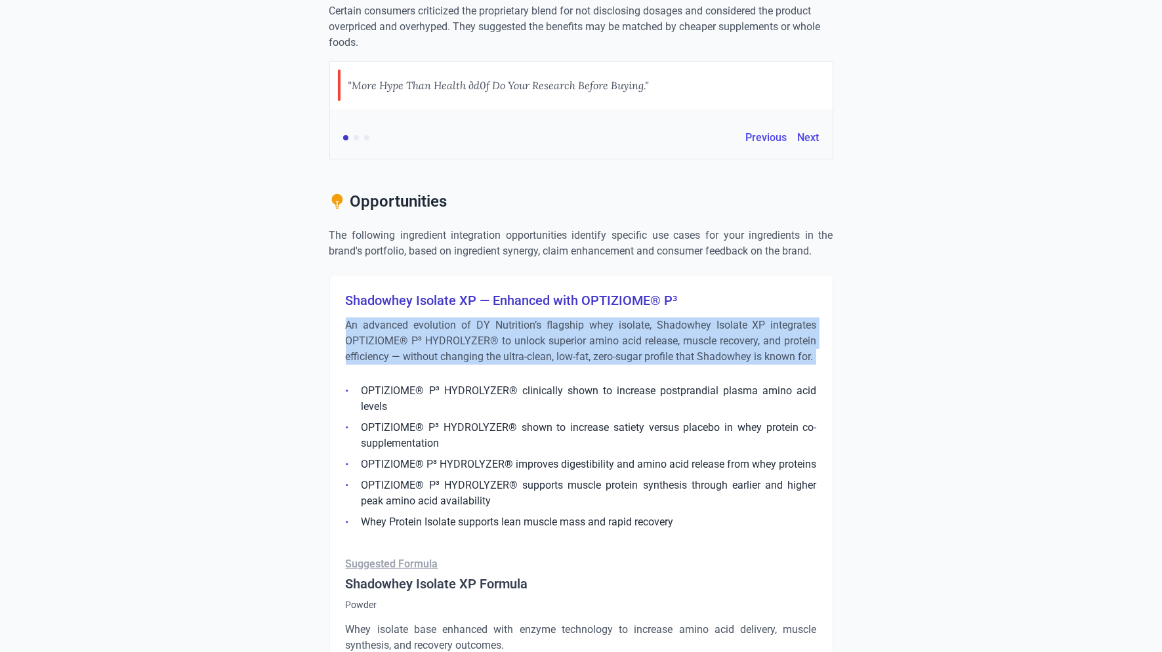
click at [471, 343] on p "An advanced evolution of DY Nutrition’s flagship whey isolate, Shadowhey Isolat…" at bounding box center [581, 341] width 471 height 47
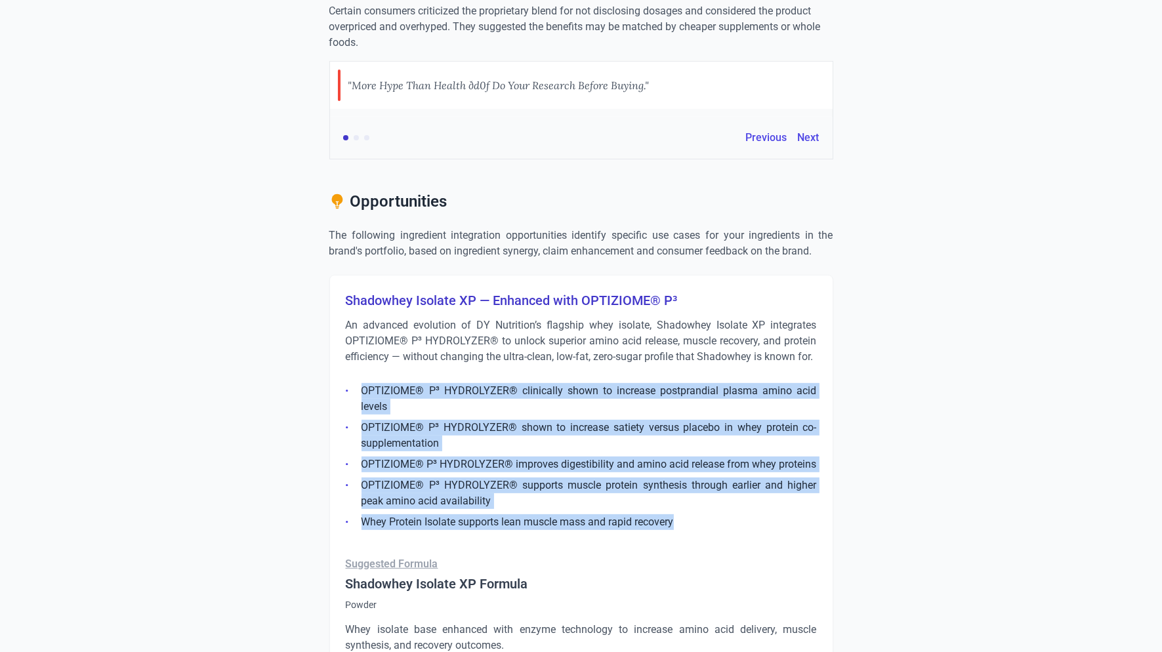
drag, startPoint x: 645, startPoint y: 508, endPoint x: 365, endPoint y: 376, distance: 309.9
click at [365, 376] on ul "OPTIZIOME® P³ HYDROLYZER® clinically shown to increase postprandial plasma amin…" at bounding box center [581, 452] width 471 height 155
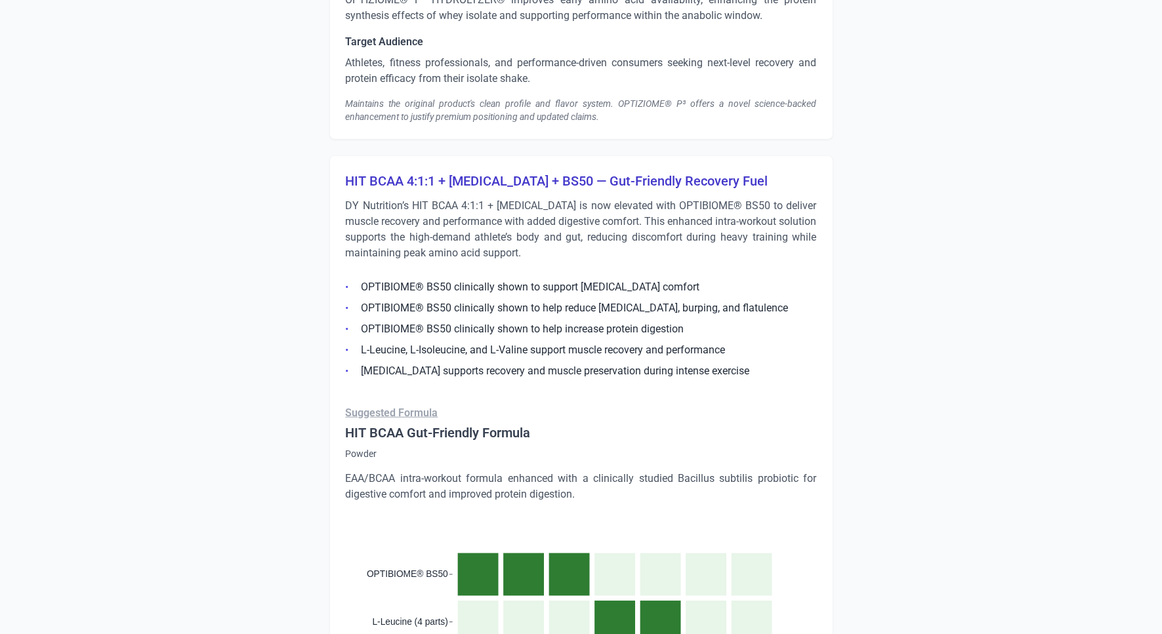
scroll to position [1424, 0]
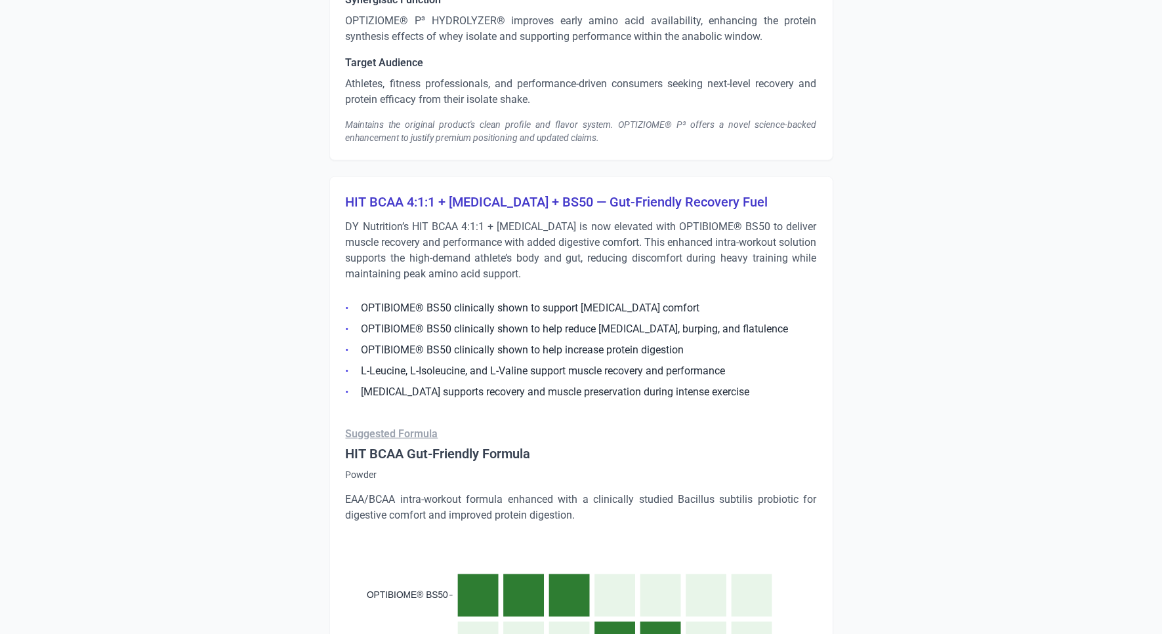
click at [481, 255] on p "DY Nutrition’s HIT BCAA 4:1:1 + [MEDICAL_DATA] is now elevated with OPTIBIOME® …" at bounding box center [581, 250] width 471 height 63
click at [481, 246] on p "DY Nutrition’s HIT BCAA 4:1:1 + [MEDICAL_DATA] is now elevated with OPTIBIOME® …" at bounding box center [581, 250] width 471 height 63
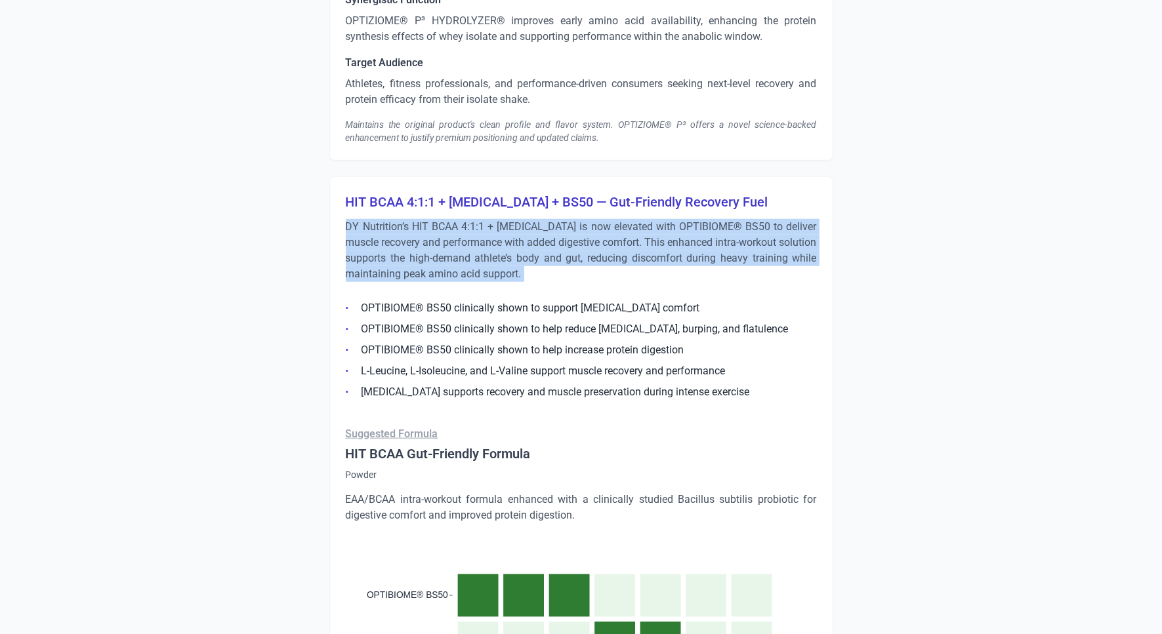
click at [481, 246] on p "DY Nutrition’s HIT BCAA 4:1:1 + [MEDICAL_DATA] is now elevated with OPTIBIOME® …" at bounding box center [581, 250] width 471 height 63
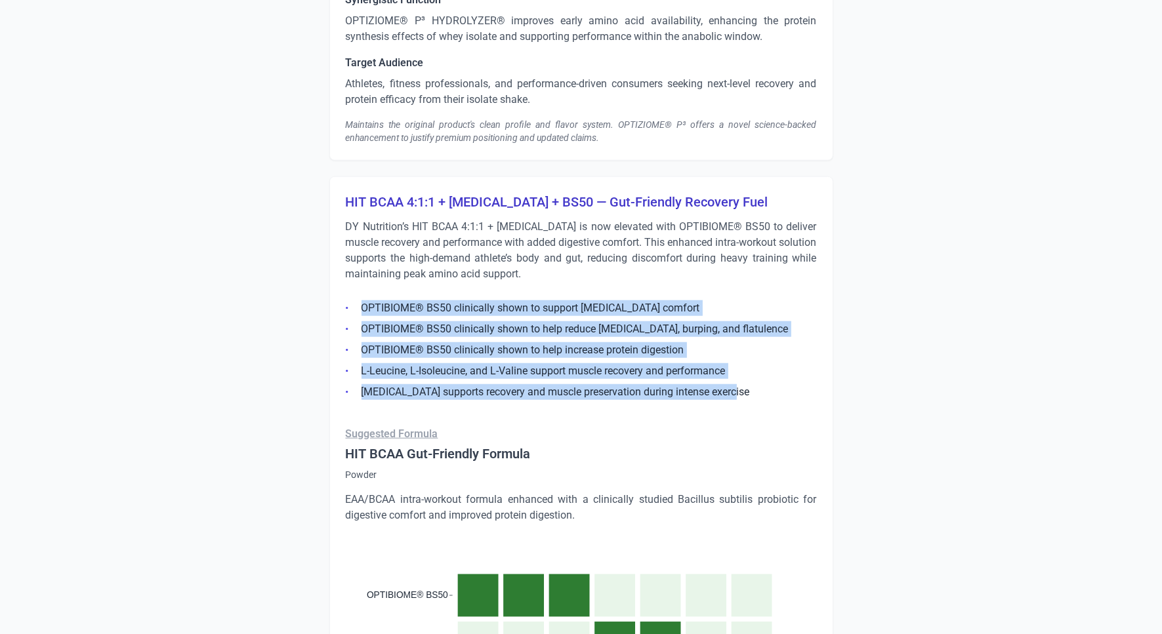
drag, startPoint x: 743, startPoint y: 388, endPoint x: 324, endPoint y: 310, distance: 426.4
click at [324, 310] on div "Strengths Consumers Found Value in Combining AG1 with Other Ingredients Some co…" at bounding box center [581, 393] width 735 height 3247
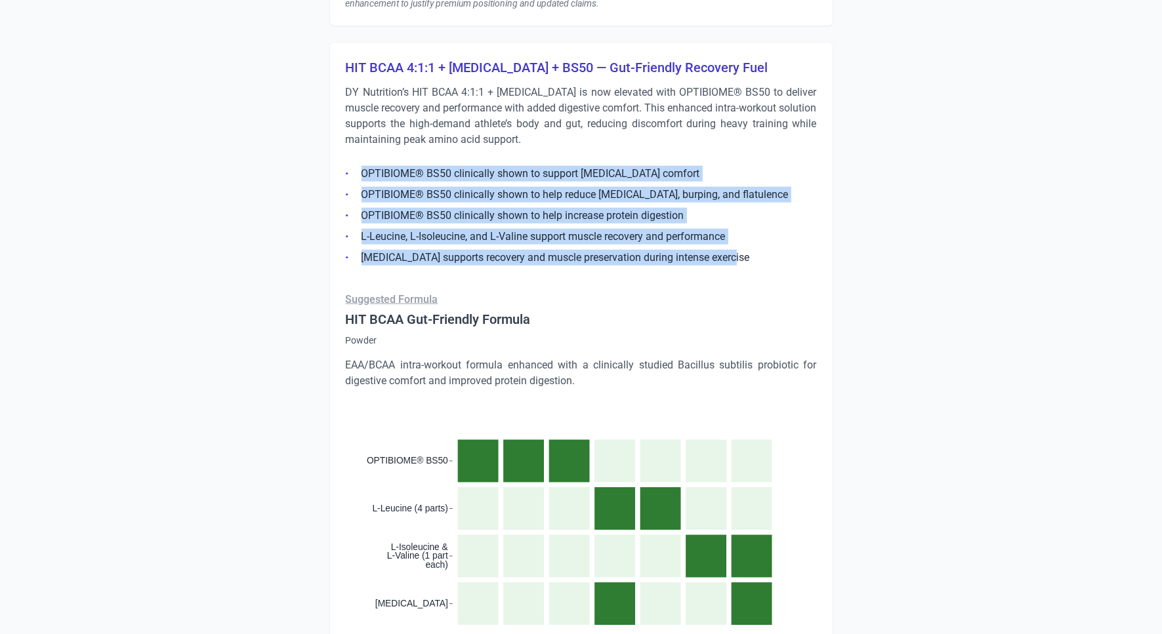
scroll to position [1644, 0]
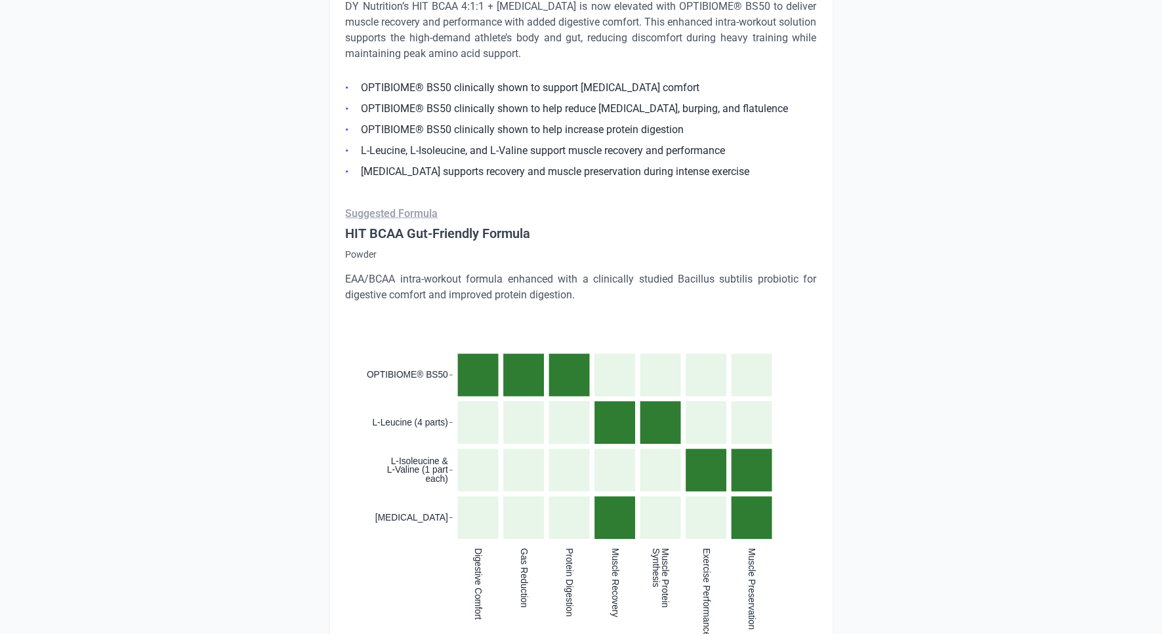
click at [410, 282] on p "EAA/BCAA intra-workout formula enhanced with a clinically studied Bacillus subt…" at bounding box center [581, 287] width 471 height 31
click at [410, 281] on p "EAA/BCAA intra-workout formula enhanced with a clinically studied Bacillus subt…" at bounding box center [581, 287] width 471 height 31
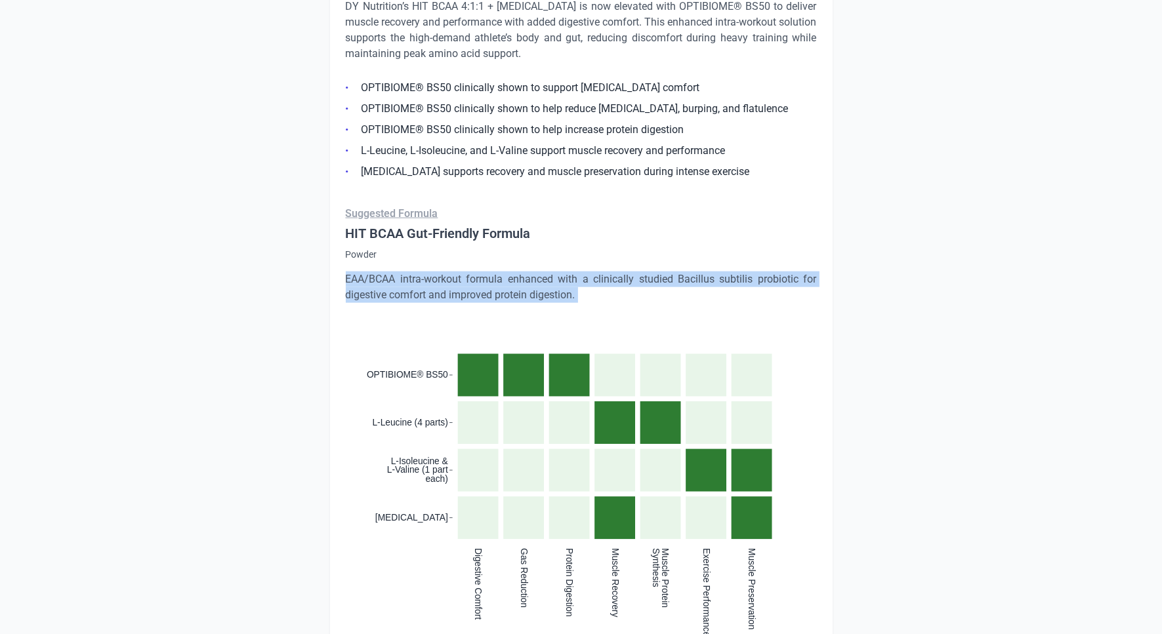
click at [410, 281] on p "EAA/BCAA intra-workout formula enhanced with a clinically studied Bacillus subt…" at bounding box center [581, 287] width 471 height 31
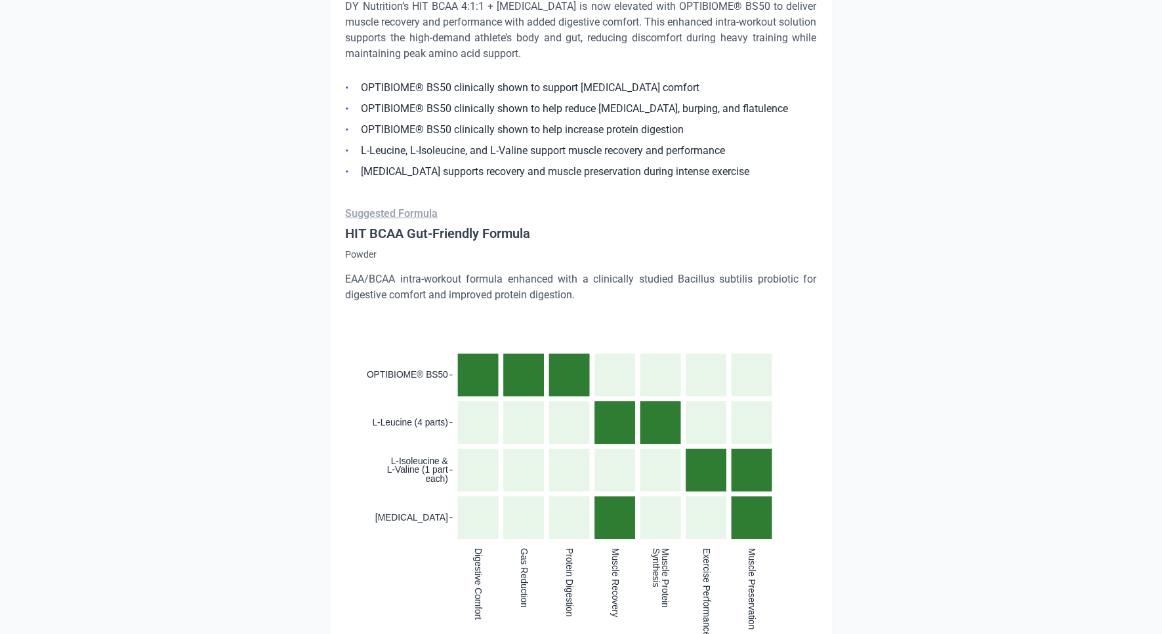
click at [433, 232] on h4 "HIT BCAA Gut-Friendly Formula" at bounding box center [581, 233] width 471 height 18
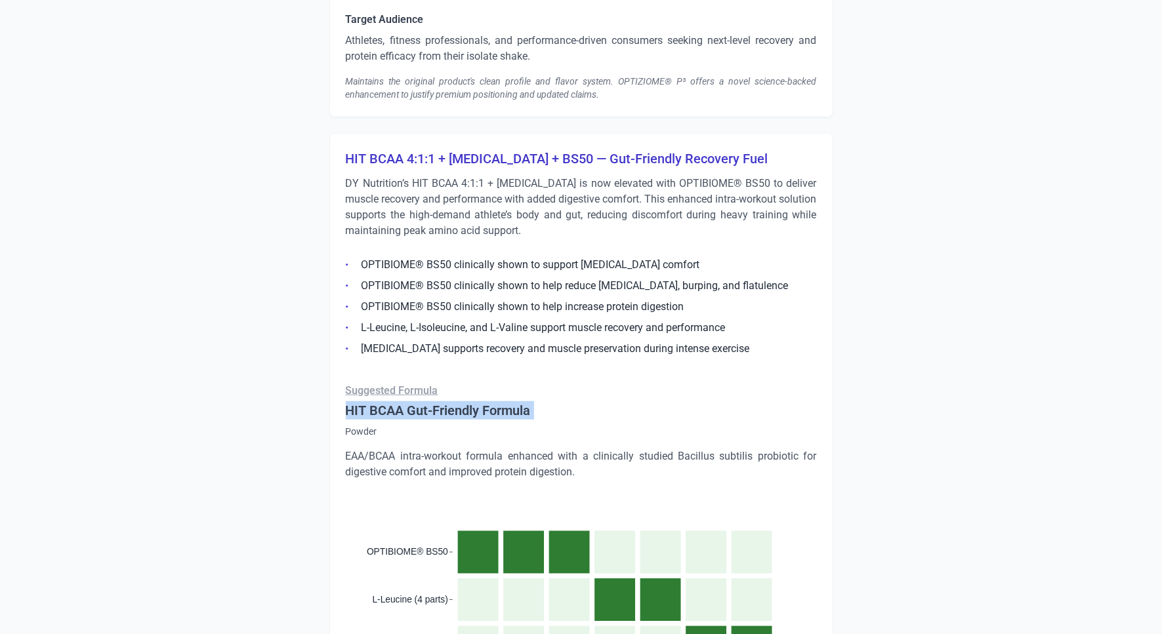
scroll to position [1458, 0]
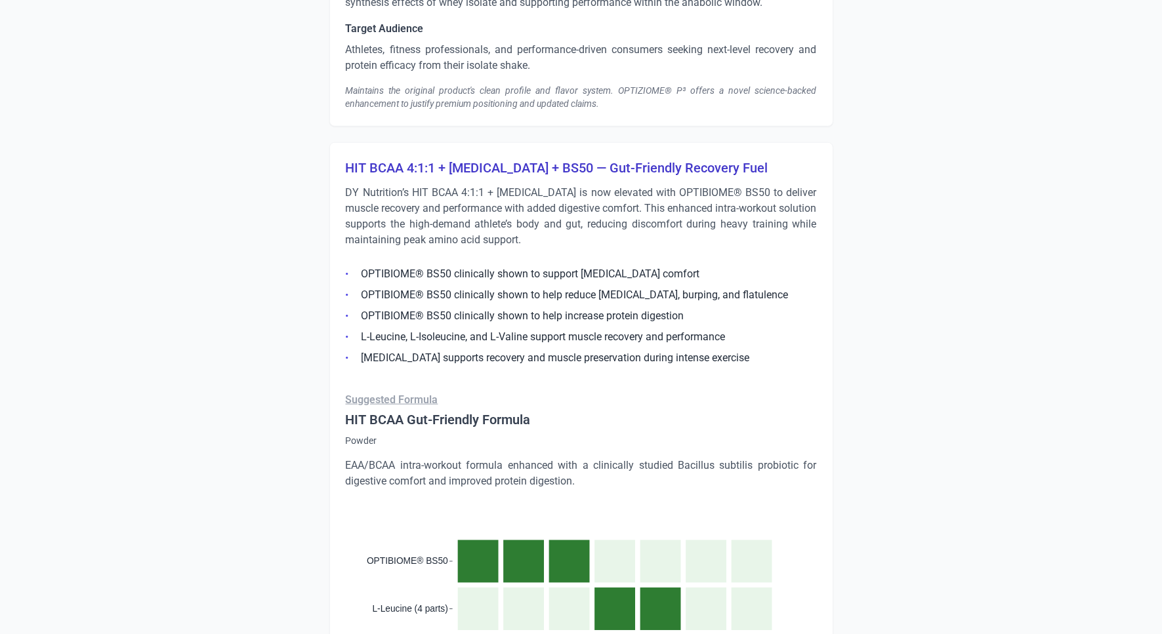
click at [444, 173] on h3 "HIT BCAA 4:1:1 + [MEDICAL_DATA] + BS50 — Gut-Friendly Recovery Fuel" at bounding box center [581, 168] width 471 height 18
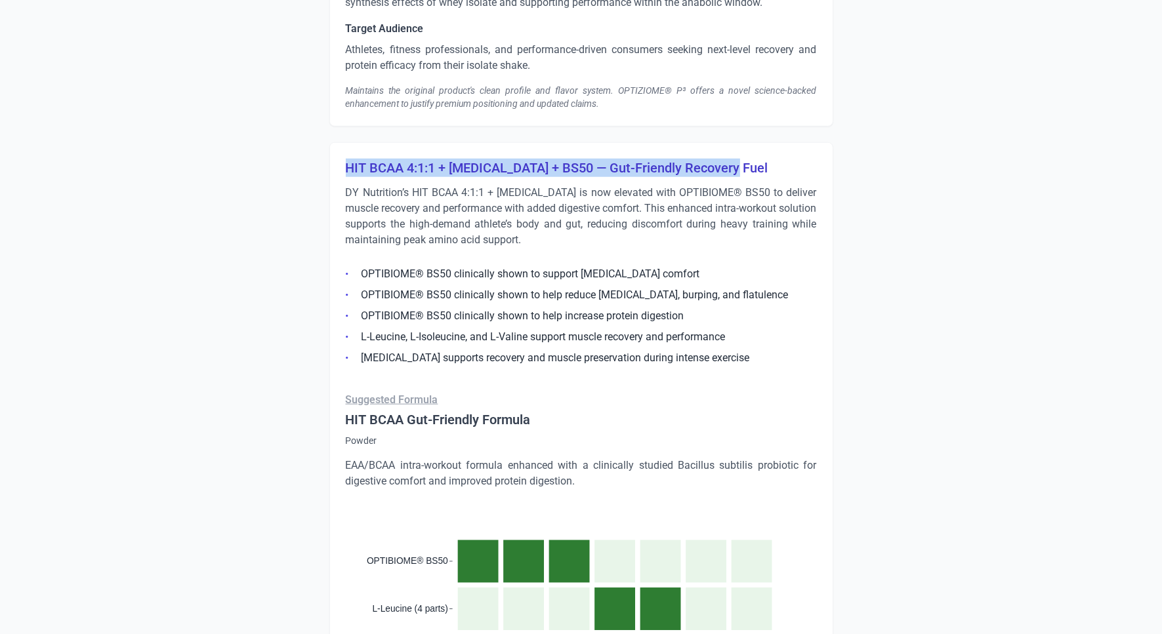
drag, startPoint x: 738, startPoint y: 161, endPoint x: 324, endPoint y: 165, distance: 414.0
click at [324, 165] on div "Strengths Consumers Found Value in Combining AG1 with Other Ingredients Some co…" at bounding box center [581, 359] width 735 height 3247
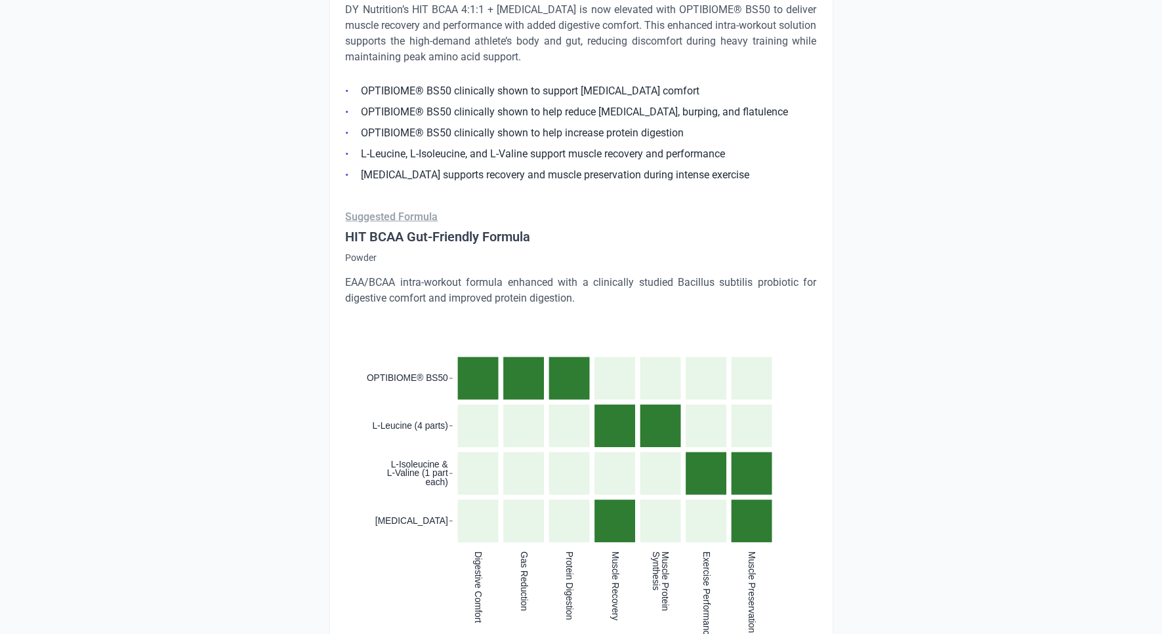
scroll to position [1834, 0]
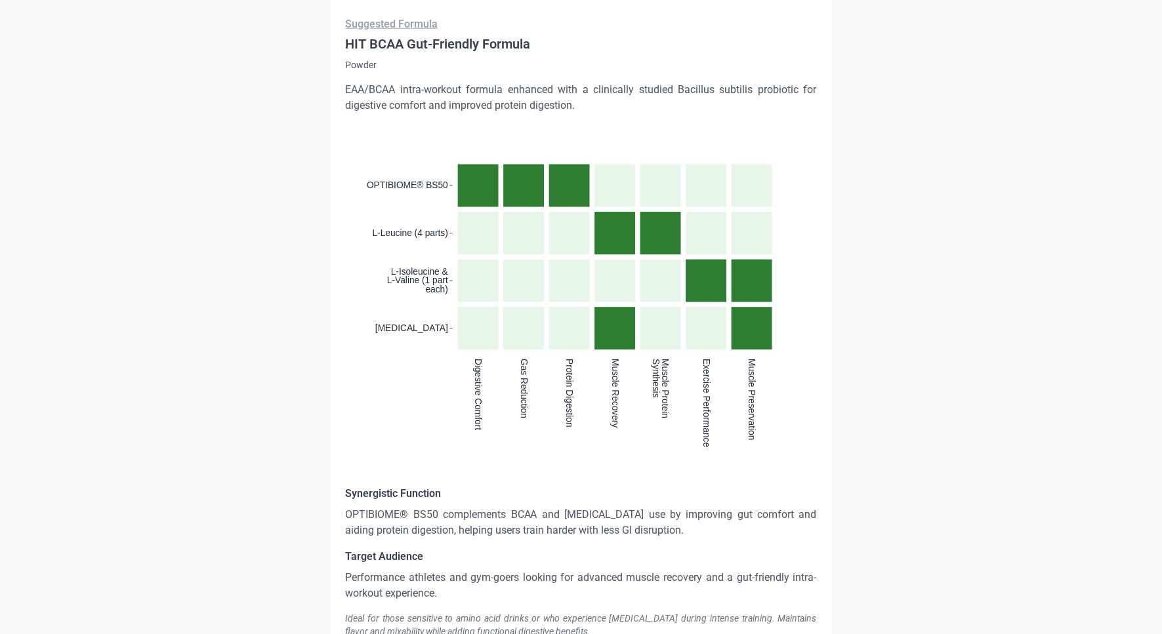
click at [426, 534] on p "OPTIBIOME® BS50 complements BCAA and [MEDICAL_DATA] use by improving gut comfor…" at bounding box center [581, 522] width 471 height 31
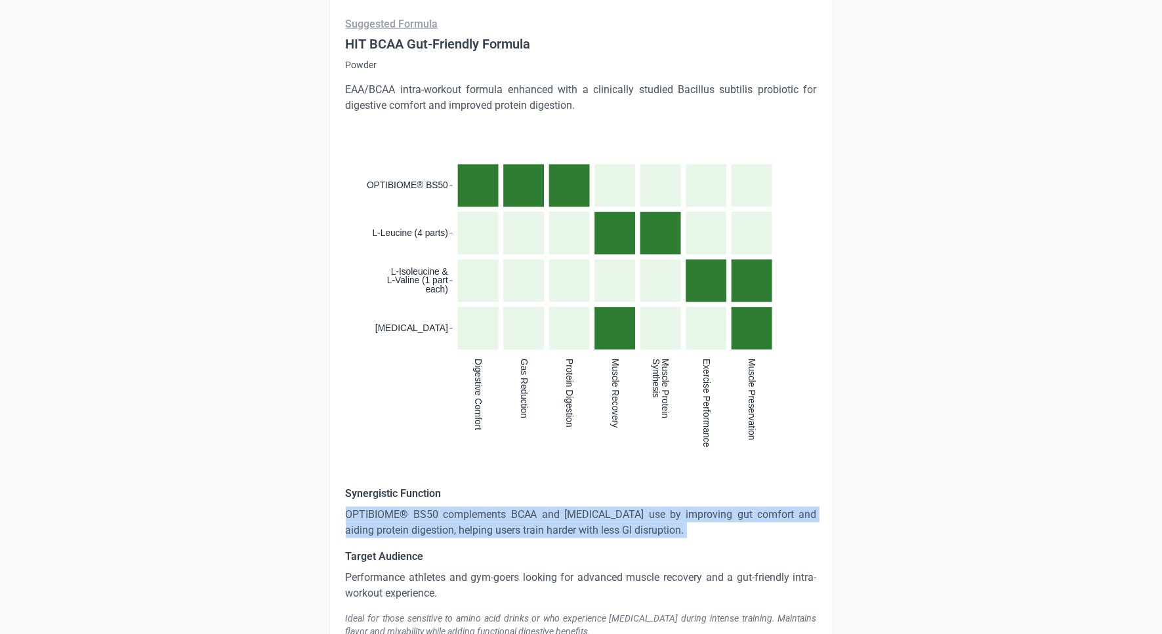
click at [426, 534] on p "OPTIBIOME® BS50 complements BCAA and [MEDICAL_DATA] use by improving gut comfor…" at bounding box center [581, 522] width 471 height 31
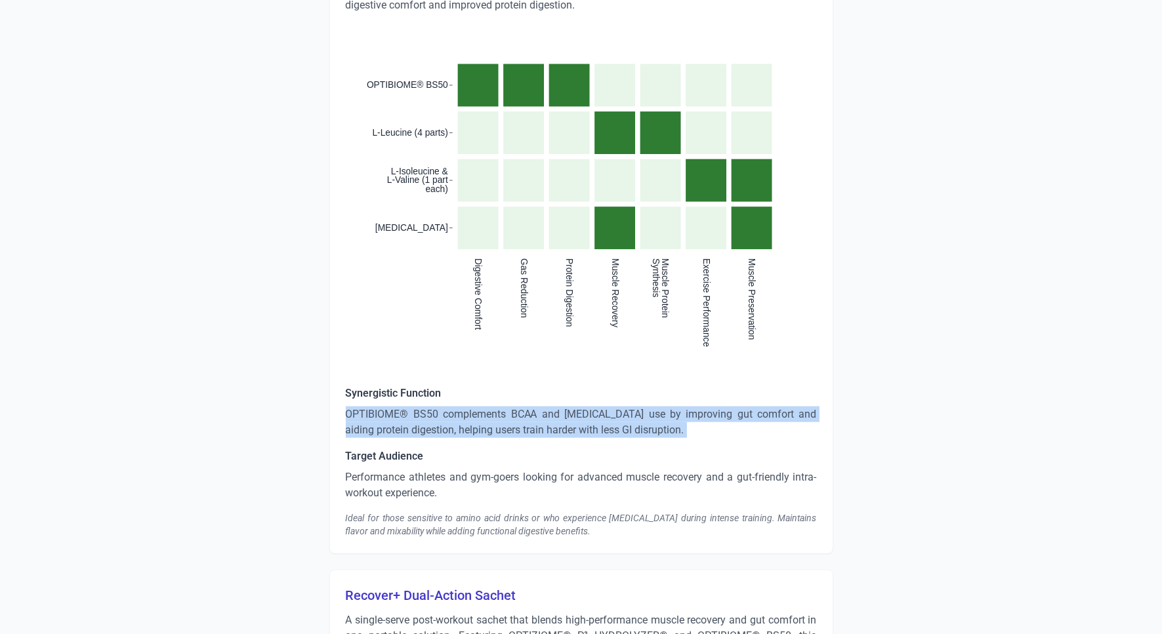
click at [403, 472] on p "Performance athletes and gym-goers looking for advanced muscle recovery and a g…" at bounding box center [581, 485] width 471 height 31
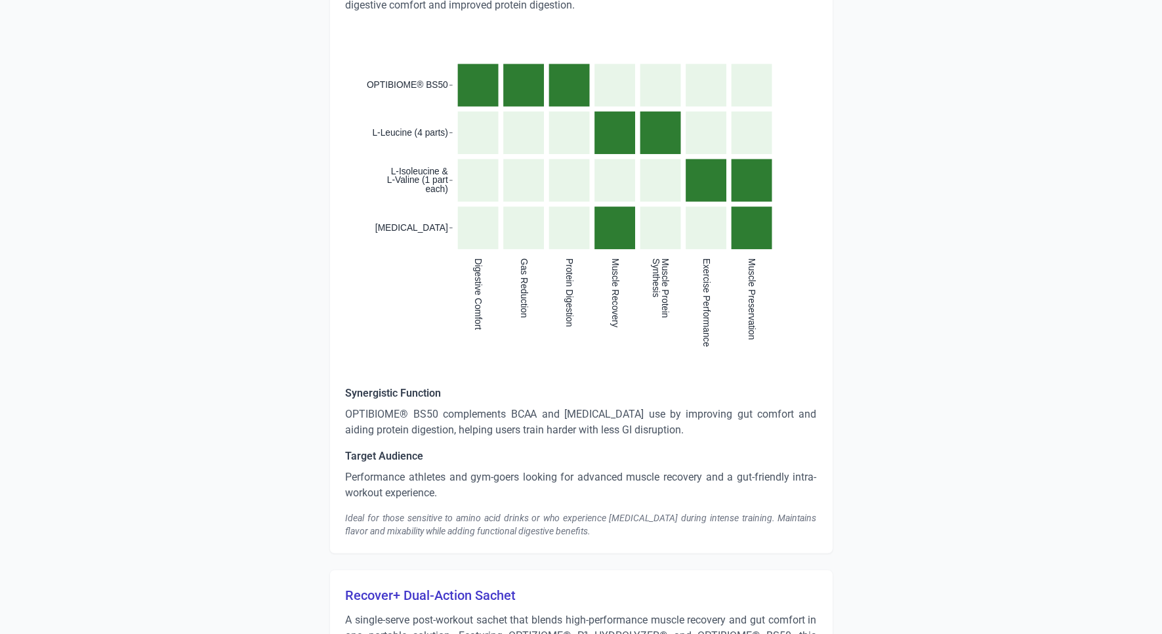
click at [403, 472] on p "Performance athletes and gym-goers looking for advanced muscle recovery and a g…" at bounding box center [581, 485] width 471 height 31
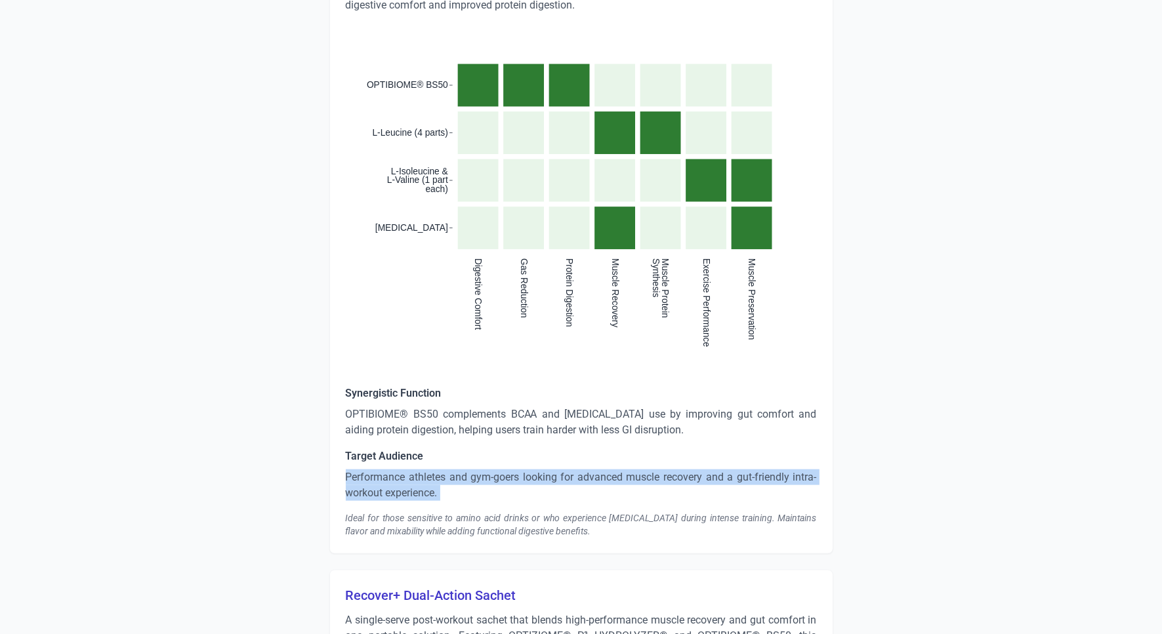
click at [403, 472] on p "Performance athletes and gym-goers looking for advanced muscle recovery and a g…" at bounding box center [581, 485] width 471 height 31
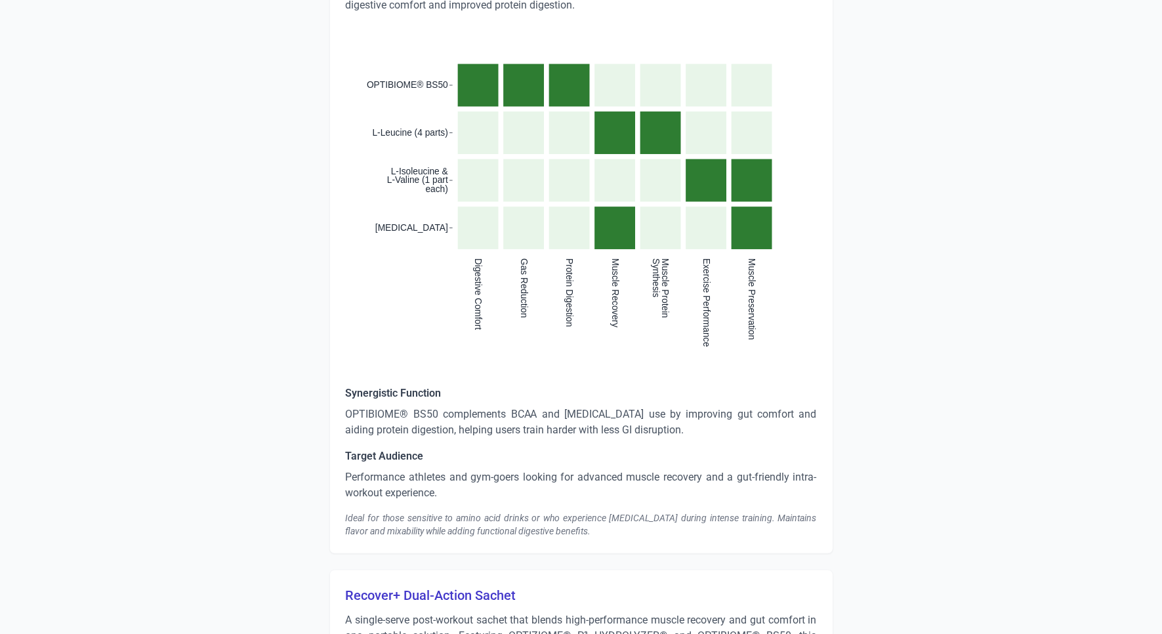
click at [450, 512] on div "Ideal for those sensitive to amino acid drinks or who experience [MEDICAL_DATA]…" at bounding box center [581, 525] width 471 height 26
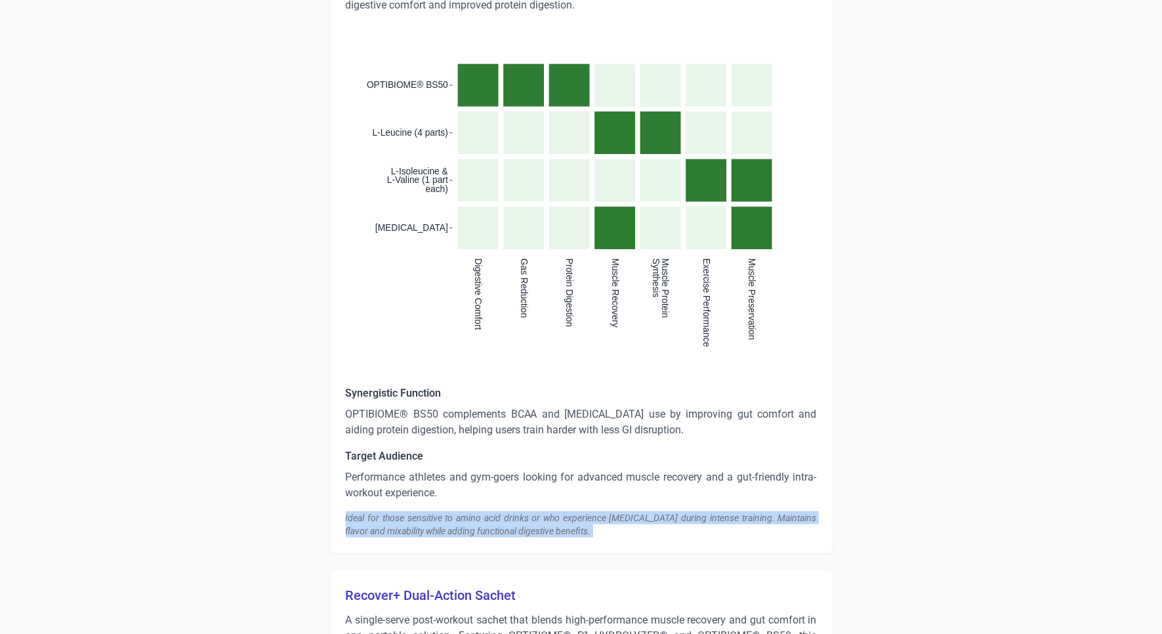
click at [450, 512] on div "Ideal for those sensitive to amino acid drinks or who experience [MEDICAL_DATA]…" at bounding box center [581, 525] width 471 height 26
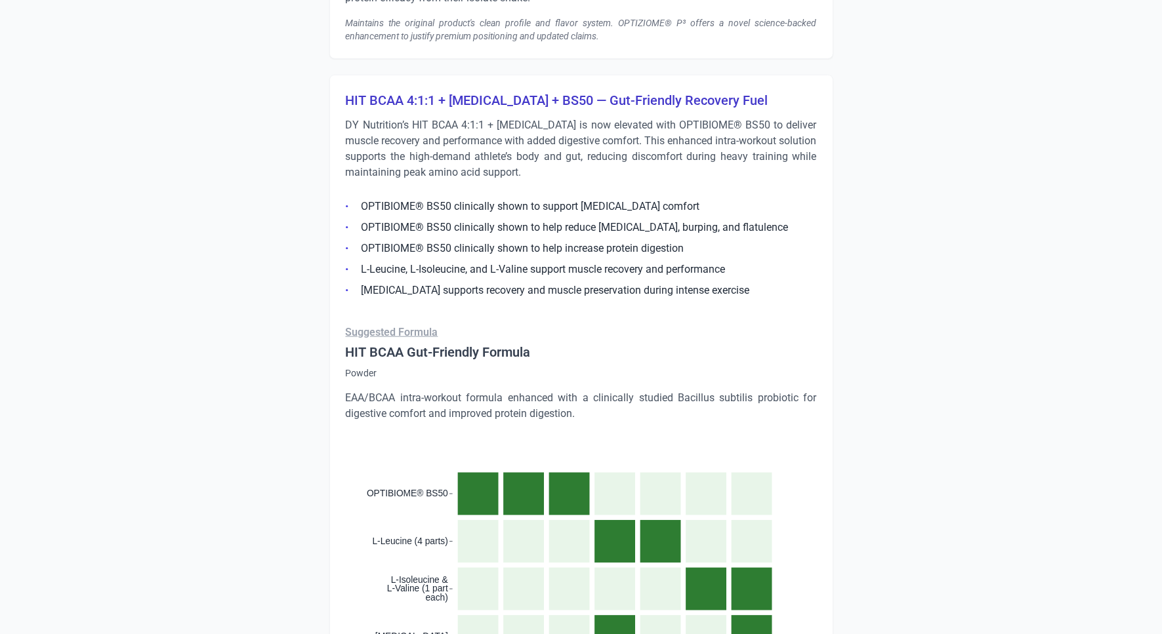
scroll to position [840, 0]
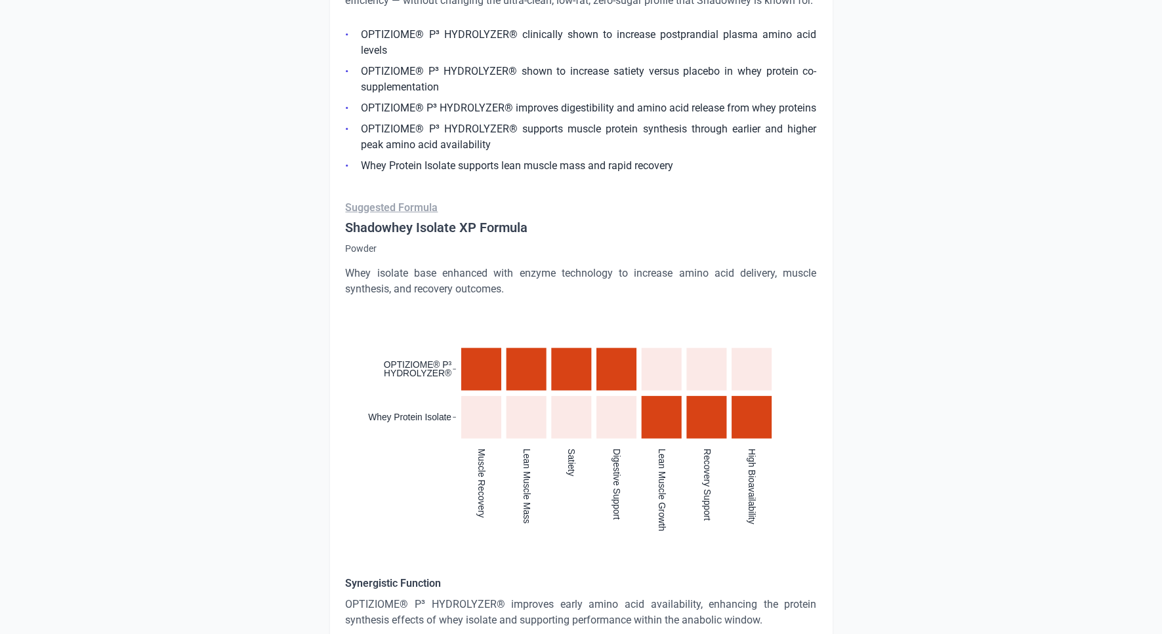
click at [426, 281] on p "Whey isolate base enhanced with enzyme technology to increase amino acid delive…" at bounding box center [581, 281] width 471 height 31
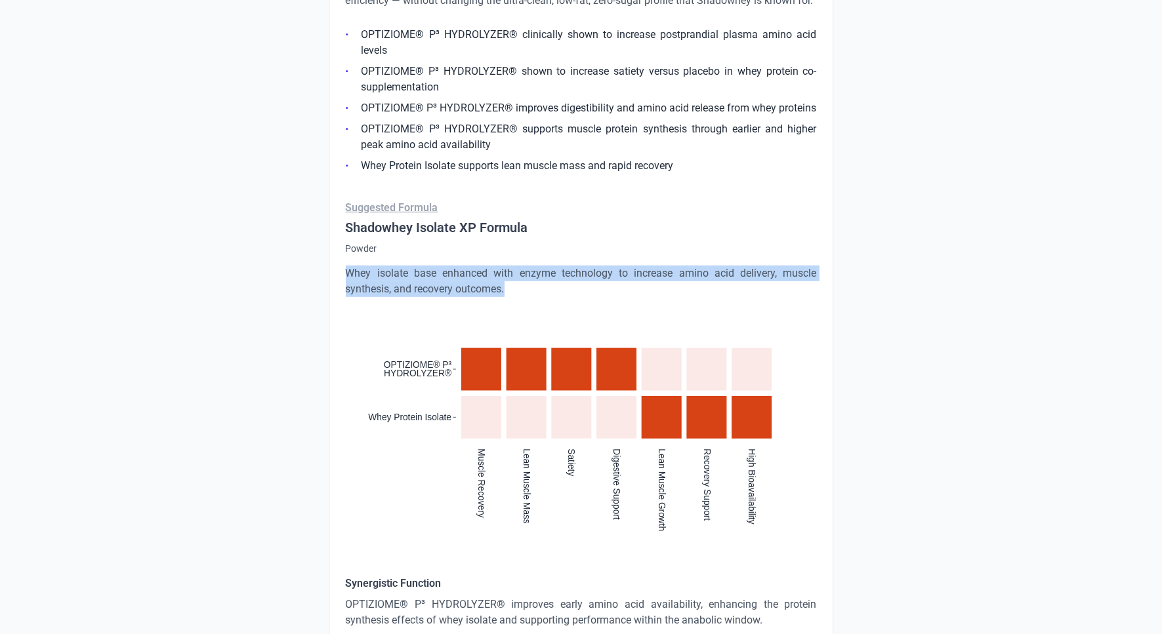
click at [426, 281] on p "Whey isolate base enhanced with enzyme technology to increase amino acid delive…" at bounding box center [581, 281] width 471 height 31
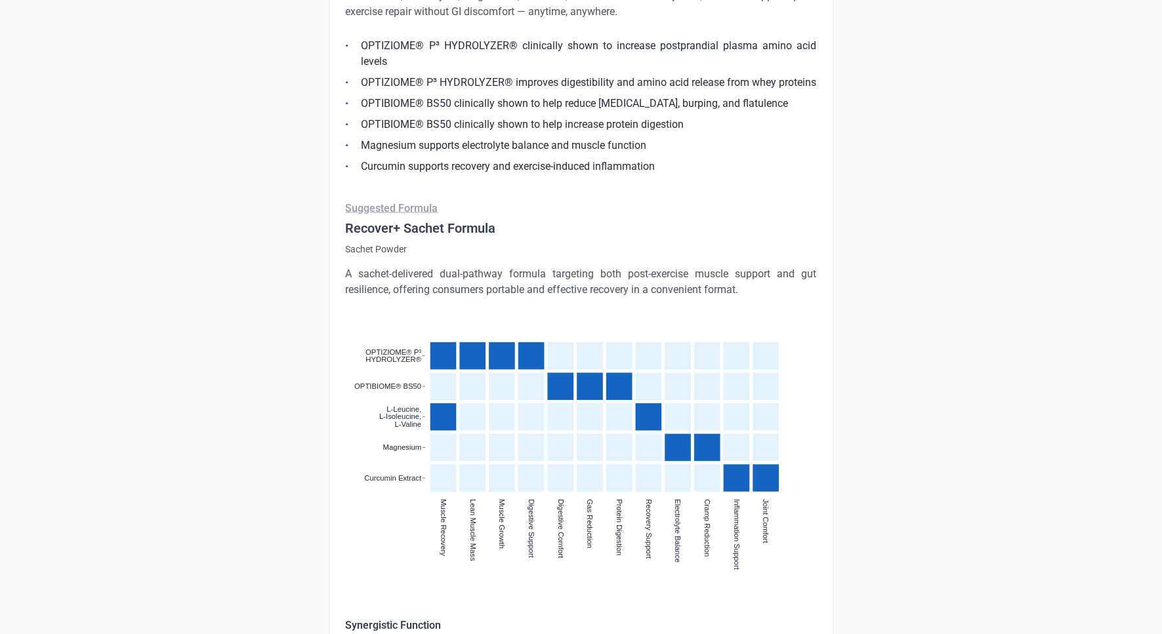
scroll to position [2485, 0]
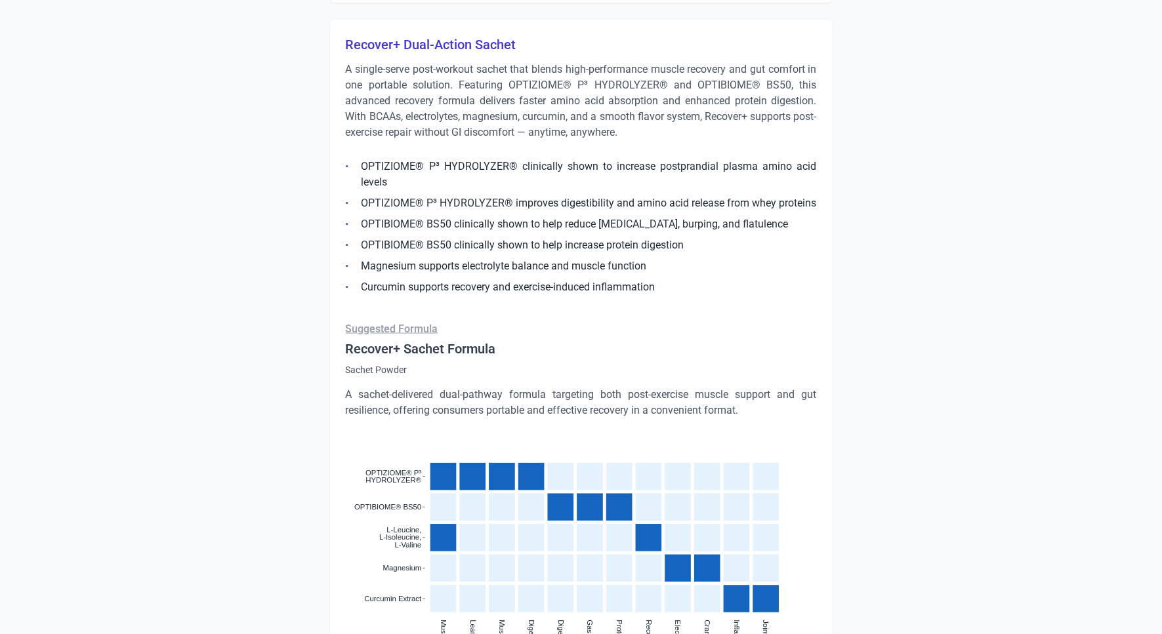
click at [444, 125] on p "A single-serve post-workout sachet that blends high-performance muscle recovery…" at bounding box center [581, 101] width 471 height 79
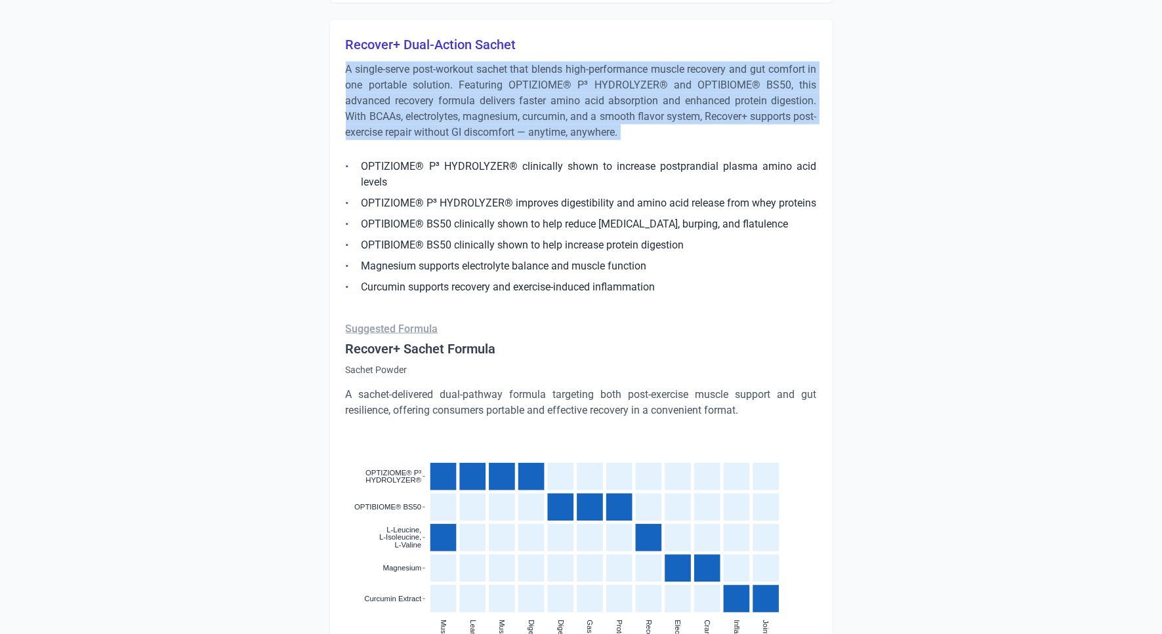
click at [444, 125] on p "A single-serve post-workout sachet that blends high-performance muscle recovery…" at bounding box center [581, 101] width 471 height 79
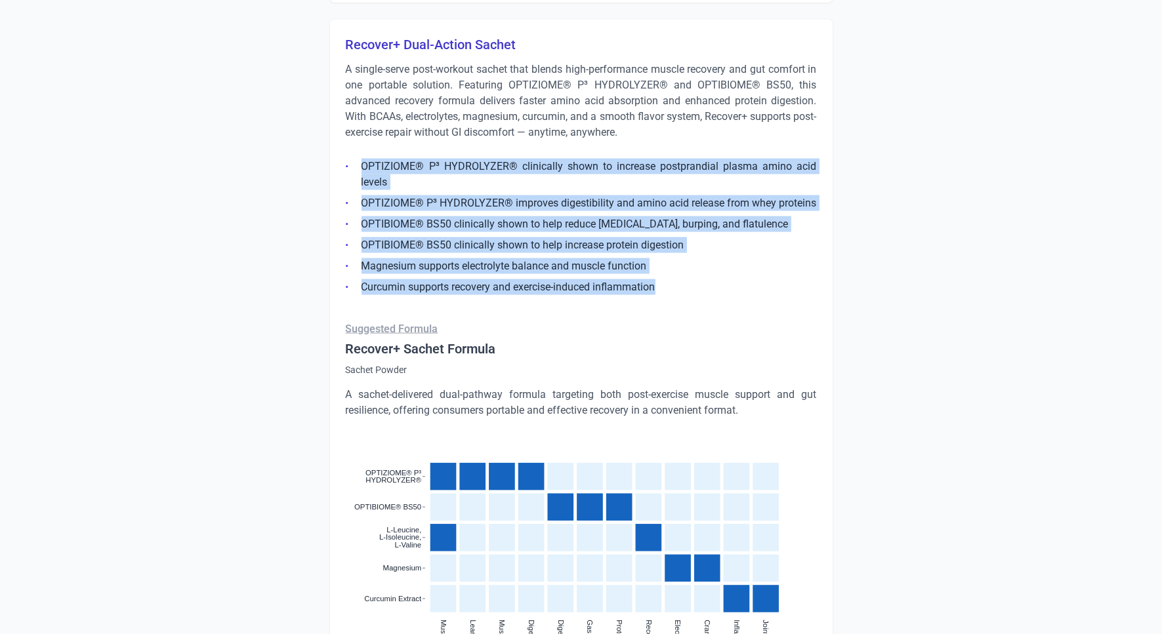
drag, startPoint x: 673, startPoint y: 282, endPoint x: 359, endPoint y: 172, distance: 333.1
click at [359, 172] on ul "OPTIZIOME® P³ HYDROLYZER® clinically shown to increase postprandial plasma amin…" at bounding box center [581, 223] width 471 height 144
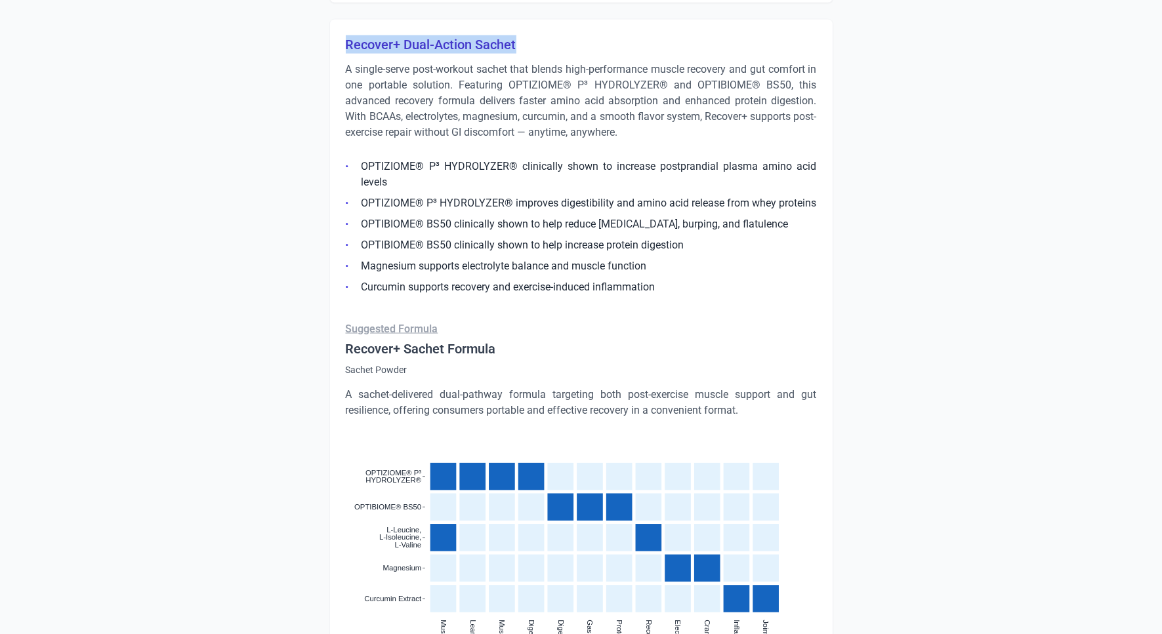
drag, startPoint x: 520, startPoint y: 41, endPoint x: 341, endPoint y: 35, distance: 179.2
click at [341, 35] on div "Recover+ Dual-Action Sachet A single-serve post-workout sachet that blends high…" at bounding box center [581, 471] width 504 height 905
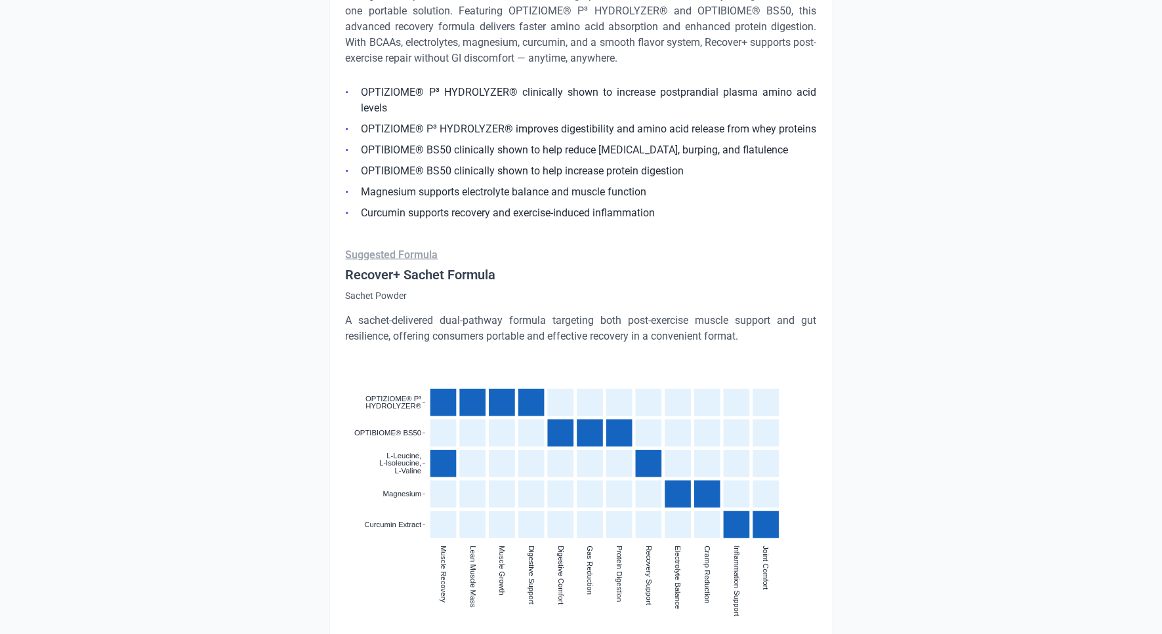
scroll to position [2421, 0]
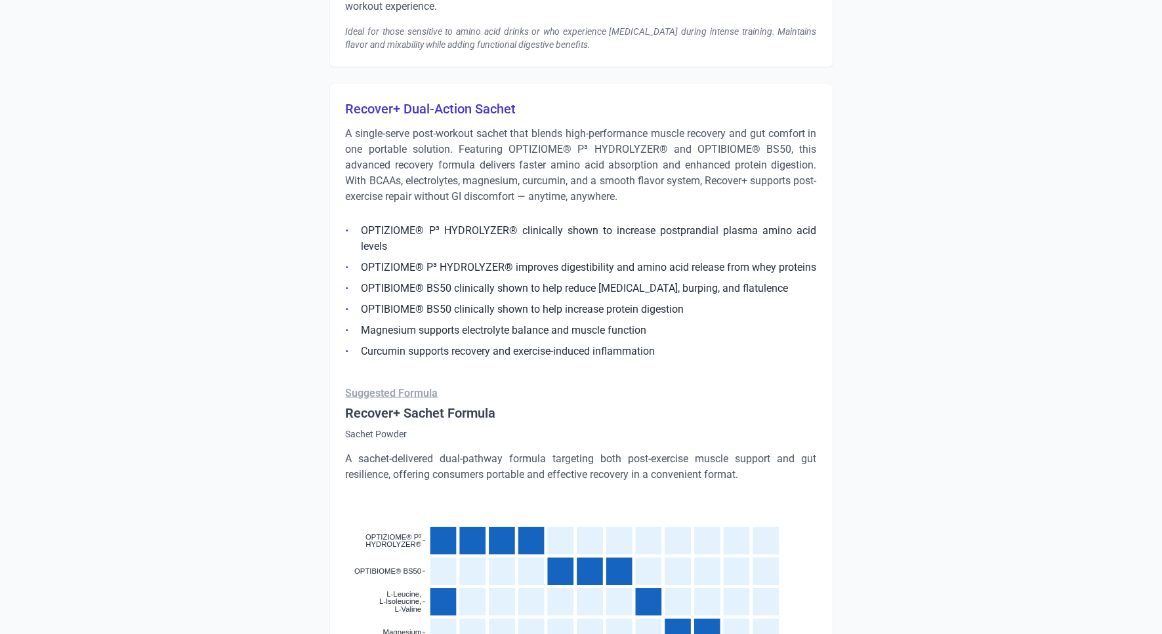
click at [453, 472] on p "A sachet-delivered dual-pathway formula targeting both post-exercise muscle sup…" at bounding box center [581, 466] width 471 height 31
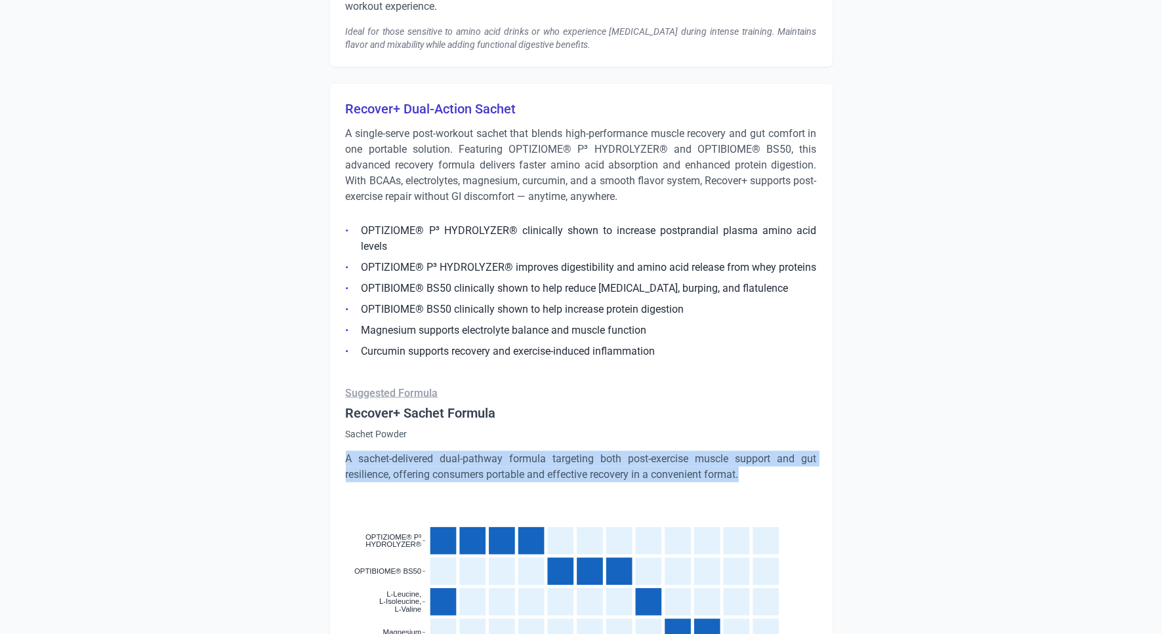
click at [453, 472] on p "A sachet-delivered dual-pathway formula targeting both post-exercise muscle sup…" at bounding box center [581, 466] width 471 height 31
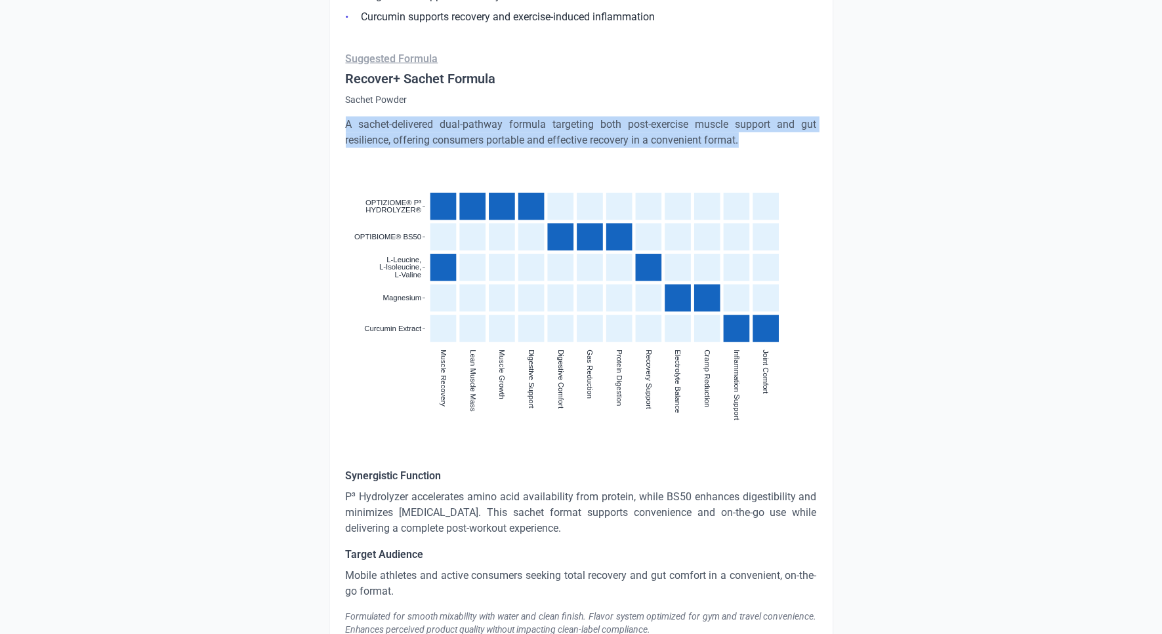
scroll to position [2826, 0]
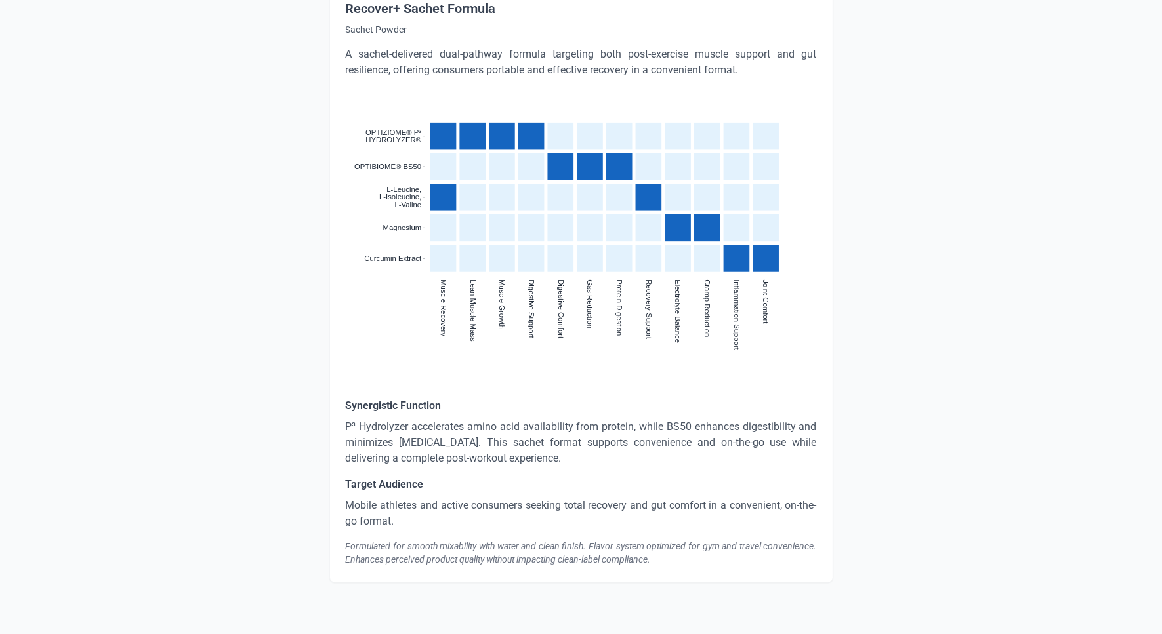
click at [440, 451] on p "P³ Hydrolyzer accelerates amino acid availability from protein, while BS50 enha…" at bounding box center [581, 443] width 471 height 47
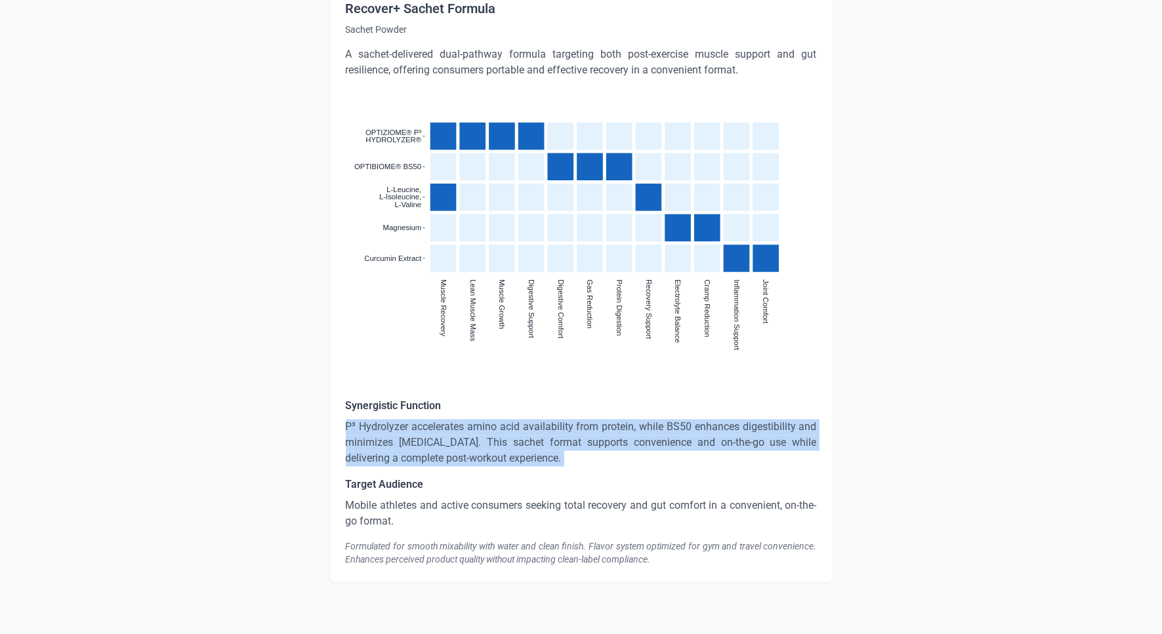
click at [440, 451] on p "P³ Hydrolyzer accelerates amino acid availability from protein, while BS50 enha…" at bounding box center [581, 443] width 471 height 47
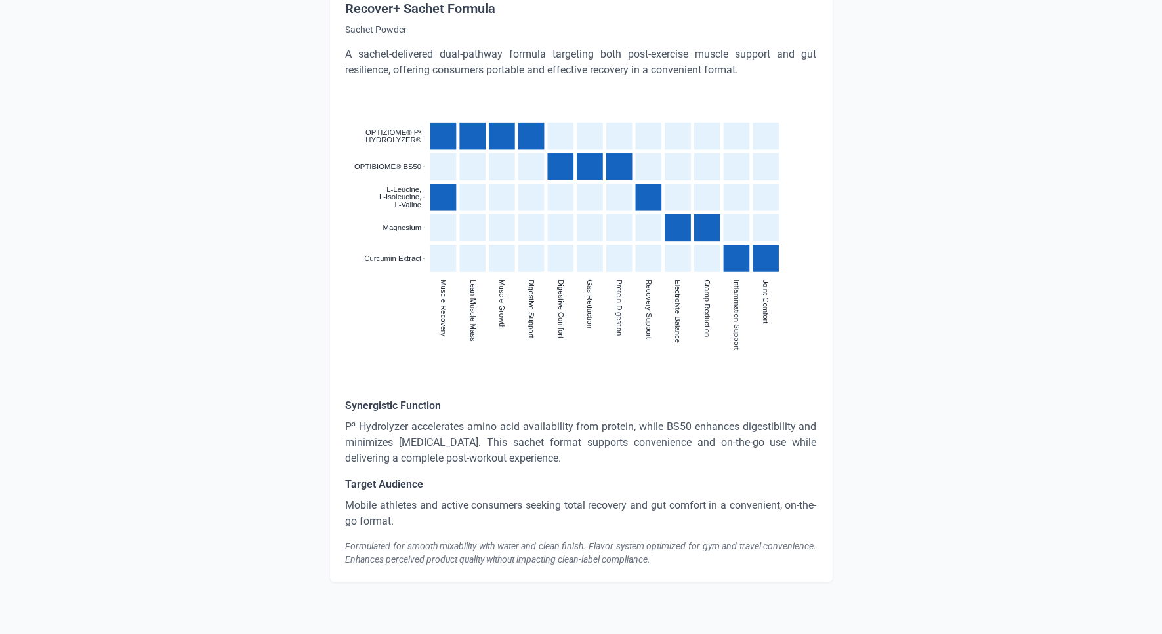
click at [366, 508] on p "Mobile athletes and active consumers seeking total recovery and gut comfort in …" at bounding box center [581, 514] width 471 height 31
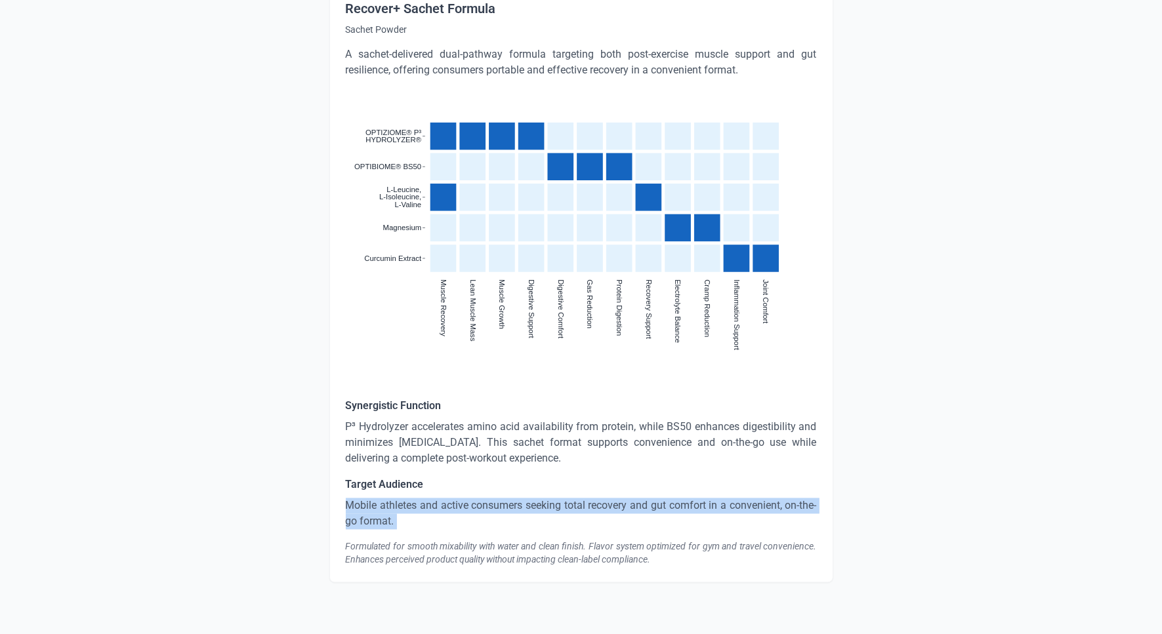
click at [366, 508] on p "Mobile athletes and active consumers seeking total recovery and gut comfort in …" at bounding box center [581, 514] width 471 height 31
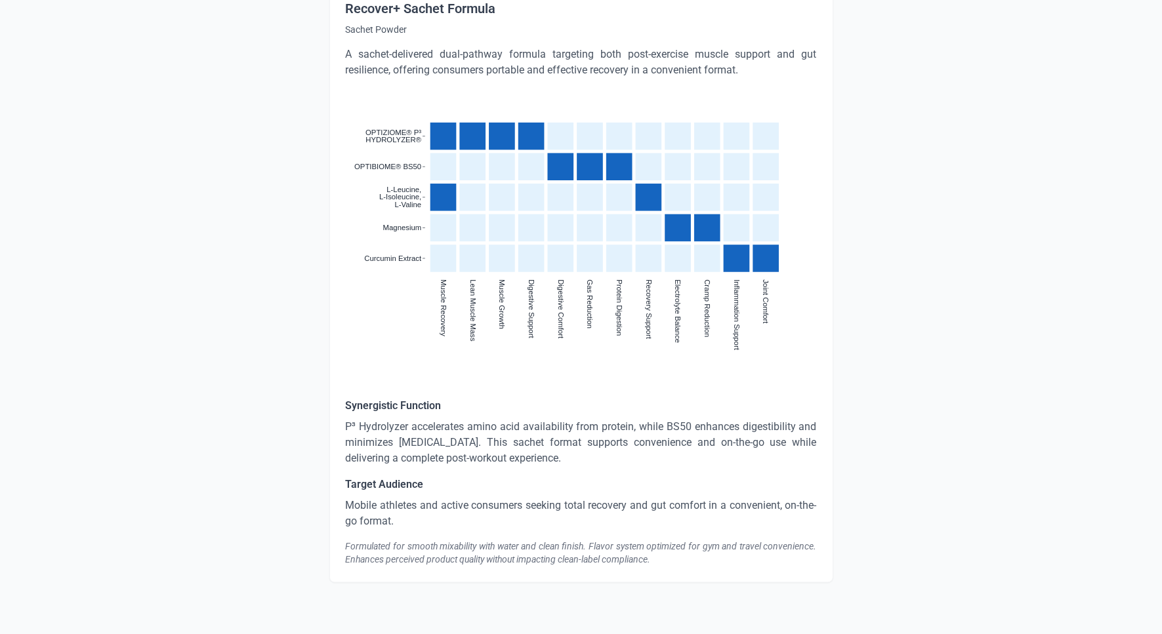
click at [449, 547] on div "Formulated for smooth mixability with water and clean finish. Flavor system opt…" at bounding box center [581, 554] width 471 height 26
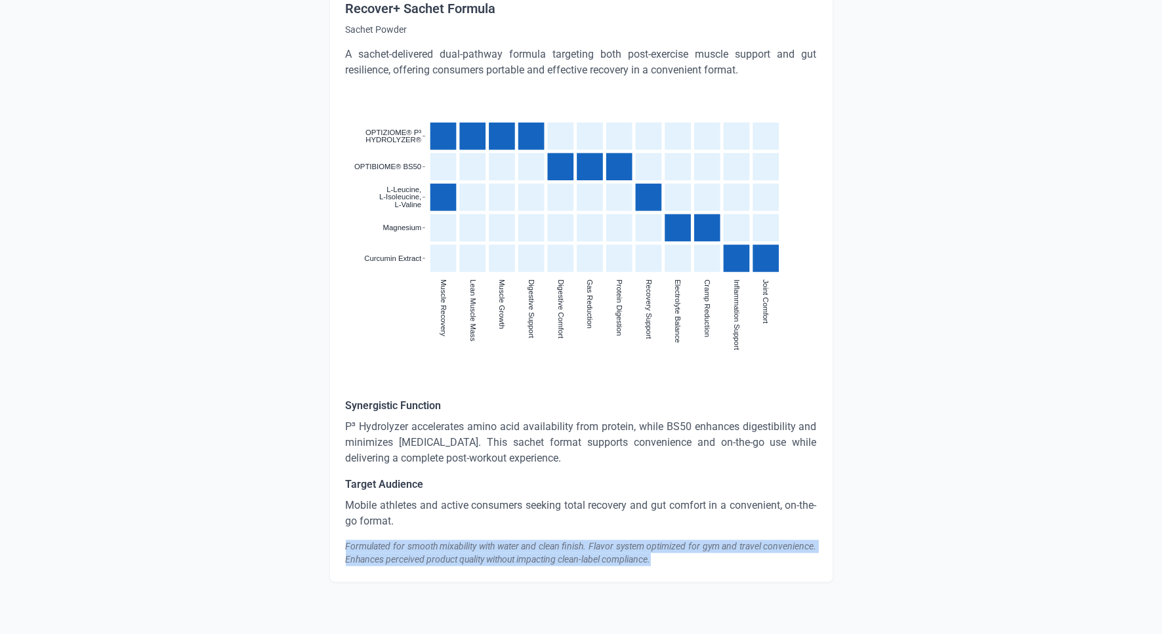
click at [449, 547] on div "Formulated for smooth mixability with water and clean finish. Flavor system opt…" at bounding box center [581, 554] width 471 height 26
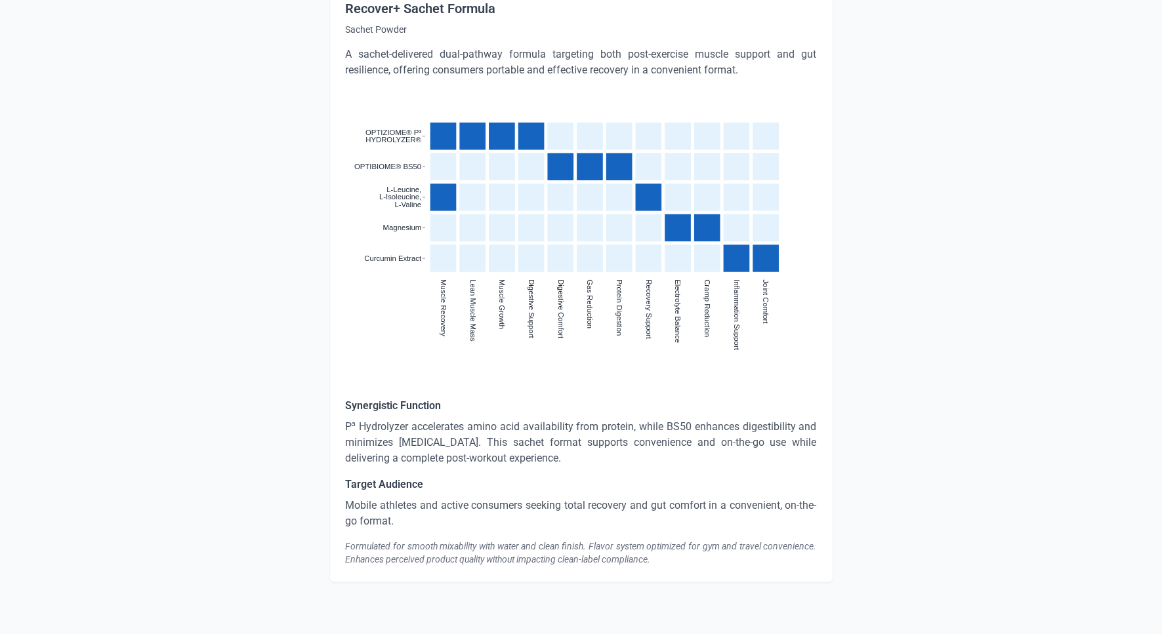
click at [742, 268] on rect "cell" at bounding box center [736, 259] width 26 height 28
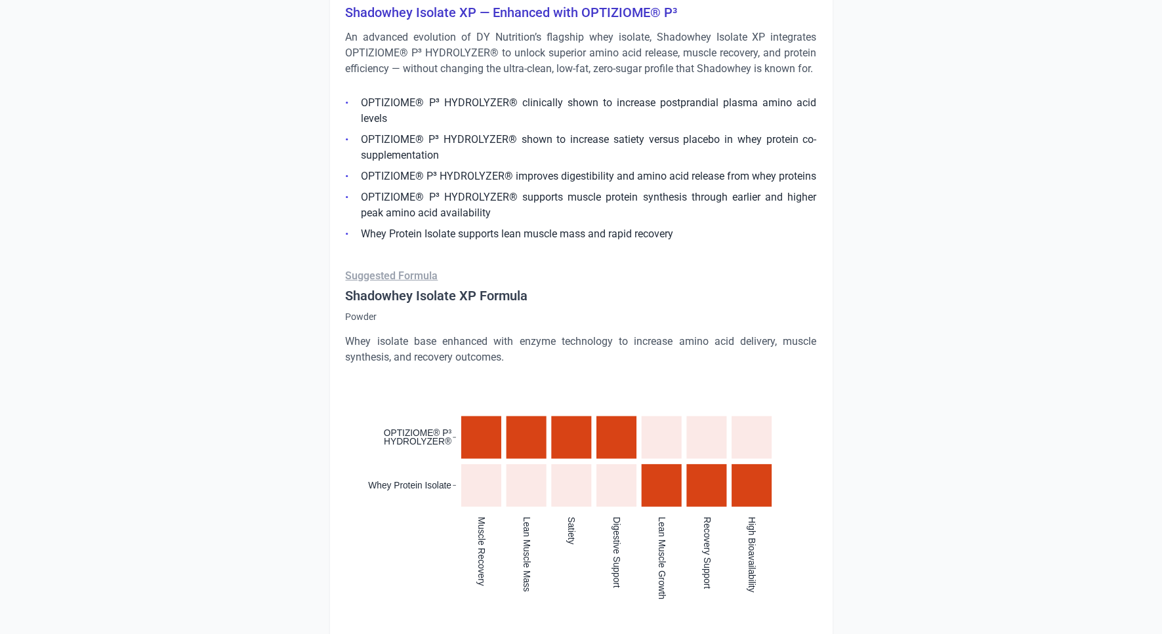
scroll to position [66, 0]
